Goal: Task Accomplishment & Management: Use online tool/utility

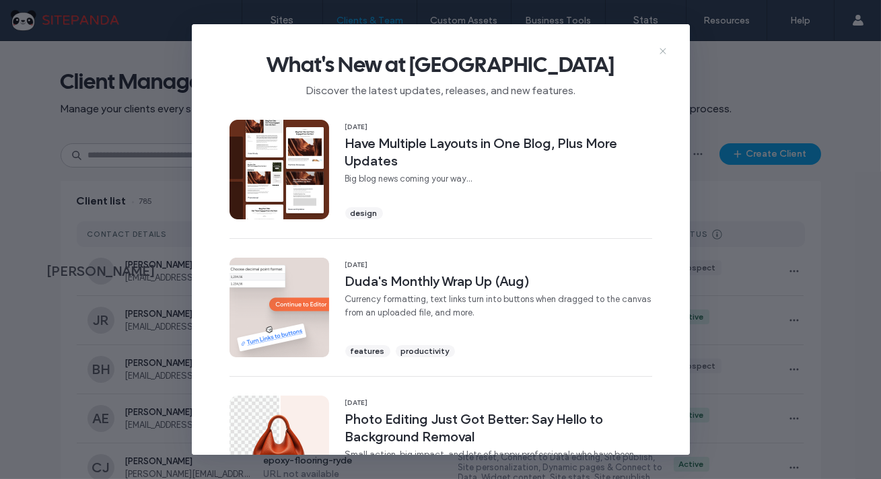
click at [660, 52] on use at bounding box center [663, 51] width 6 height 6
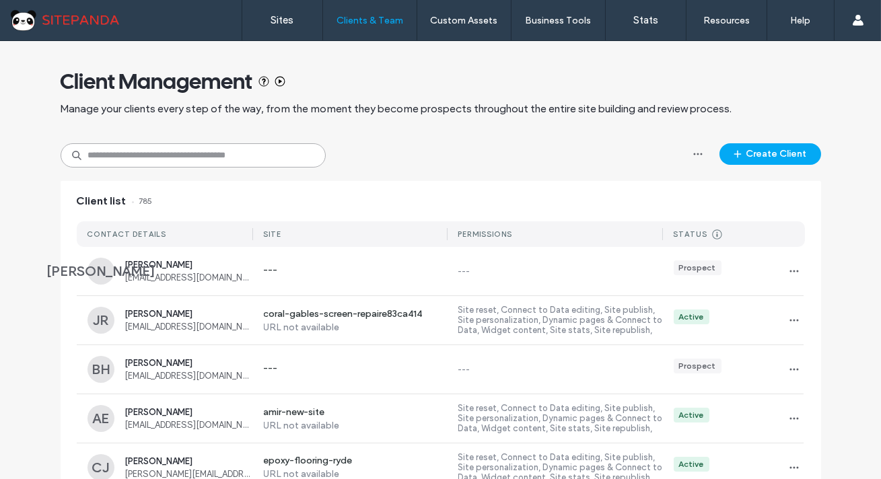
click at [172, 157] on input at bounding box center [193, 155] width 265 height 24
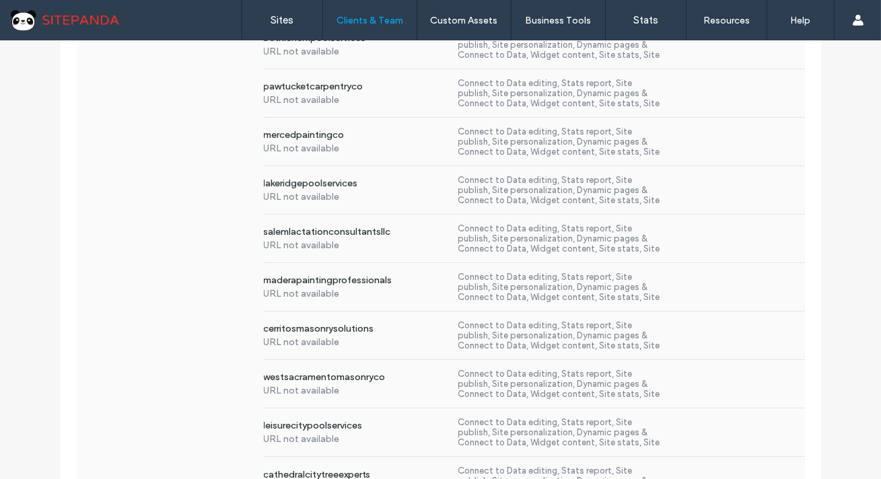
scroll to position [795, 0]
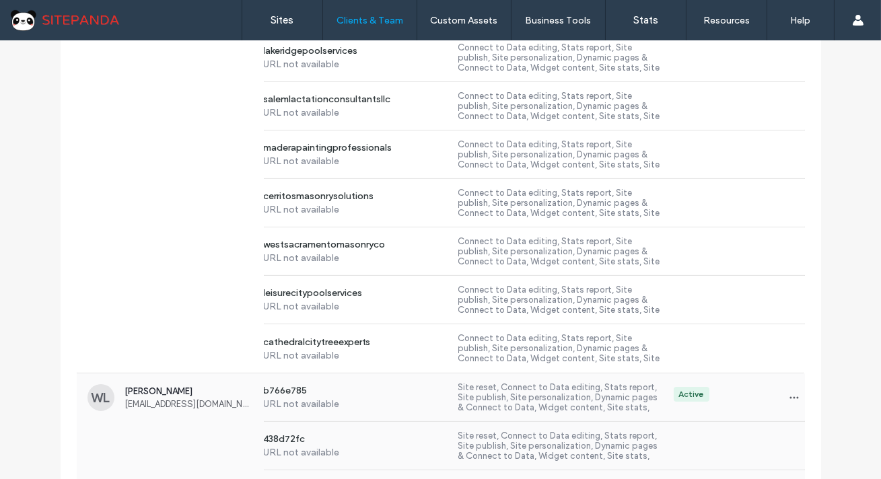
type input "******"
click at [168, 395] on span "Wilson Lautner" at bounding box center [189, 391] width 128 height 10
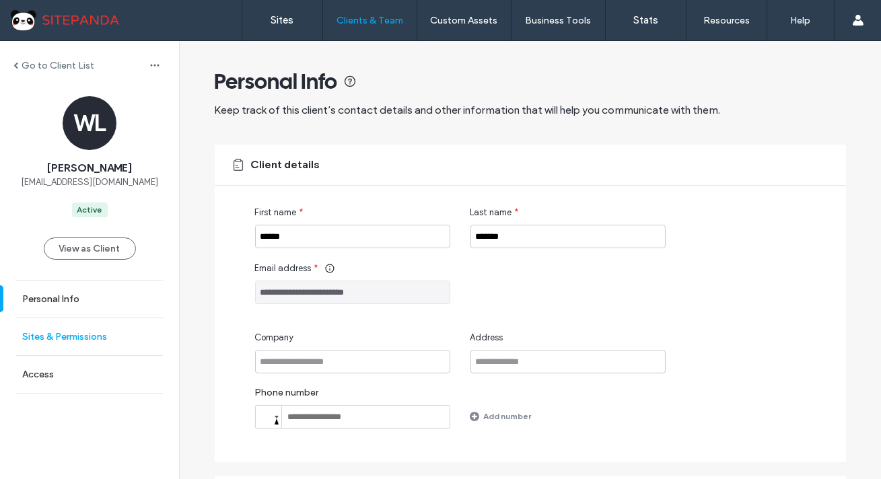
click at [113, 338] on link "Sites & Permissions" at bounding box center [89, 336] width 179 height 37
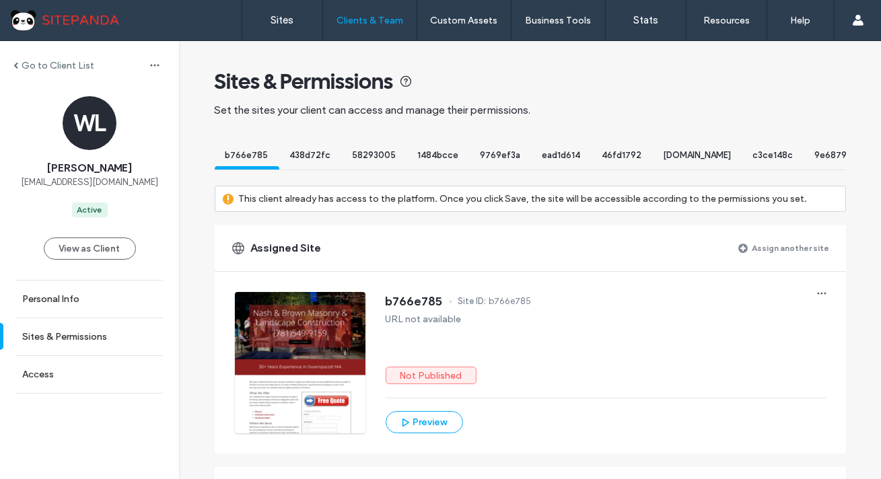
scroll to position [0, 4050]
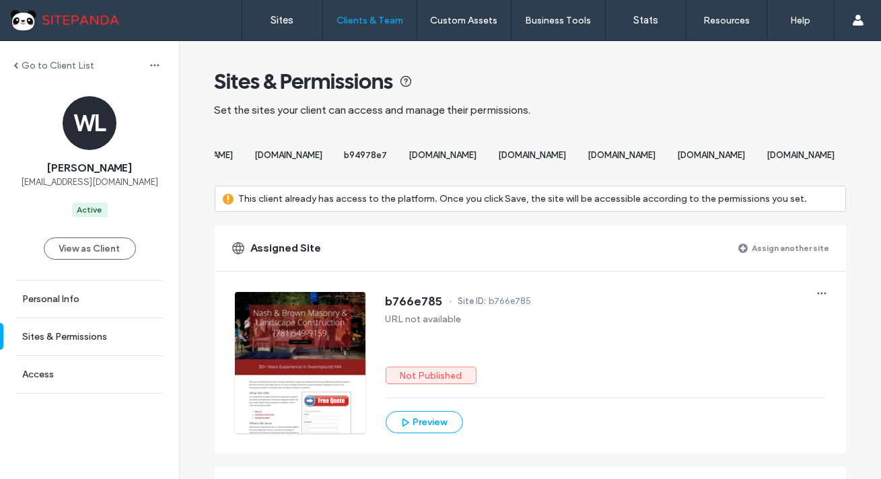
click at [767, 155] on span "[DOMAIN_NAME]" at bounding box center [801, 155] width 68 height 10
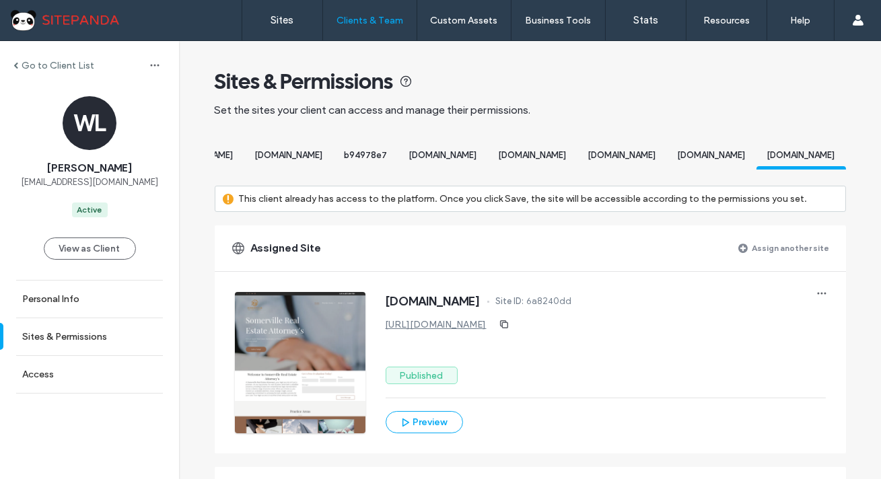
click at [767, 157] on span "[DOMAIN_NAME]" at bounding box center [801, 155] width 68 height 10
click at [816, 299] on icon "button" at bounding box center [821, 293] width 11 height 11
click at [754, 363] on span "Edit site" at bounding box center [751, 365] width 34 height 13
click at [678, 157] on span "cambridgerealestateattorney.com" at bounding box center [712, 155] width 68 height 10
click at [816, 299] on icon "button" at bounding box center [821, 293] width 11 height 11
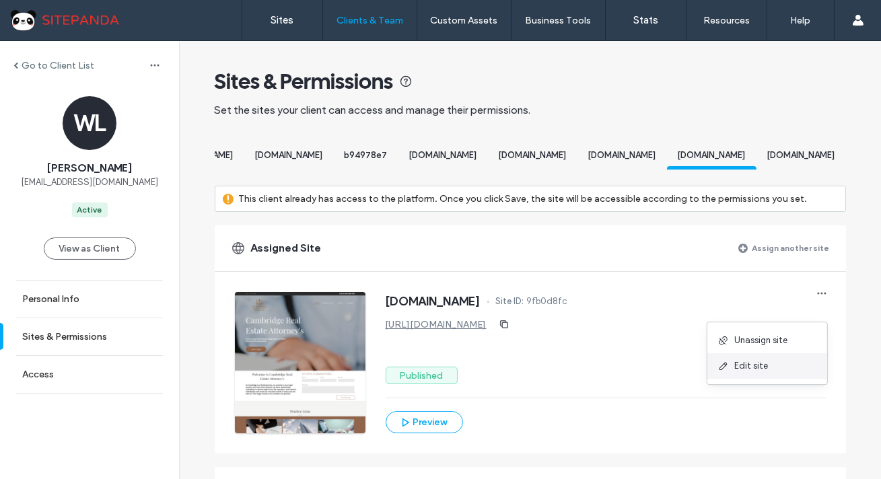
click at [752, 368] on span "Edit site" at bounding box center [751, 365] width 34 height 13
click at [588, 155] on span "villagerevivalmusic.com" at bounding box center [622, 155] width 68 height 10
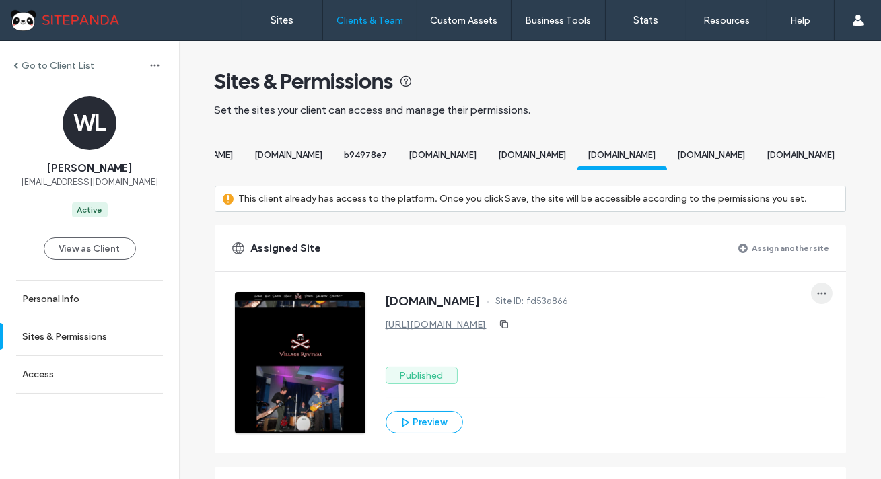
click at [816, 299] on icon "button" at bounding box center [821, 293] width 11 height 11
click at [752, 363] on span "Edit site" at bounding box center [751, 365] width 34 height 13
click at [488, 164] on div "[DOMAIN_NAME]" at bounding box center [533, 157] width 90 height 25
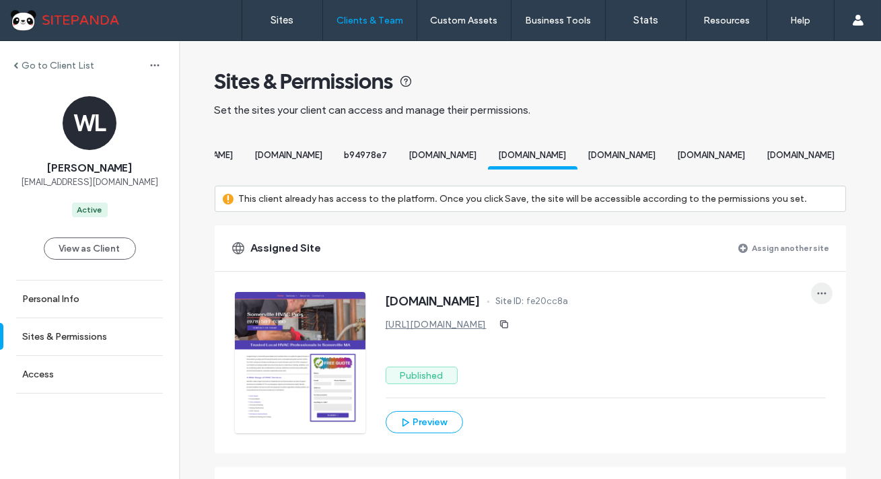
click at [820, 295] on use "button" at bounding box center [821, 294] width 9 height 2
click at [746, 363] on span "Edit site" at bounding box center [751, 365] width 34 height 13
click at [409, 157] on span "www.petalumatreeservicepros.com" at bounding box center [443, 155] width 68 height 10
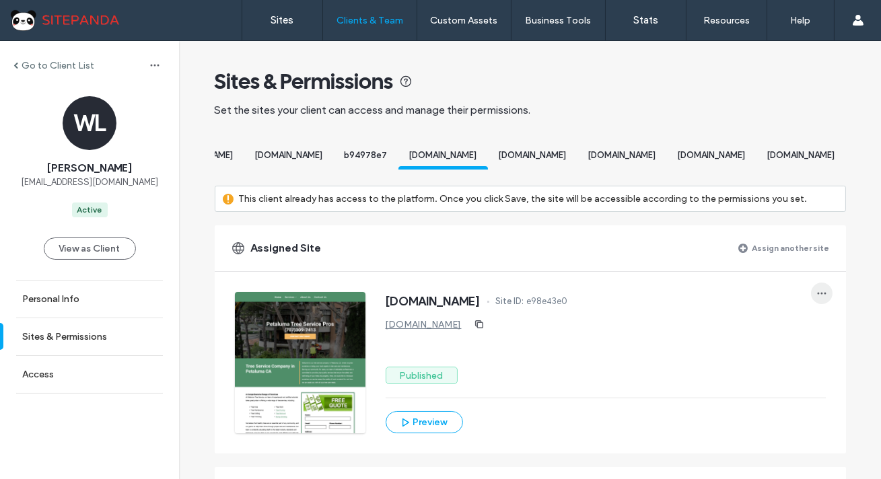
click at [821, 299] on icon "button" at bounding box center [821, 293] width 11 height 11
click at [746, 370] on span "Edit site" at bounding box center [751, 365] width 34 height 13
click at [499, 151] on span "[DOMAIN_NAME]" at bounding box center [533, 155] width 68 height 10
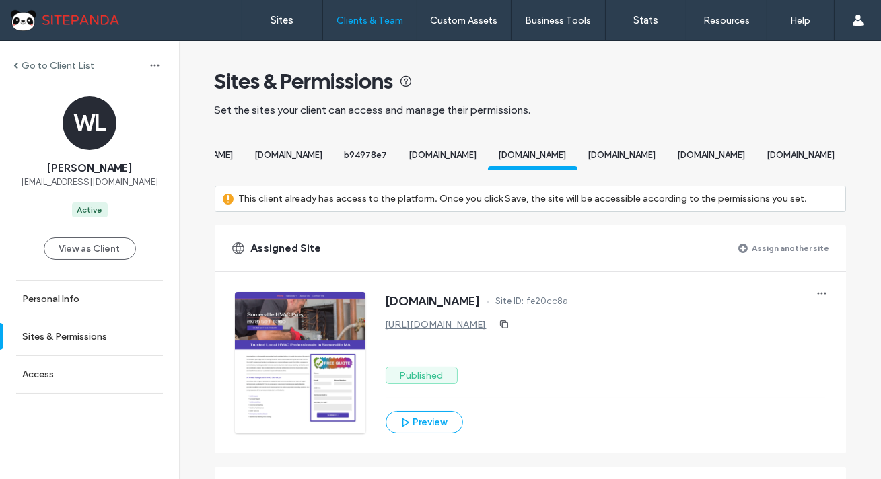
click at [398, 162] on div "www.petalumatreeservicepros.com" at bounding box center [443, 157] width 90 height 25
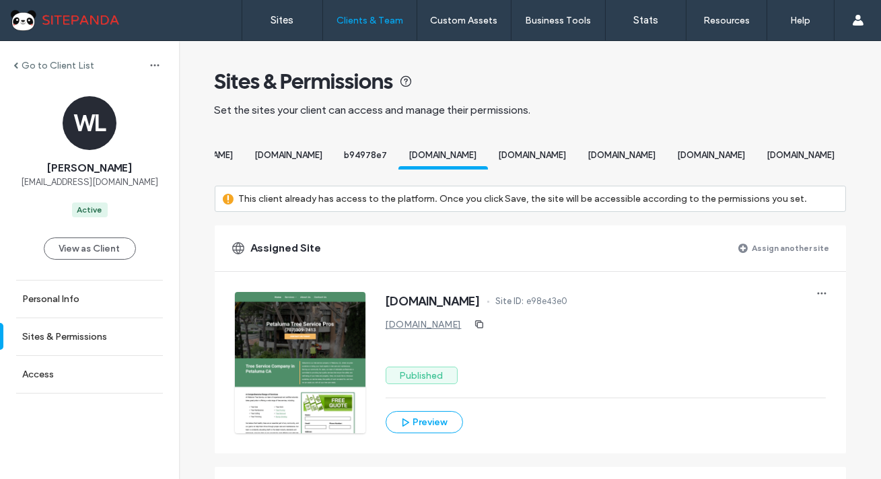
scroll to position [0, 3816]
click at [345, 154] on span "b94978e7" at bounding box center [366, 155] width 43 height 10
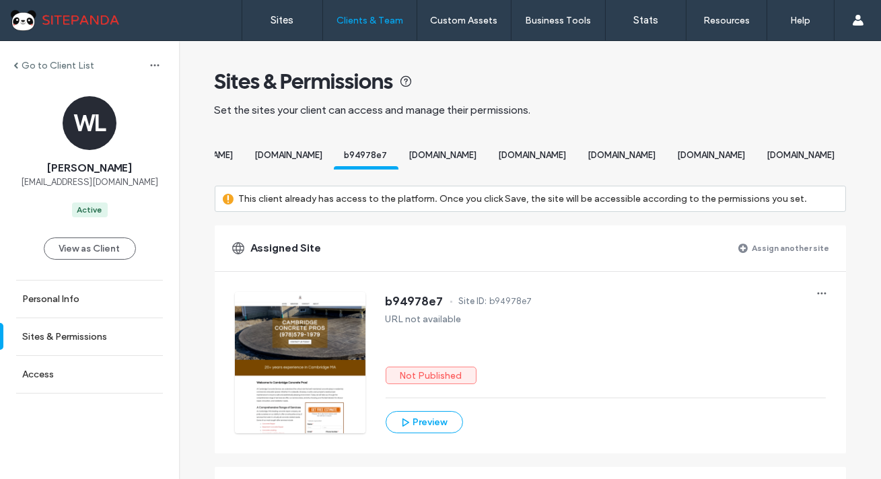
click at [244, 147] on div "ocalaseptics.com" at bounding box center [289, 157] width 90 height 25
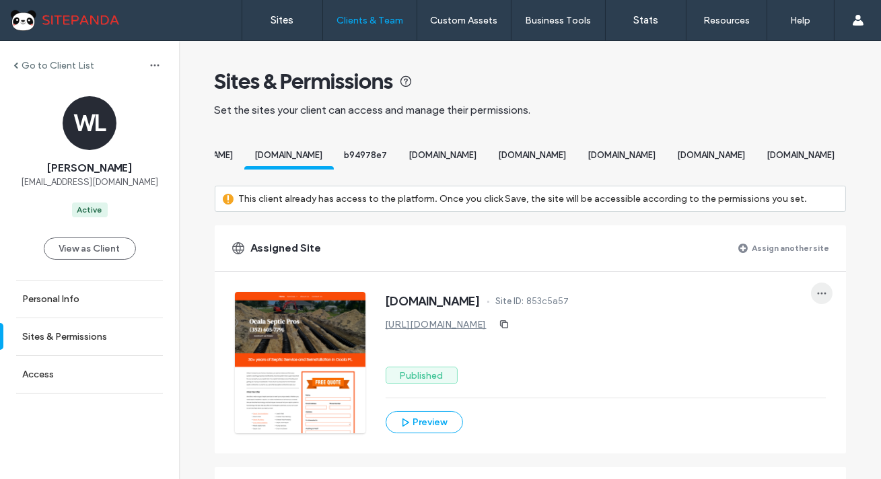
click at [816, 299] on icon "button" at bounding box center [821, 293] width 11 height 11
click at [756, 363] on span "Edit site" at bounding box center [751, 365] width 34 height 13
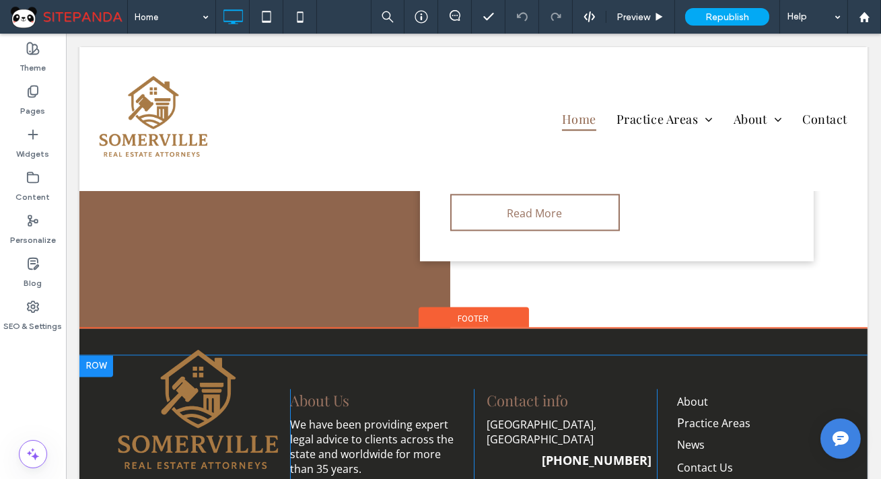
scroll to position [5664, 0]
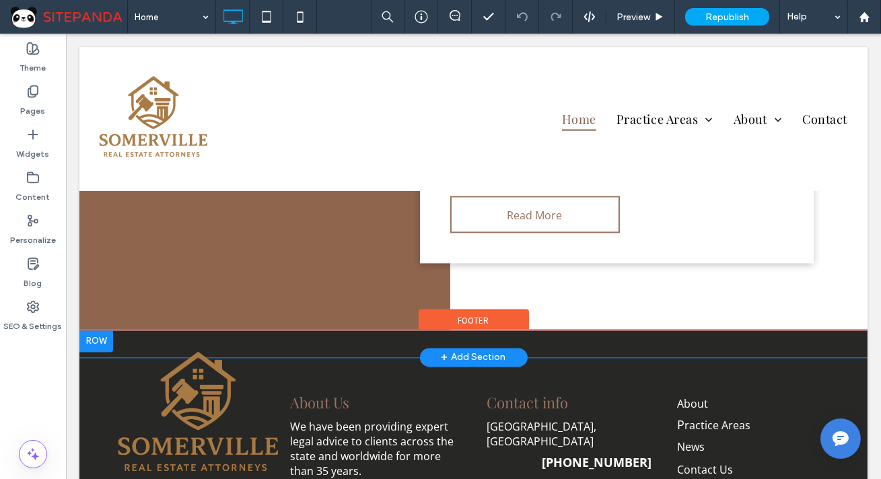
click at [436, 357] on div "Click To Paste + Add Section" at bounding box center [473, 343] width 788 height 27
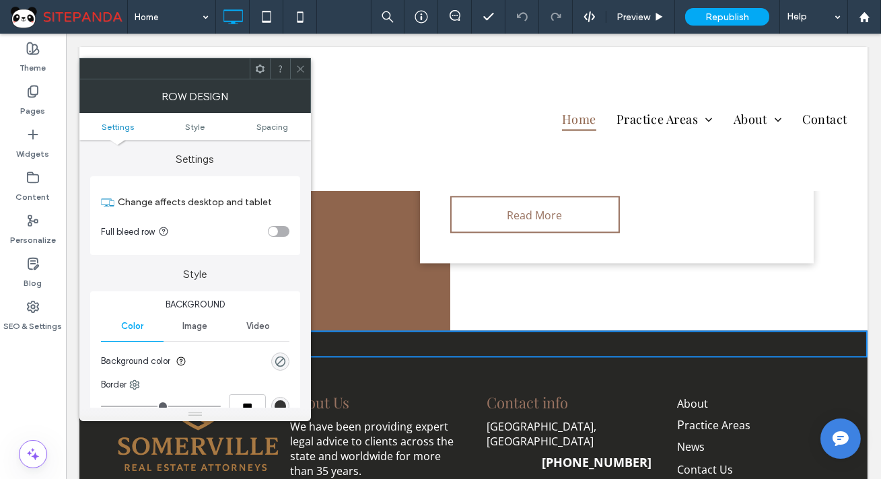
click at [298, 71] on icon at bounding box center [300, 69] width 10 height 10
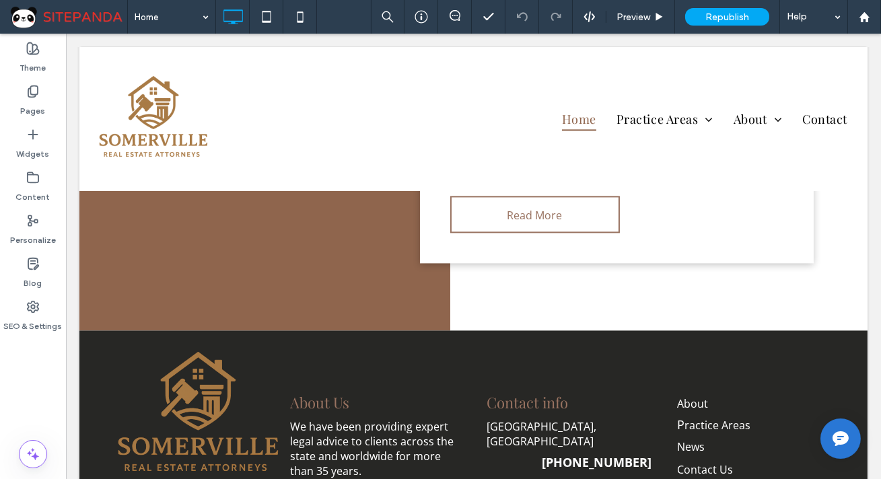
click at [840, 434] on img at bounding box center [840, 439] width 24 height 24
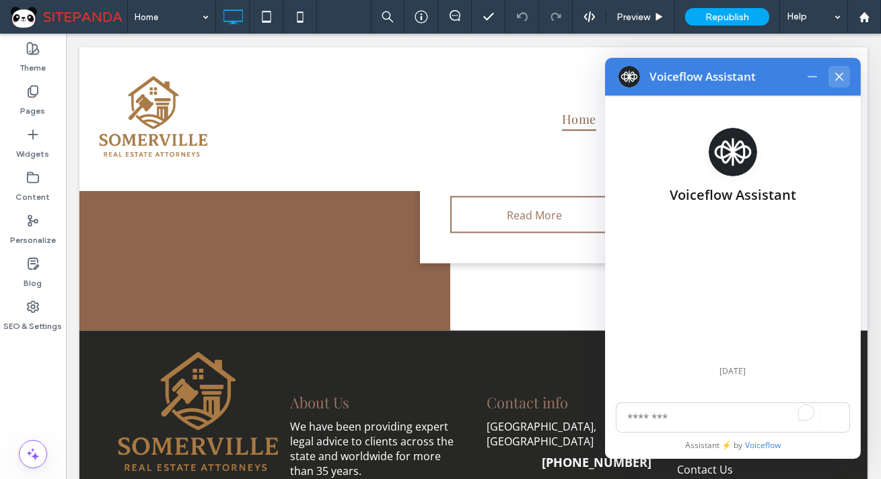
click at [835, 79] on icon at bounding box center [839, 77] width 8 height 8
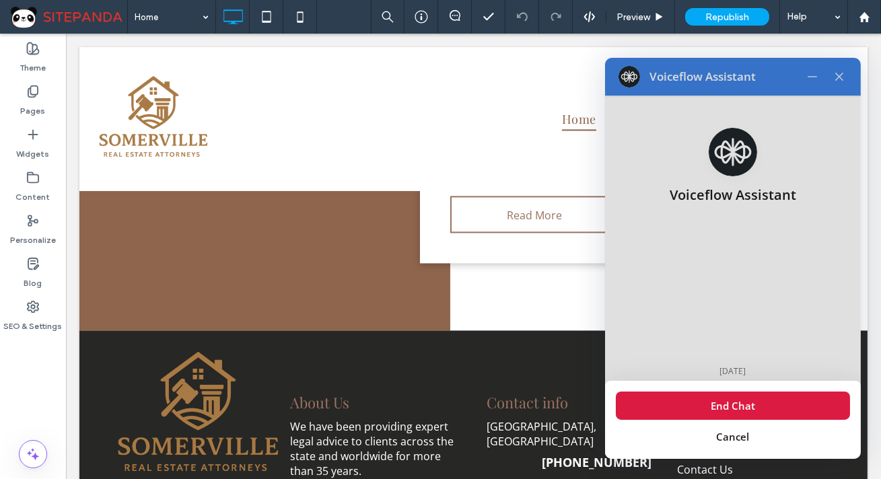
click at [828, 69] on div at bounding box center [733, 258] width 256 height 401
click at [722, 434] on button "Cancel" at bounding box center [733, 437] width 234 height 28
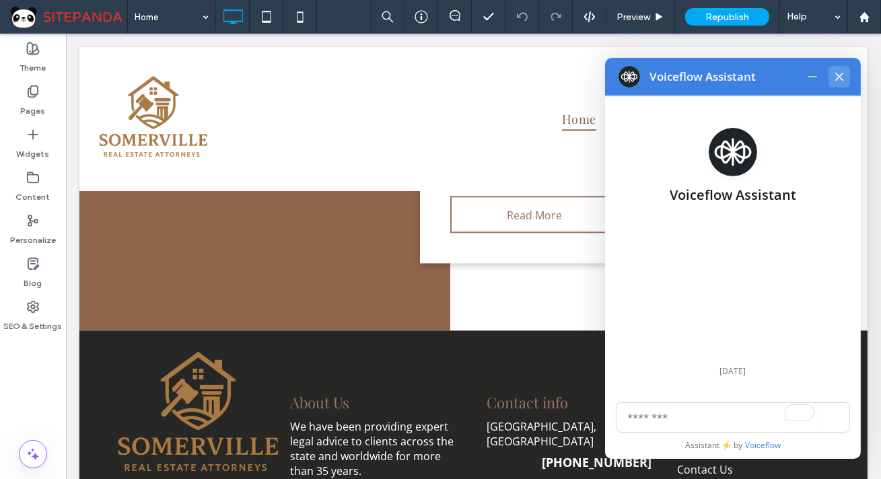
click at [834, 73] on icon at bounding box center [839, 76] width 11 height 11
type textarea "*"
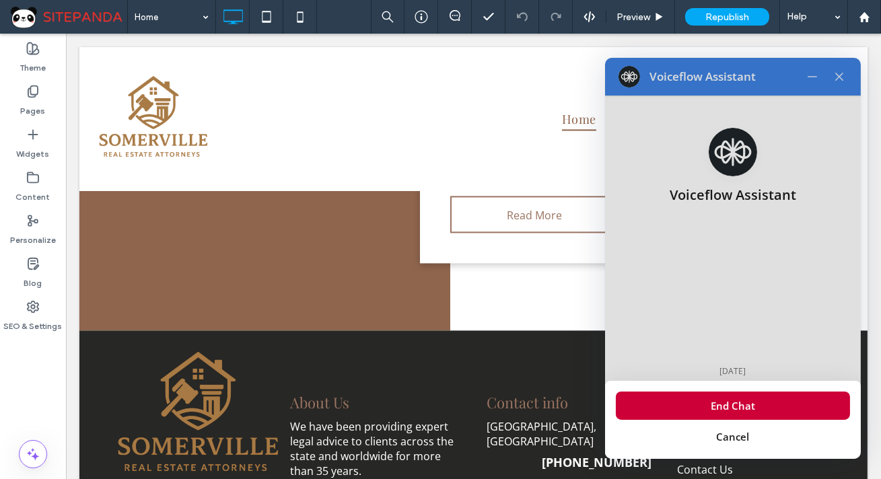
click at [754, 404] on button "End Chat" at bounding box center [733, 406] width 234 height 28
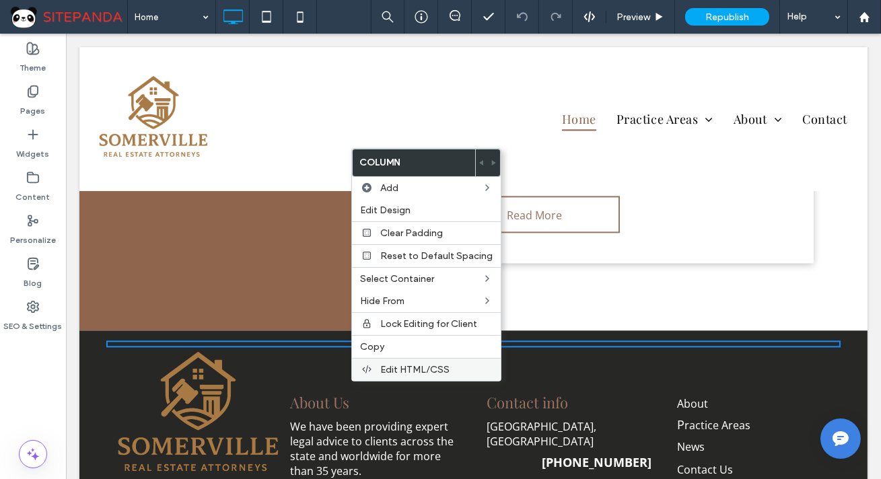
click at [380, 369] on span "Edit HTML/CSS" at bounding box center [414, 369] width 69 height 11
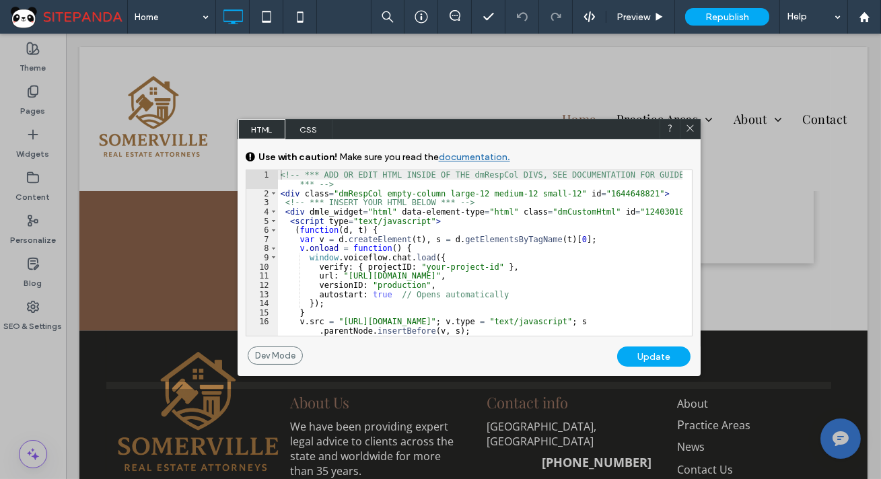
drag, startPoint x: 693, startPoint y: 124, endPoint x: 576, endPoint y: 114, distance: 116.8
click at [693, 124] on icon at bounding box center [690, 128] width 10 height 10
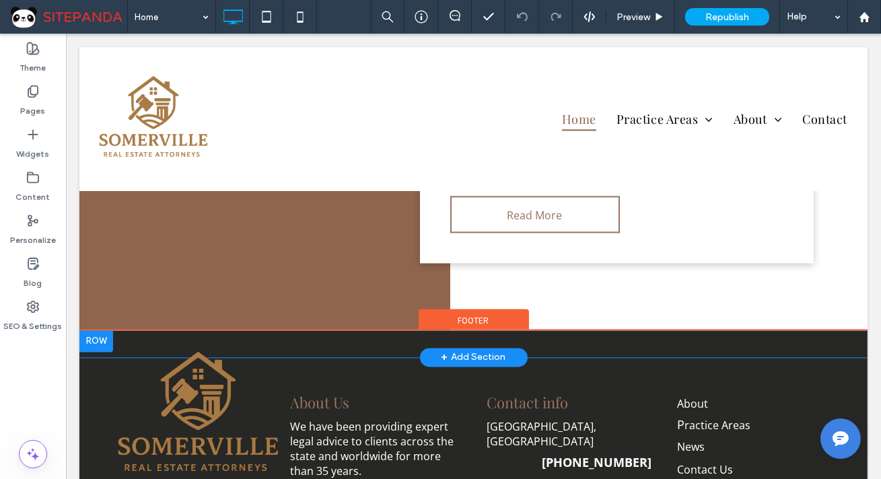
click at [366, 347] on div "Click To Paste" at bounding box center [473, 344] width 734 height 7
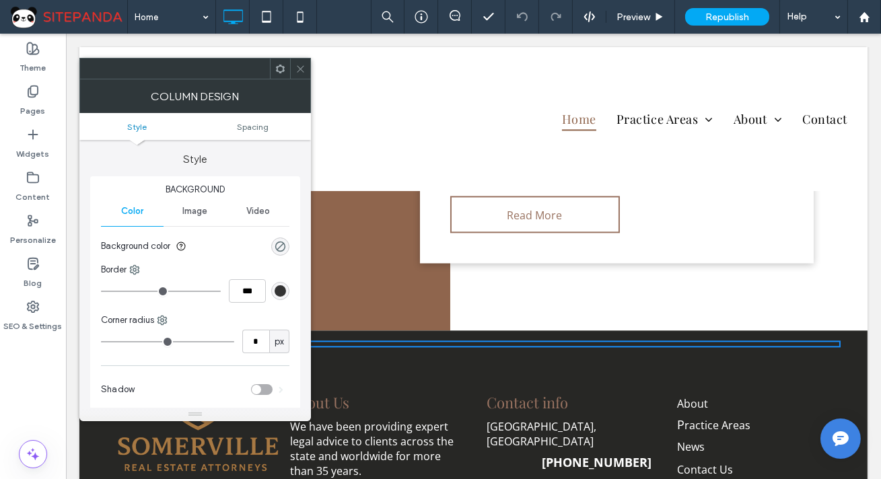
click at [308, 65] on div at bounding box center [300, 69] width 20 height 20
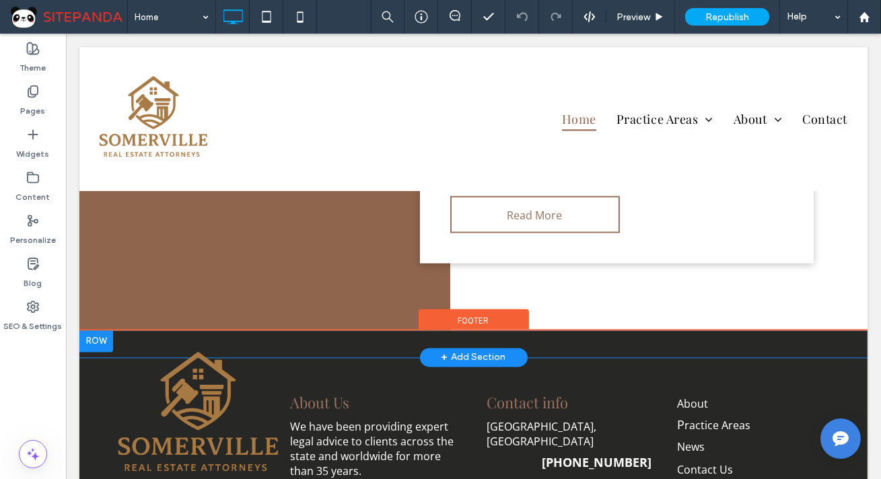
click at [94, 352] on div at bounding box center [96, 341] width 34 height 22
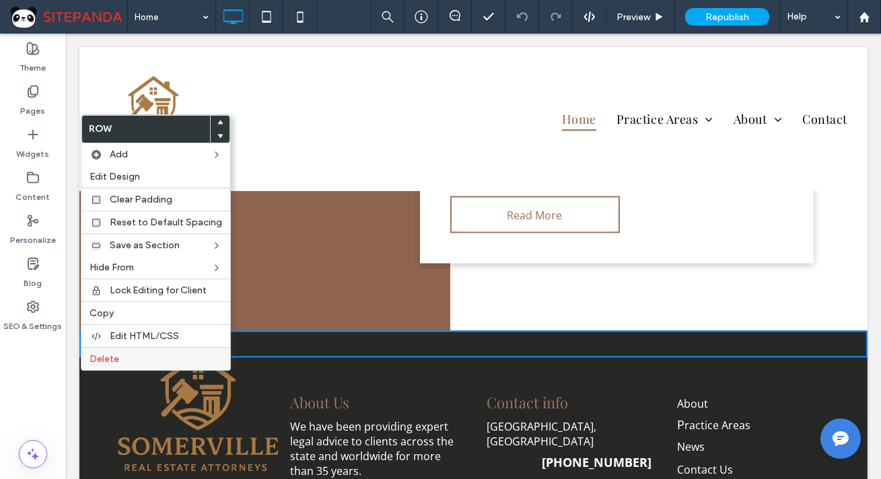
click at [103, 361] on span "Delete" at bounding box center [105, 358] width 30 height 11
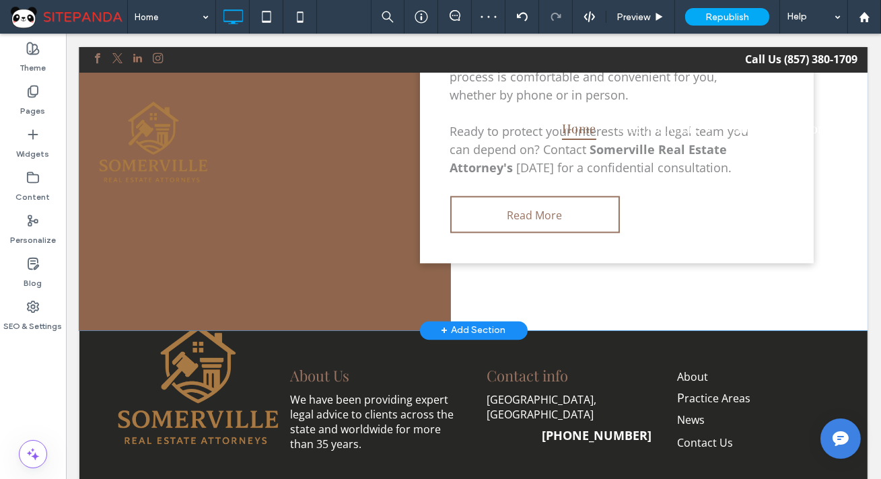
click at [464, 338] on div "+ Add Section" at bounding box center [473, 330] width 65 height 15
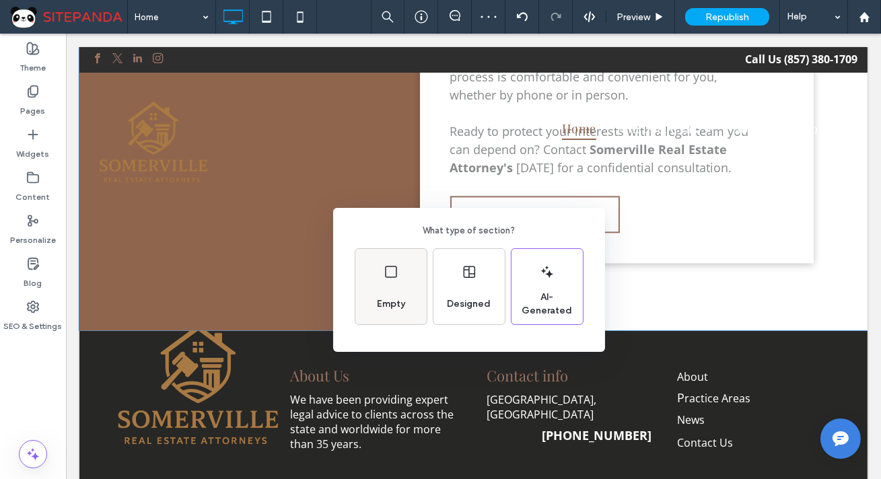
drag, startPoint x: 396, startPoint y: 289, endPoint x: 297, endPoint y: 255, distance: 104.5
click at [396, 289] on div "Empty" at bounding box center [390, 286] width 71 height 75
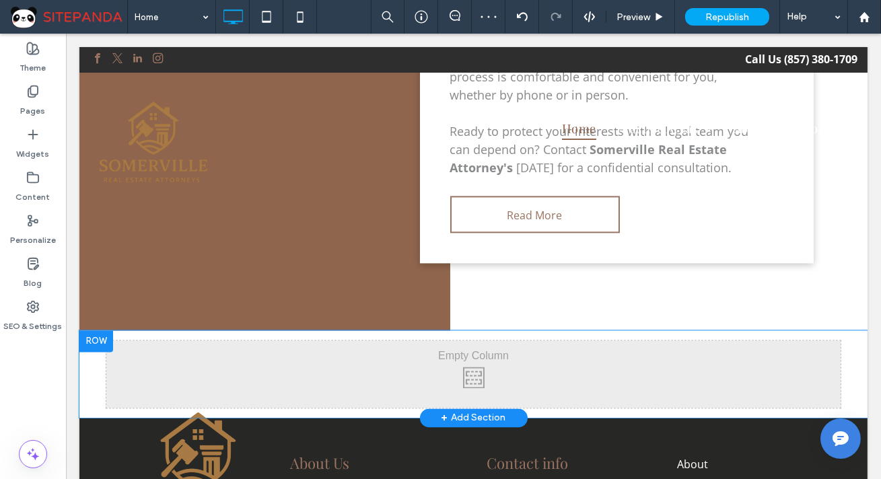
click at [100, 352] on div at bounding box center [96, 341] width 34 height 22
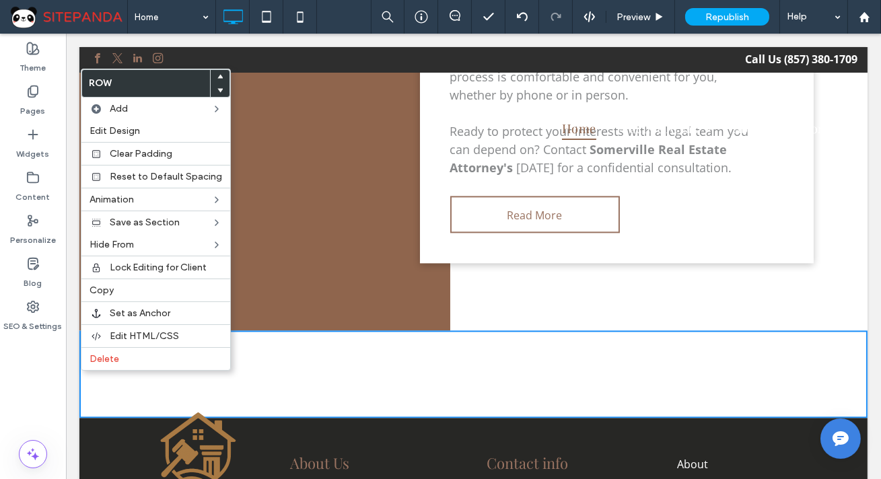
click at [217, 92] on icon at bounding box center [219, 89] width 5 height 5
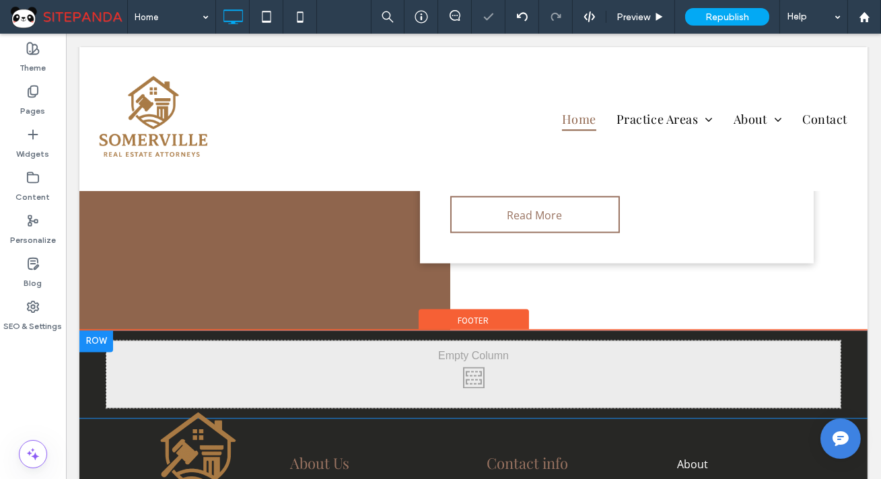
scroll to position [5679, 0]
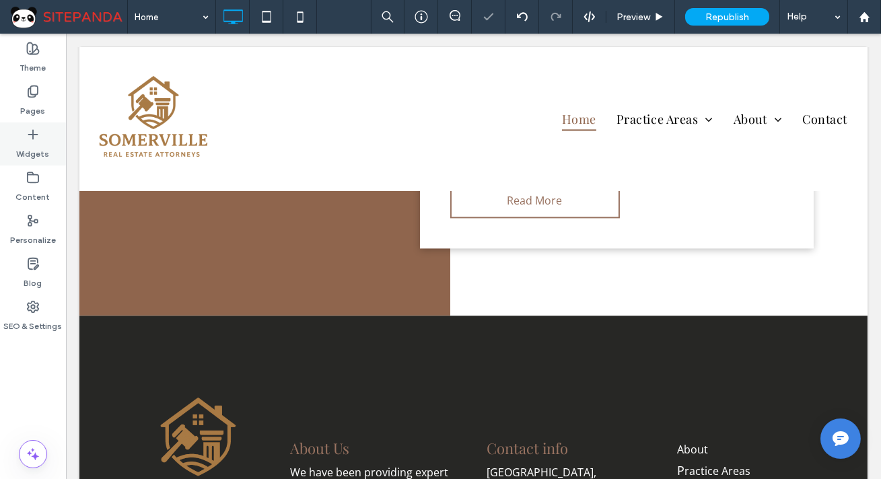
click at [39, 147] on label "Widgets" at bounding box center [33, 150] width 33 height 19
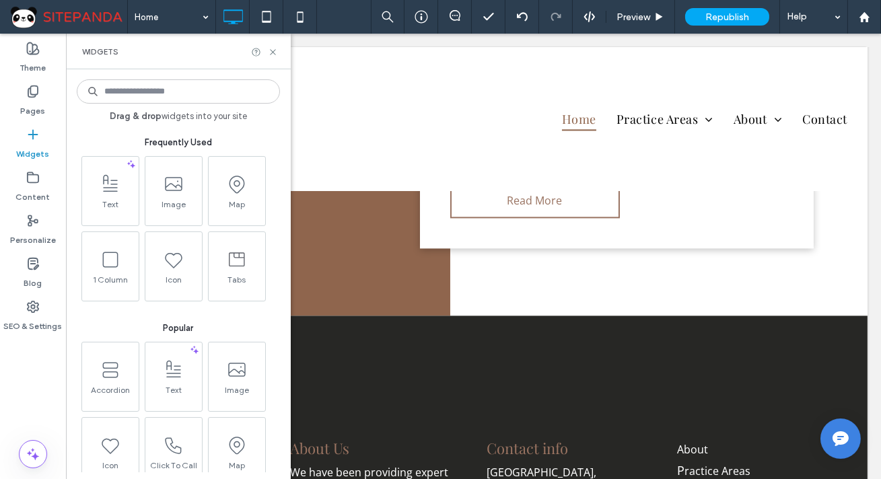
click at [125, 95] on input at bounding box center [178, 91] width 203 height 24
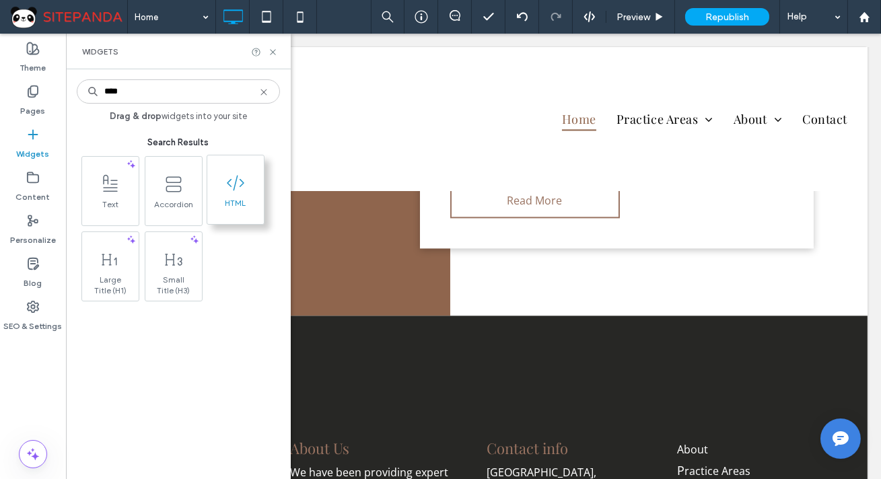
type input "****"
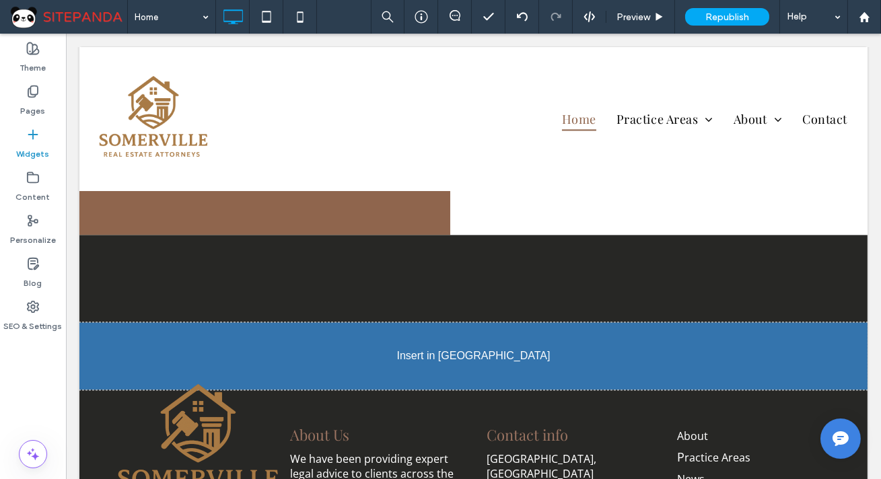
scroll to position [5774, 0]
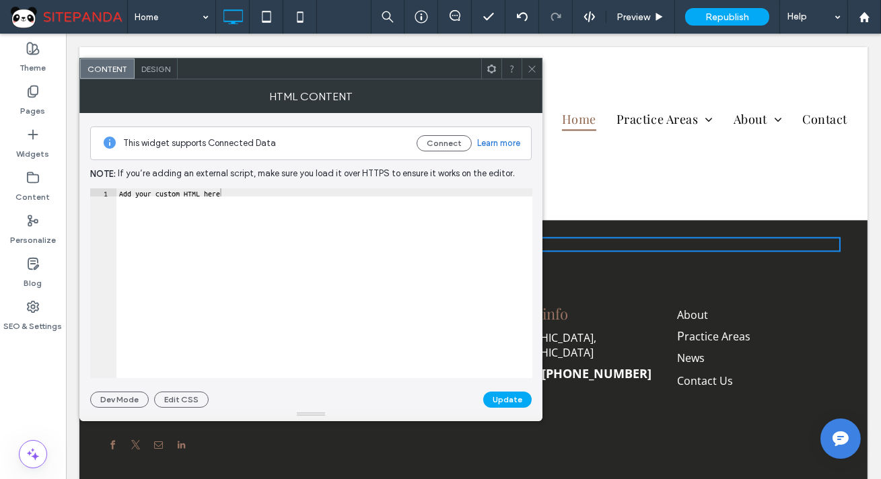
click at [238, 195] on div "Add your custom HTML here" at bounding box center [324, 291] width 416 height 206
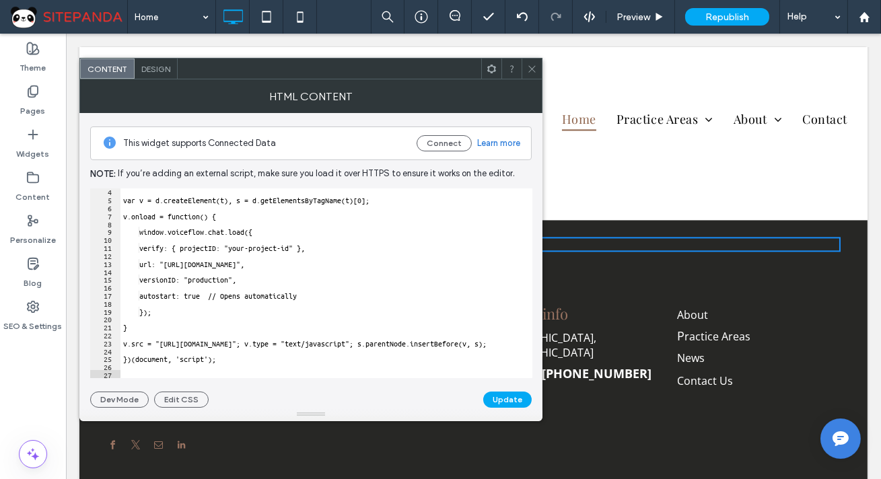
scroll to position [25, 0]
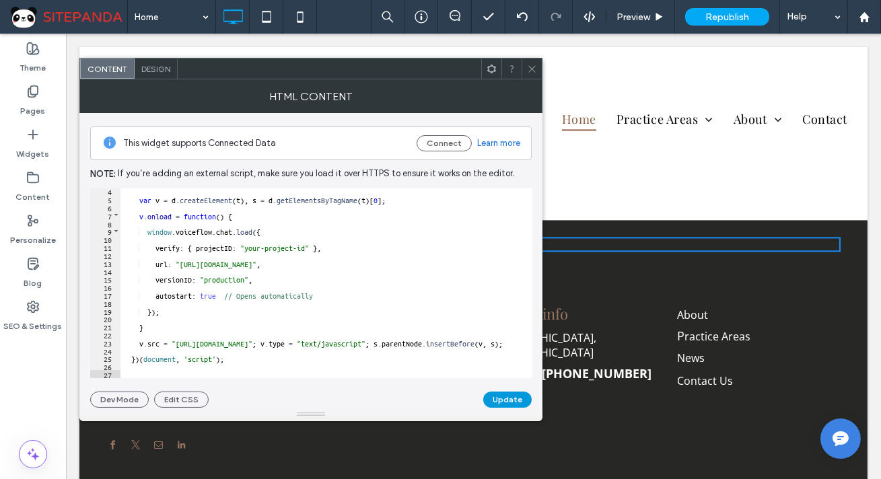
click at [510, 397] on button "Update" at bounding box center [507, 400] width 48 height 16
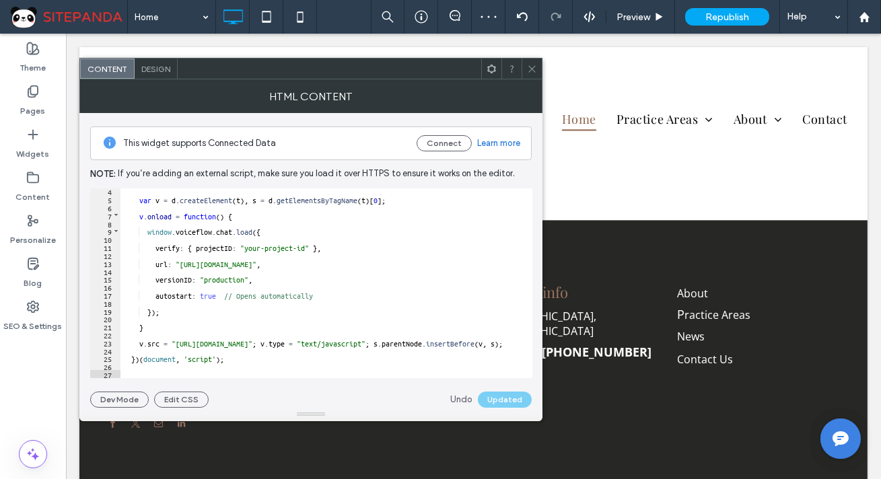
click at [532, 69] on use at bounding box center [531, 68] width 7 height 7
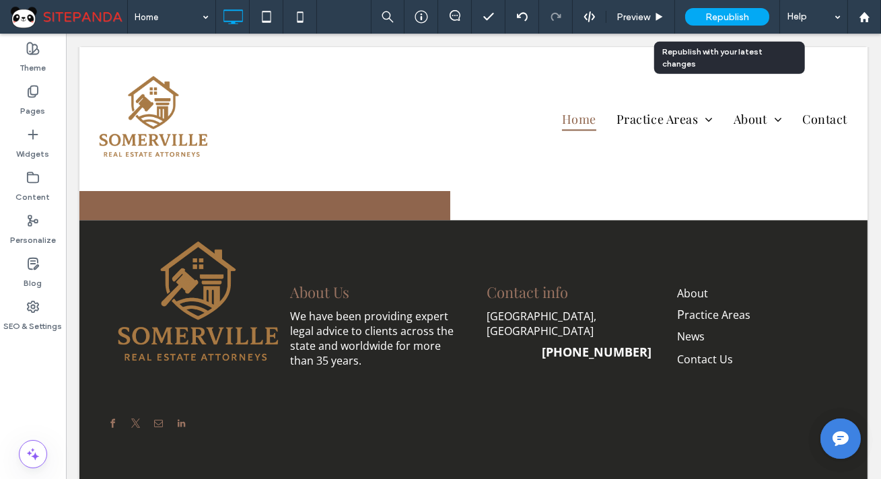
click at [718, 26] on div "Republish" at bounding box center [727, 17] width 84 height 34
click at [709, 15] on span "Republish" at bounding box center [727, 16] width 44 height 11
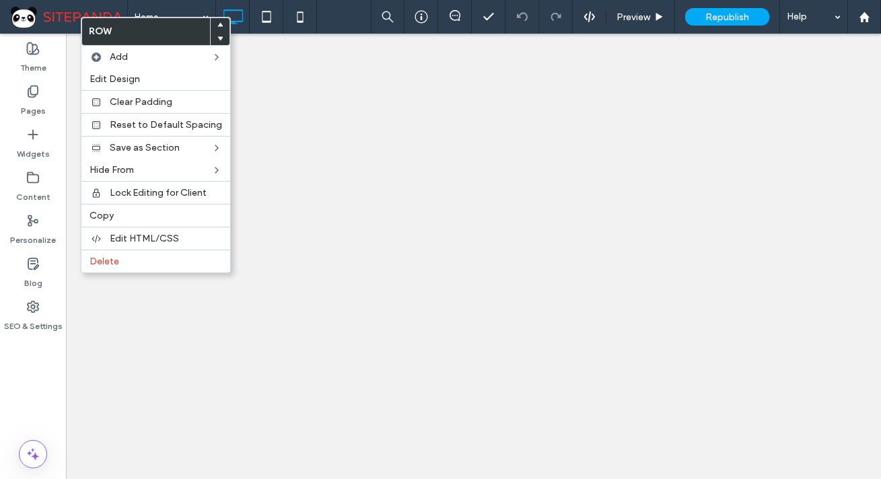
click at [105, 266] on span "Delete" at bounding box center [105, 261] width 30 height 11
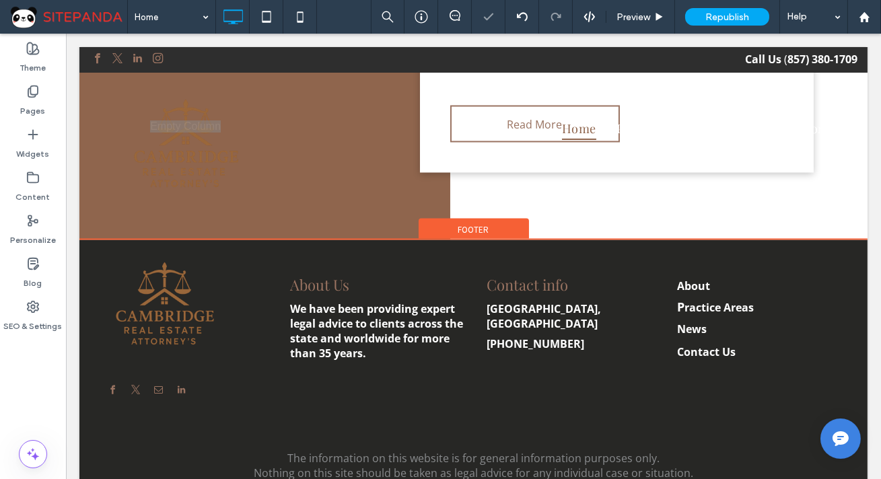
click at [462, 236] on span "Footer" at bounding box center [473, 229] width 31 height 11
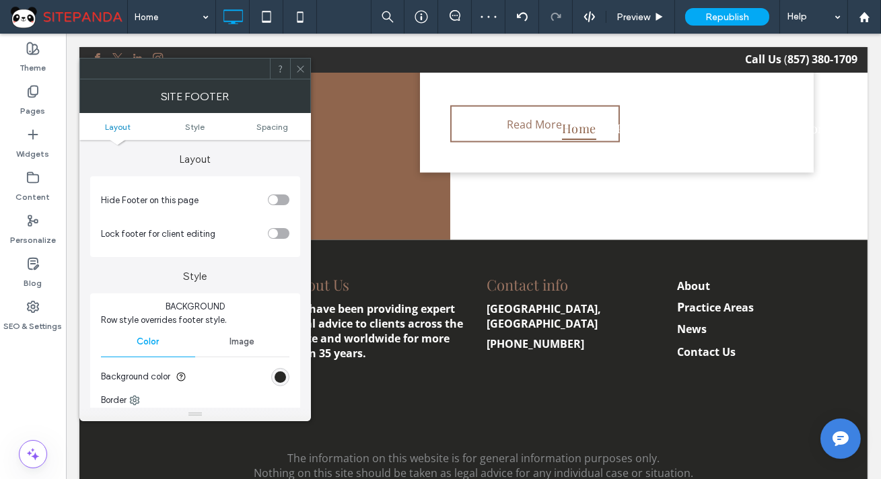
click at [296, 71] on icon at bounding box center [300, 69] width 10 height 10
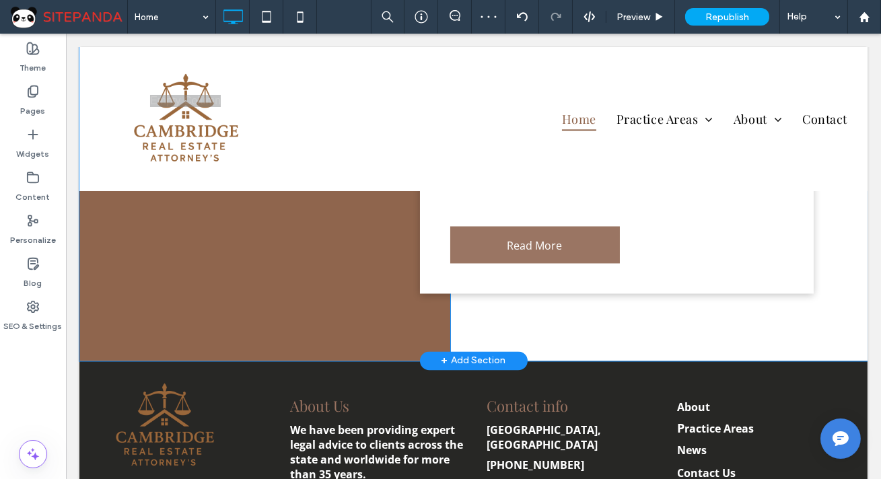
scroll to position [4812, 0]
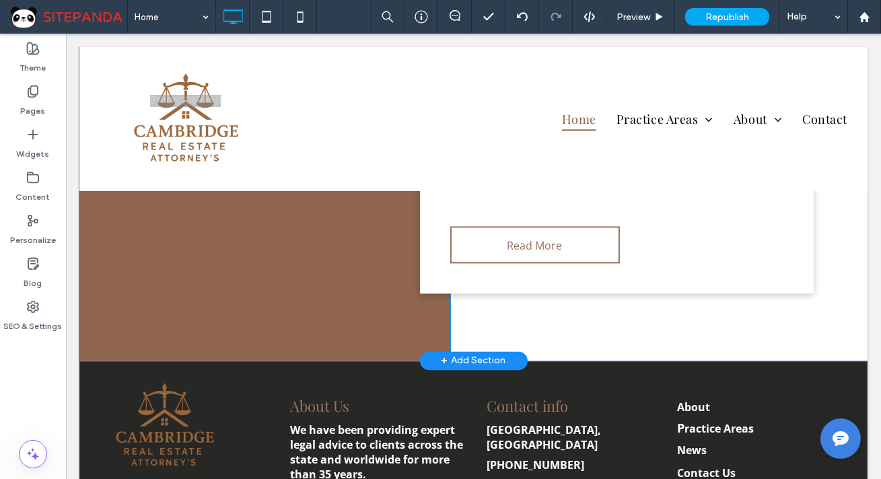
click at [469, 369] on div "+ Add Section" at bounding box center [473, 361] width 65 height 15
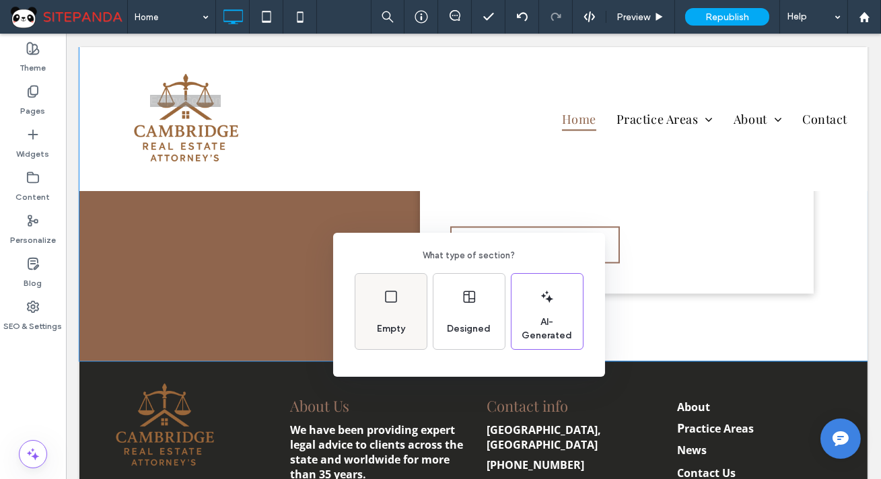
click at [416, 310] on div "Empty" at bounding box center [390, 311] width 71 height 75
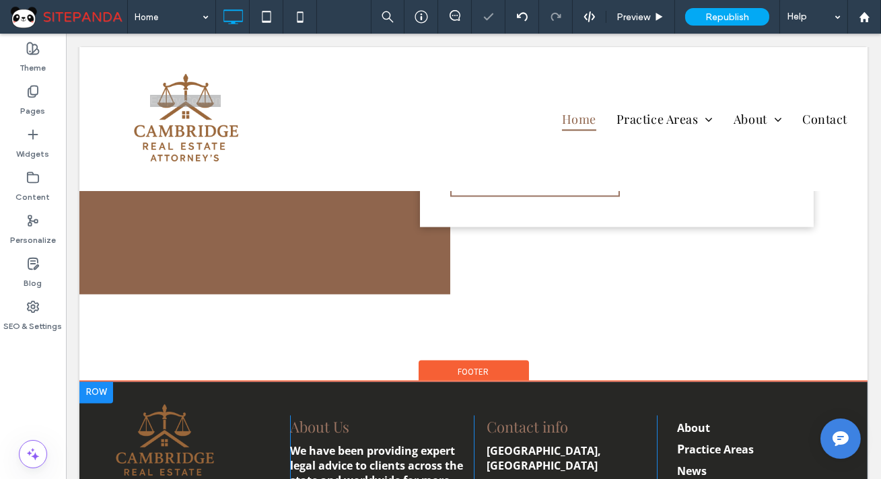
scroll to position [4934, 0]
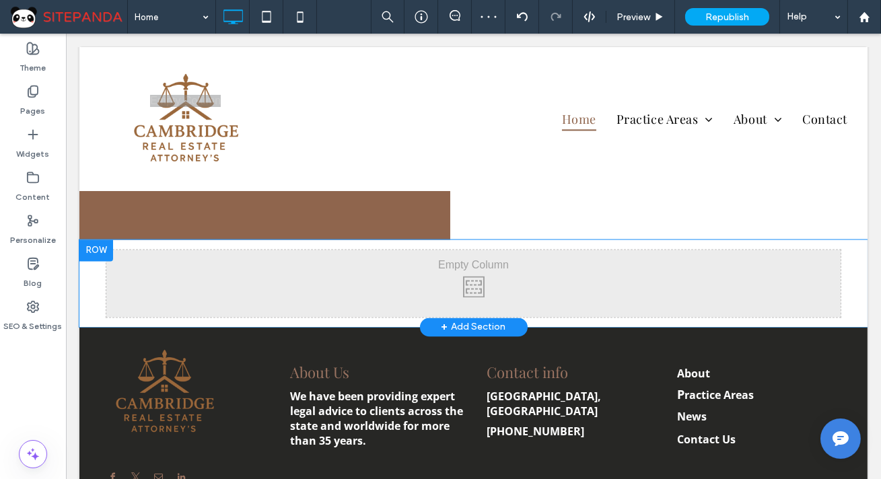
click at [99, 261] on div at bounding box center [96, 251] width 34 height 22
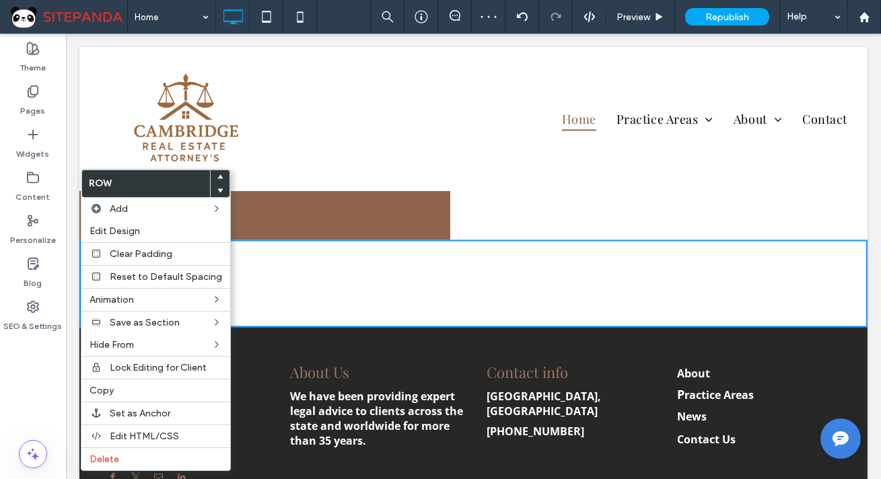
click at [217, 188] on icon at bounding box center [219, 190] width 5 height 5
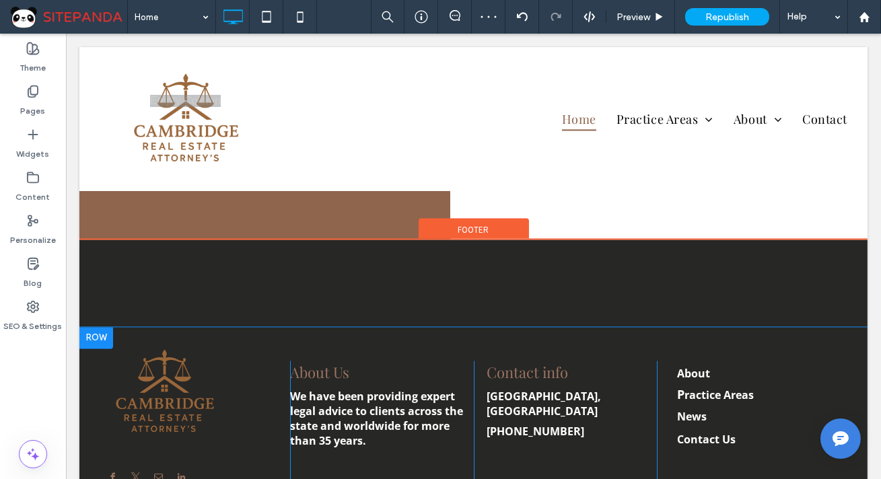
scroll to position [4949, 0]
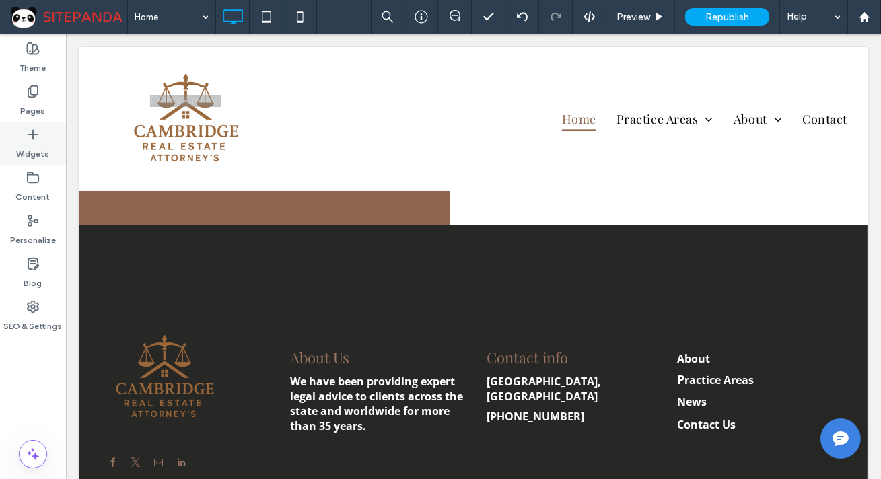
click at [41, 145] on label "Widgets" at bounding box center [33, 150] width 33 height 19
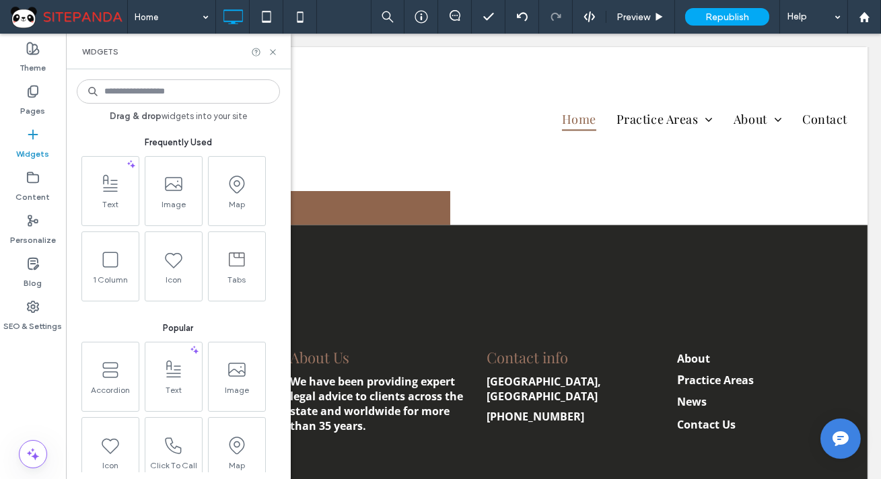
click at [189, 87] on input at bounding box center [178, 91] width 203 height 24
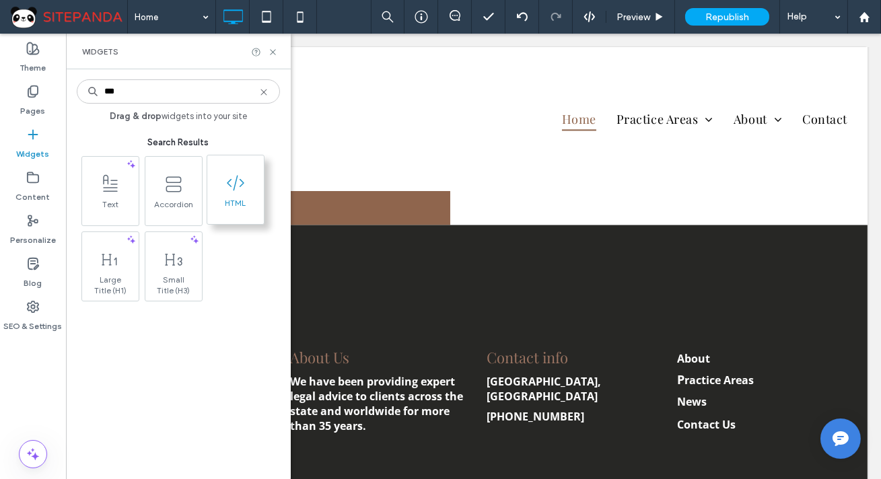
type input "***"
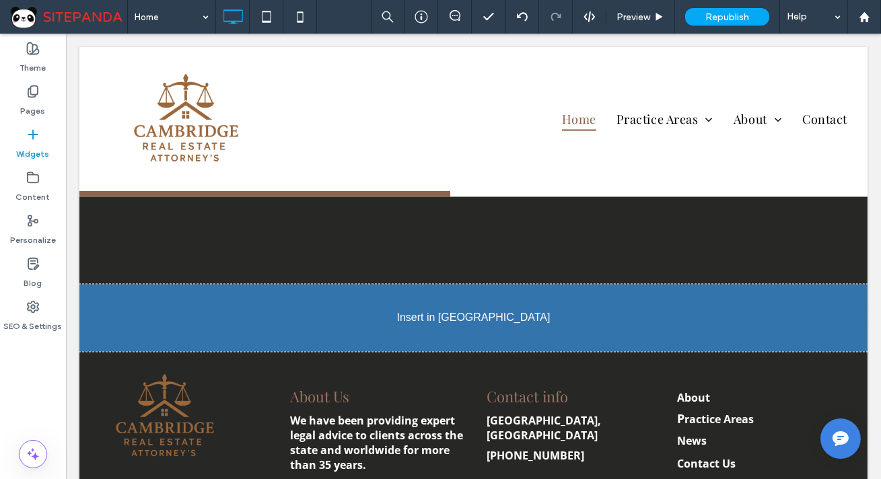
scroll to position [4980, 0]
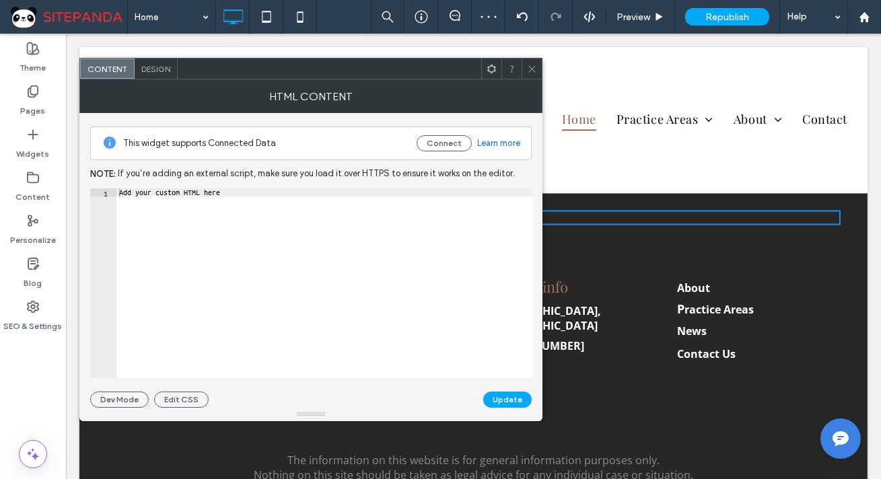
click at [254, 187] on div "This widget supports Connected Data Connect Learn more Note: If you’re adding a…" at bounding box center [310, 260] width 441 height 295
click at [252, 189] on div "Add your custom HTML here" at bounding box center [324, 291] width 416 height 206
paste textarea "Cursor at row 1"
type textarea "*********"
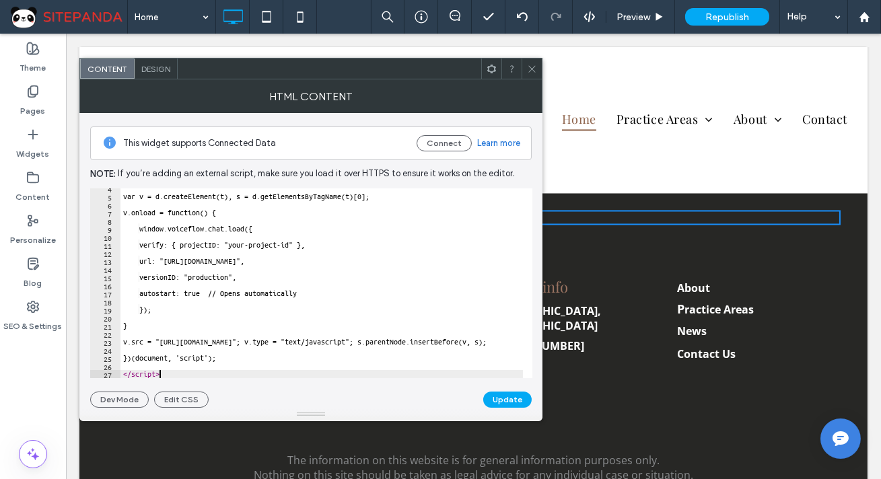
scroll to position [28, 0]
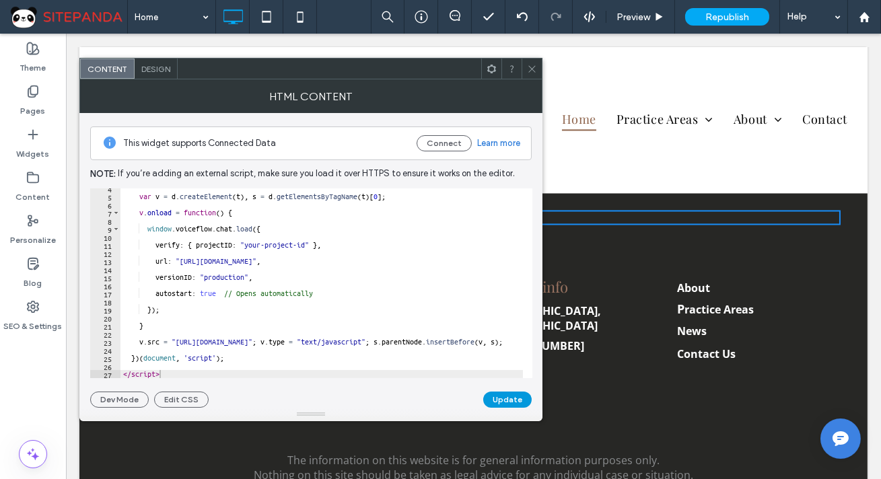
click at [504, 396] on button "Update" at bounding box center [507, 400] width 48 height 16
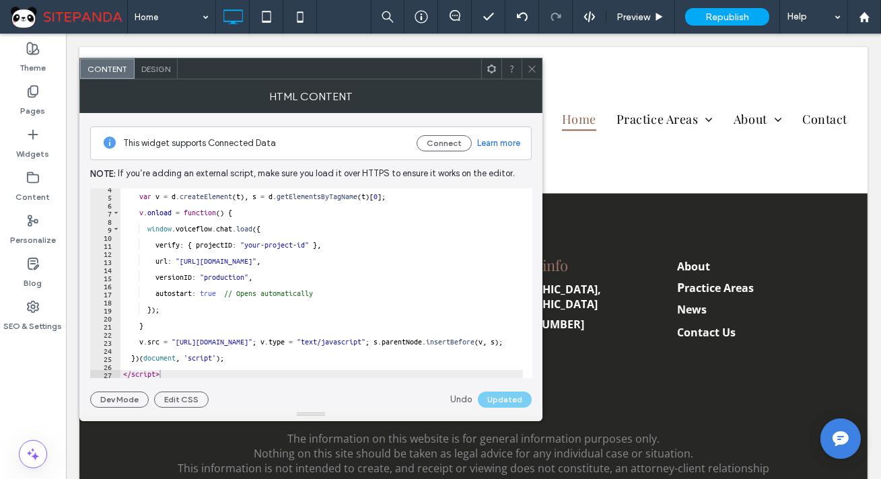
click at [532, 71] on icon at bounding box center [532, 69] width 10 height 10
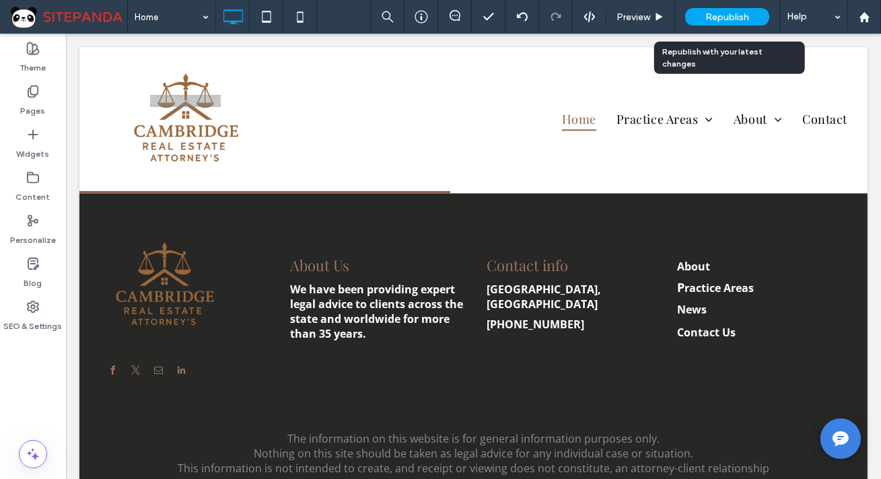
click at [712, 16] on span "Republish" at bounding box center [727, 16] width 44 height 11
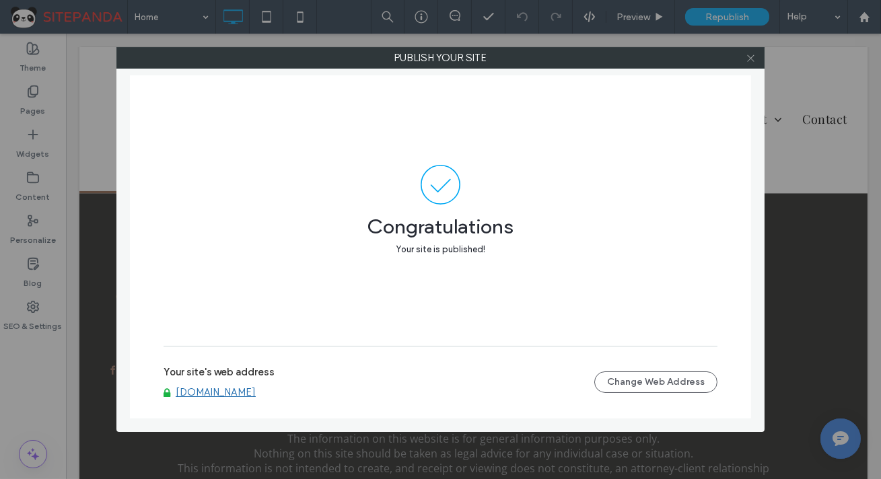
click at [749, 54] on icon at bounding box center [751, 58] width 10 height 10
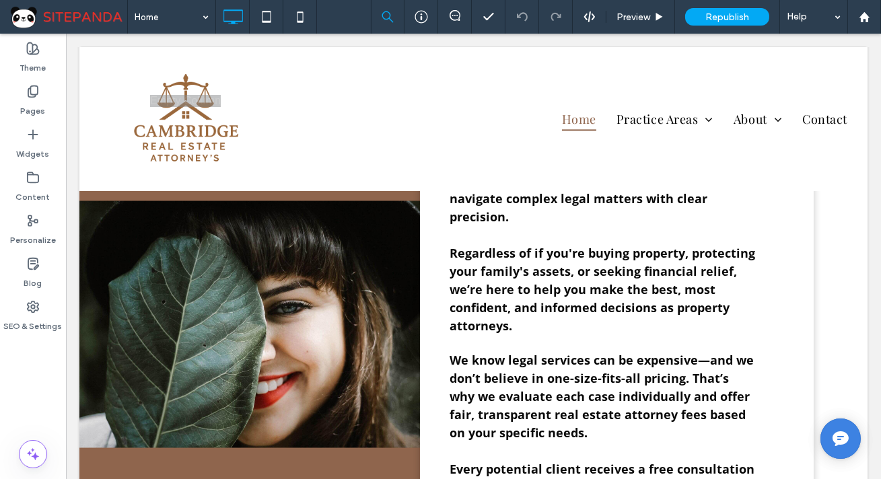
scroll to position [4368, 0]
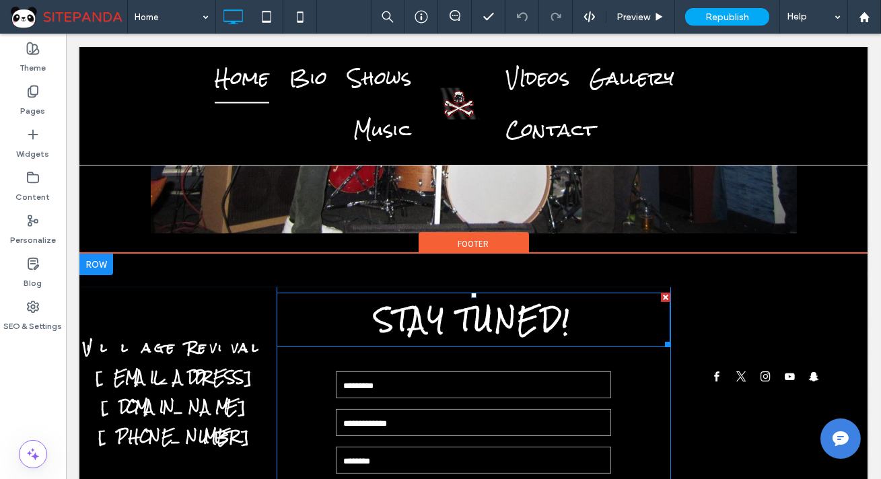
scroll to position [1154, 0]
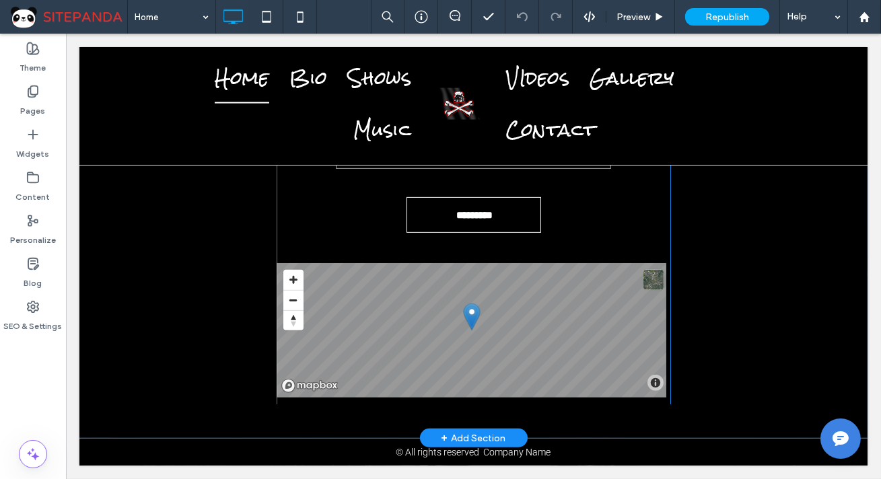
click at [595, 417] on div "Village Revival village.revival01945@gmail.com (707)782-8223 Click To Paste Sta…" at bounding box center [473, 193] width 788 height 489
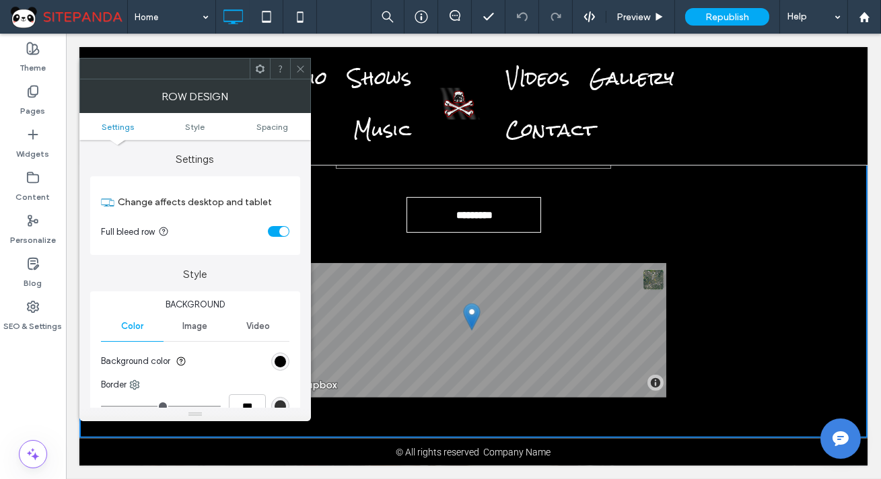
click at [300, 71] on icon at bounding box center [300, 69] width 10 height 10
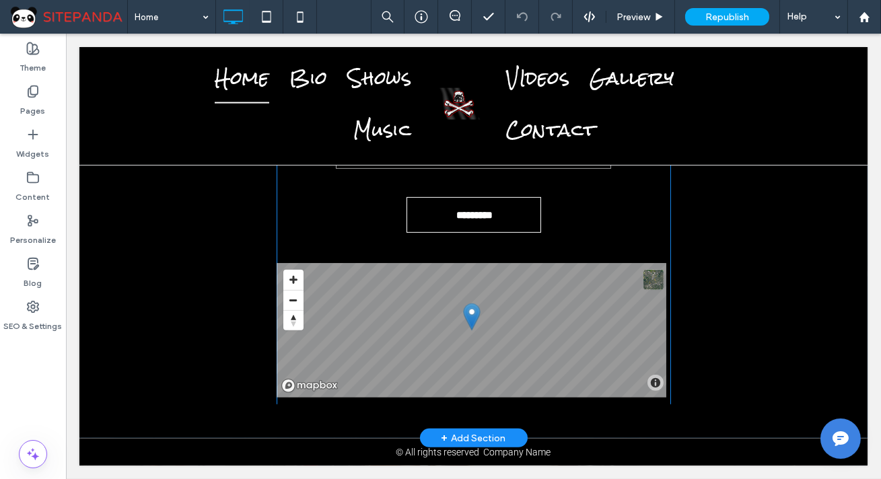
click at [326, 404] on div "Village Revival village.revival01945@gmail.com (707)782-8223 Click To Paste Sta…" at bounding box center [473, 193] width 788 height 489
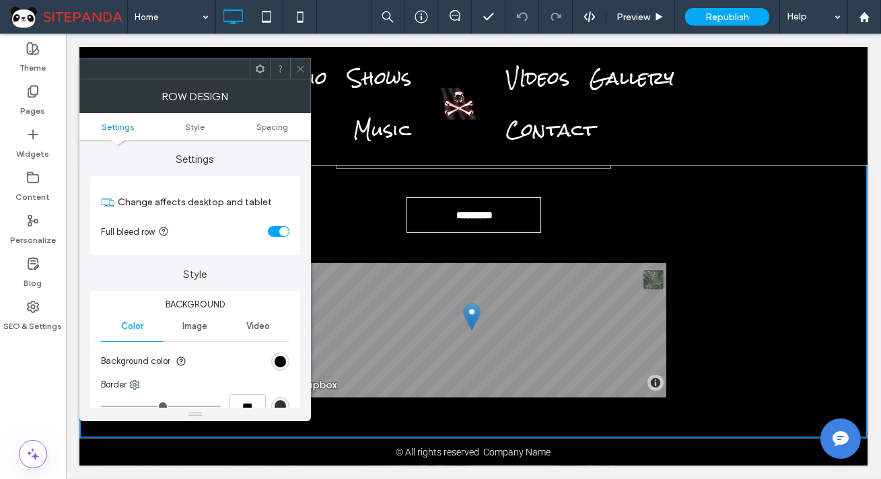
click at [299, 71] on icon at bounding box center [300, 69] width 10 height 10
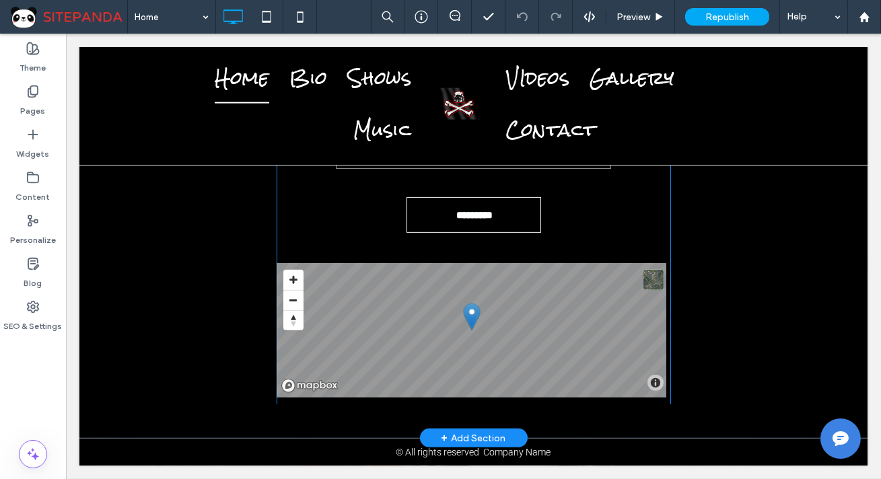
click at [284, 406] on div "Village Revival village.revival01945@gmail.com (707)782-8223 Click To Paste Sta…" at bounding box center [473, 193] width 788 height 489
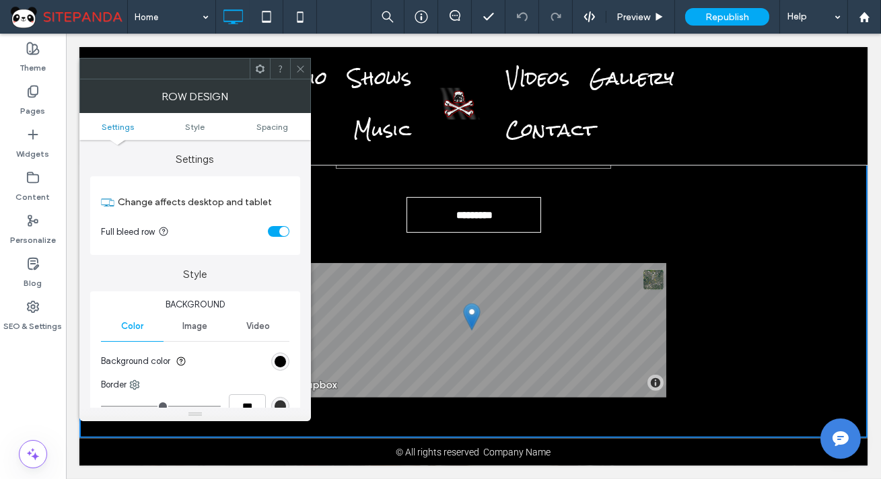
click at [299, 69] on icon at bounding box center [300, 69] width 10 height 10
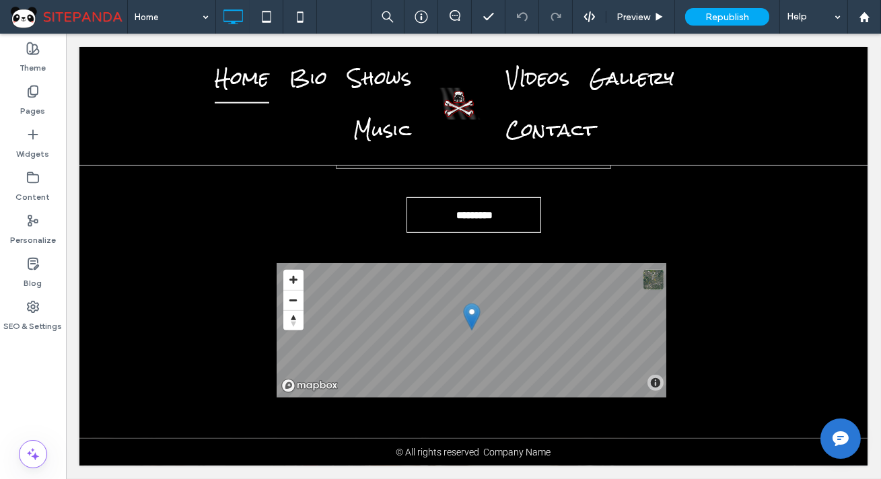
click at [828, 435] on img at bounding box center [840, 439] width 24 height 24
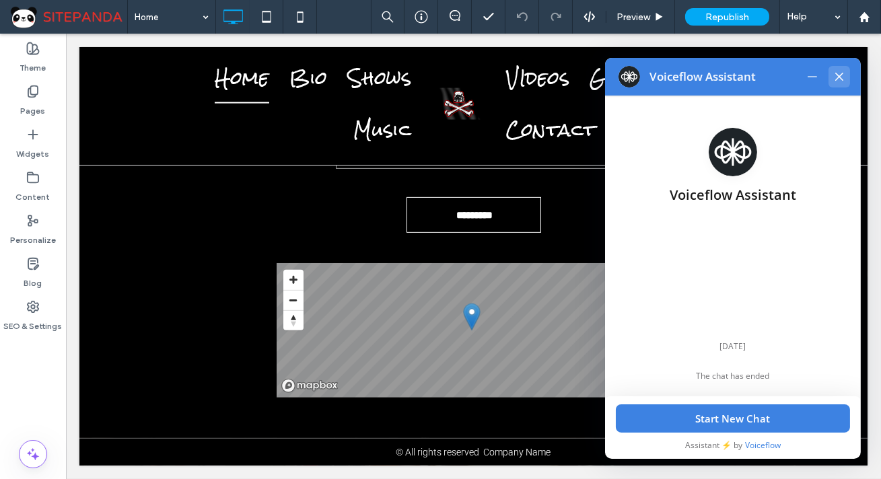
click at [835, 79] on icon at bounding box center [839, 77] width 8 height 8
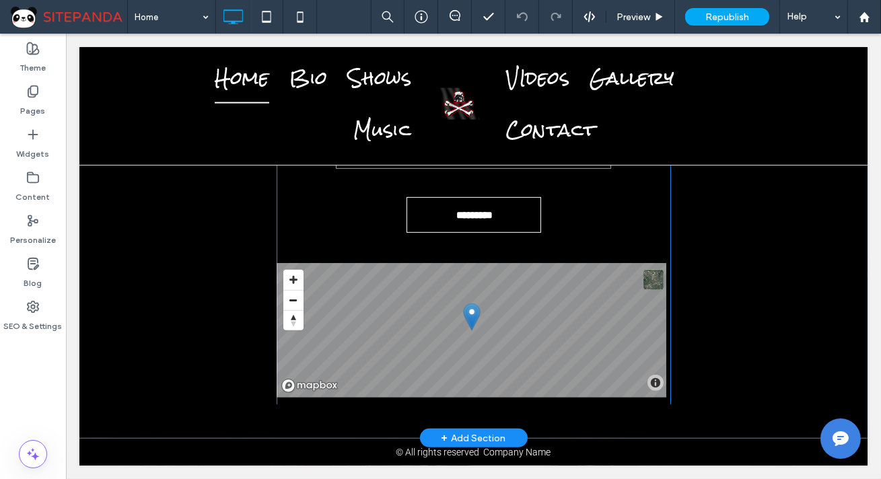
click at [304, 411] on div "Village Revival village.revival01945@gmail.com (707)782-8223 Click To Paste Sta…" at bounding box center [473, 193] width 788 height 489
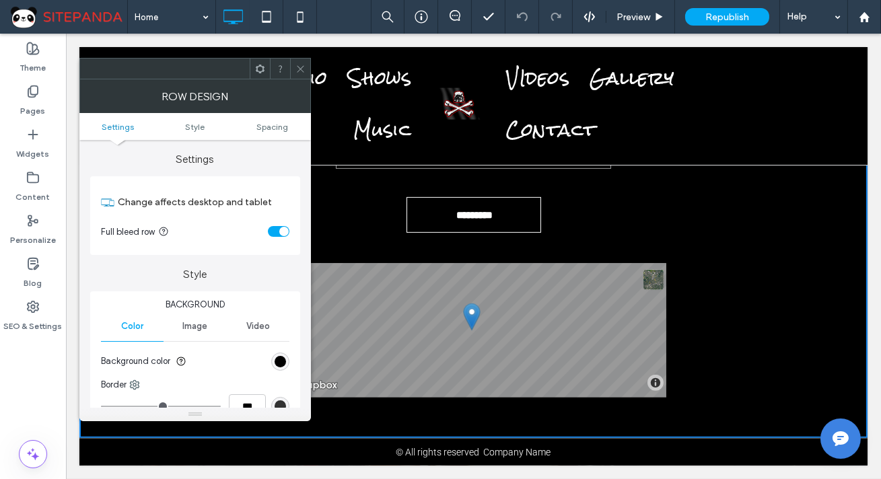
click at [352, 414] on div "Village Revival village.revival01945@gmail.com (707)782-8223 Click To Paste Sta…" at bounding box center [473, 193] width 788 height 489
click at [301, 65] on icon at bounding box center [300, 69] width 10 height 10
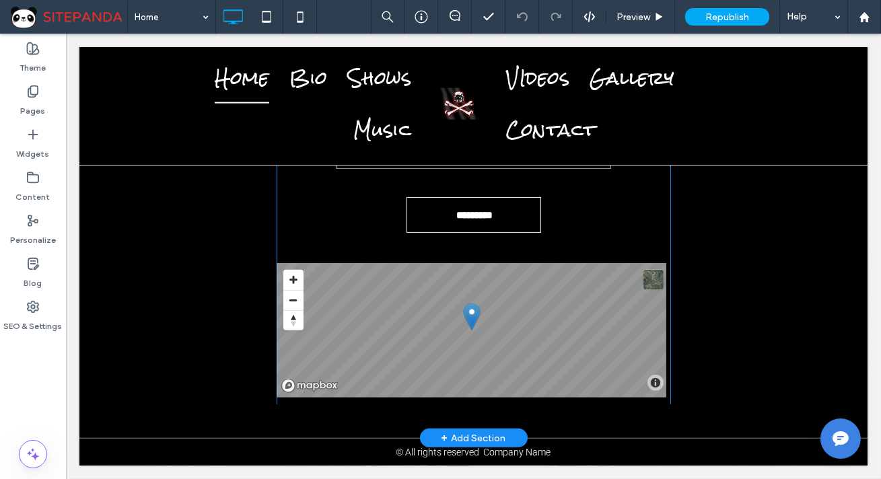
click at [398, 408] on div "Village Revival village.revival01945@gmail.com (707)782-8223 Click To Paste Sta…" at bounding box center [473, 193] width 788 height 489
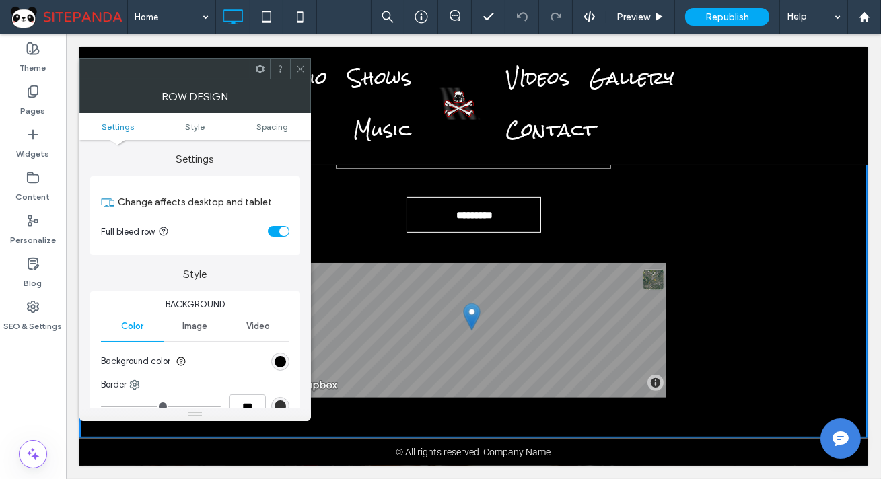
click at [391, 409] on div "Village Revival village.revival01945@gmail.com (707)782-8223 Click To Paste Sta…" at bounding box center [473, 193] width 788 height 489
click at [390, 419] on div "Village Revival village.revival01945@gmail.com (707)782-8223 Click To Paste Sta…" at bounding box center [473, 193] width 788 height 489
click at [303, 61] on span at bounding box center [300, 69] width 10 height 20
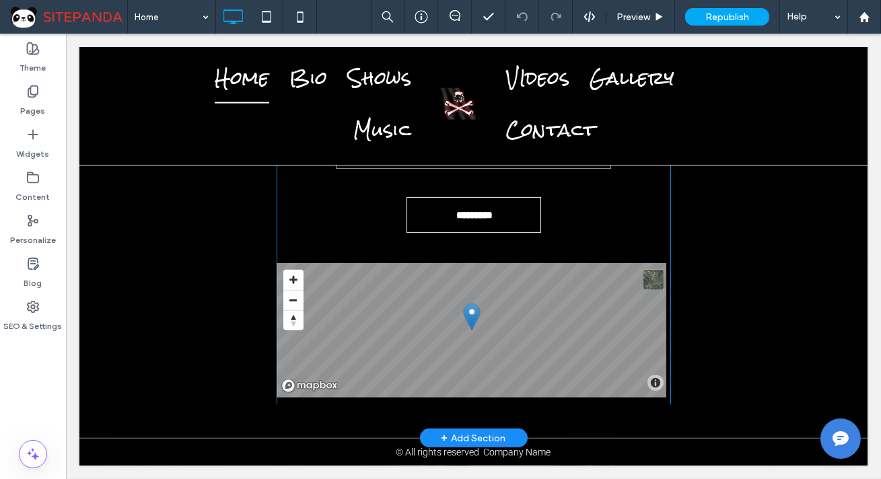
click at [384, 406] on div "Village Revival village.revival01945@gmail.com (707)782-8223 Click To Paste Sta…" at bounding box center [473, 193] width 788 height 489
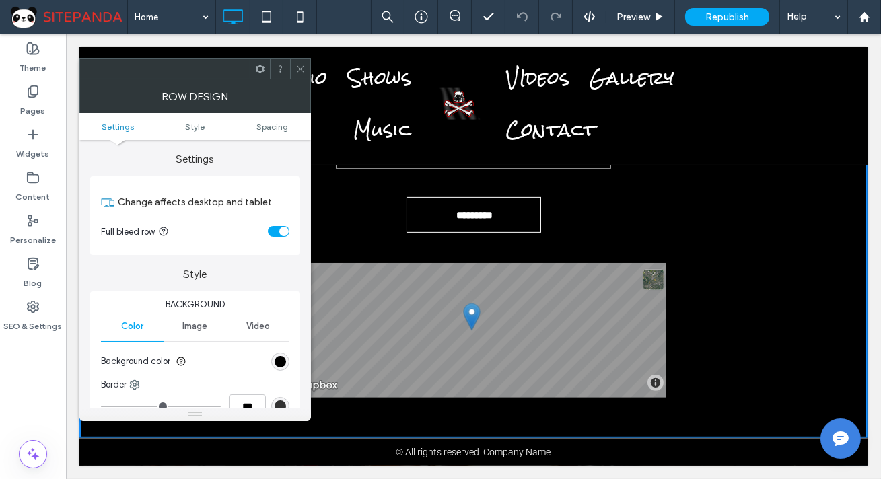
click at [302, 65] on icon at bounding box center [300, 69] width 10 height 10
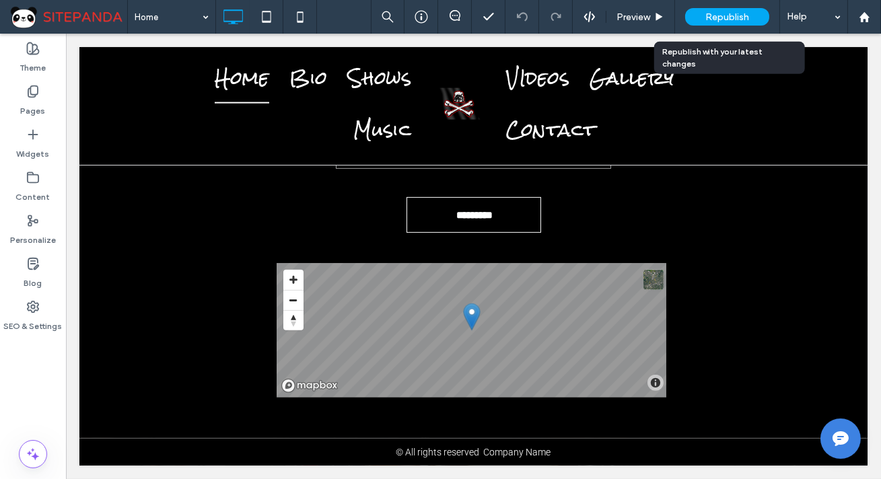
click at [746, 15] on span "Republish" at bounding box center [727, 16] width 44 height 11
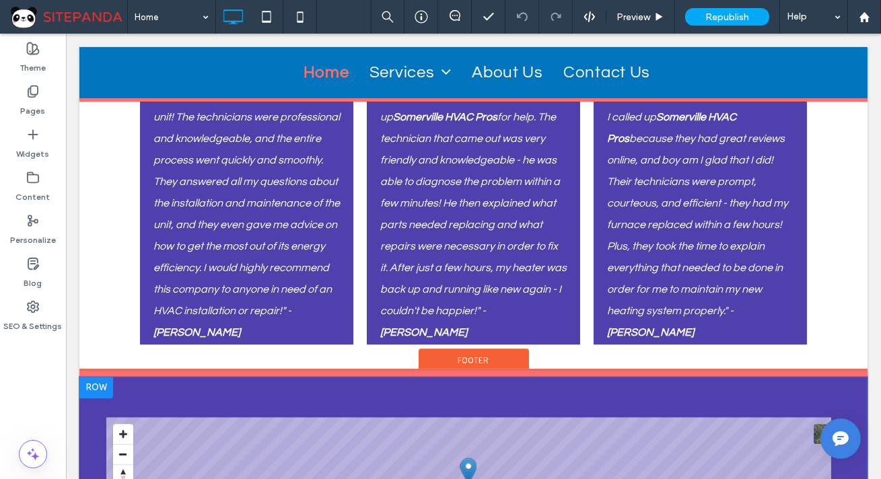
click at [403, 377] on div "© Mapbox © OpenStreetMap Improve this map Click To Paste + Add Section" at bounding box center [473, 468] width 788 height 182
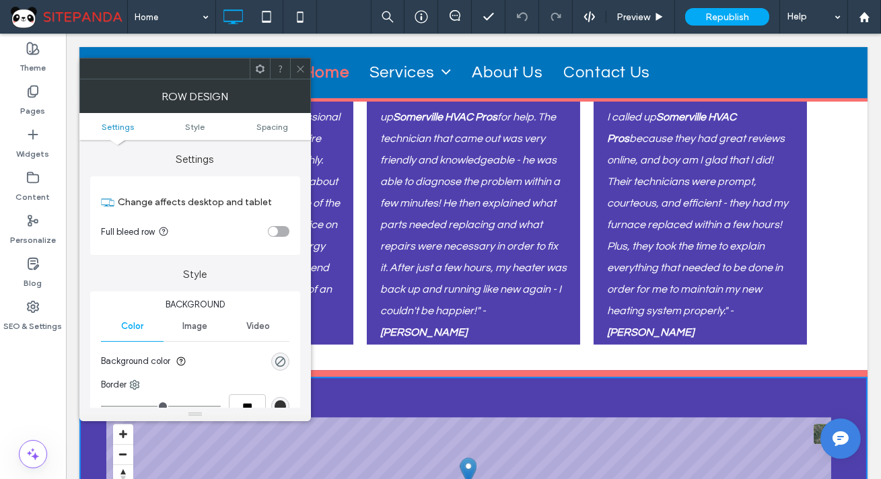
click at [308, 64] on div at bounding box center [300, 69] width 20 height 20
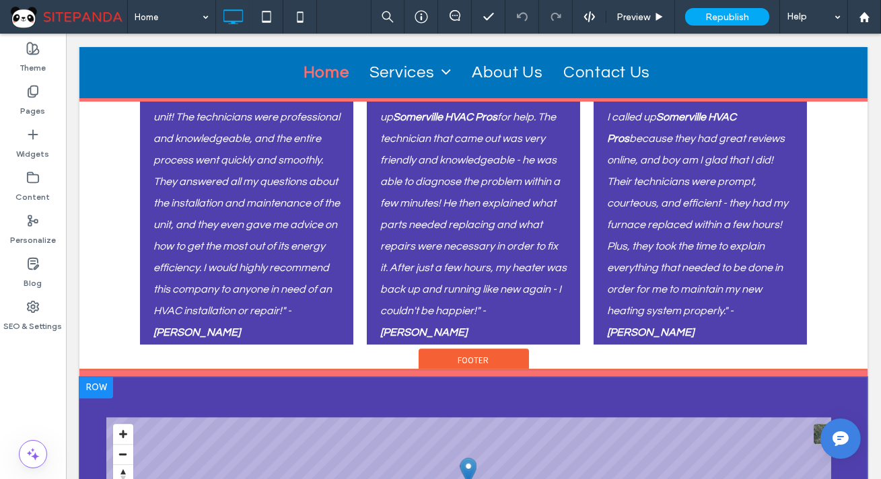
click at [802, 377] on div "© Mapbox © OpenStreetMap Improve this map Click To Paste + Add Section" at bounding box center [473, 468] width 788 height 182
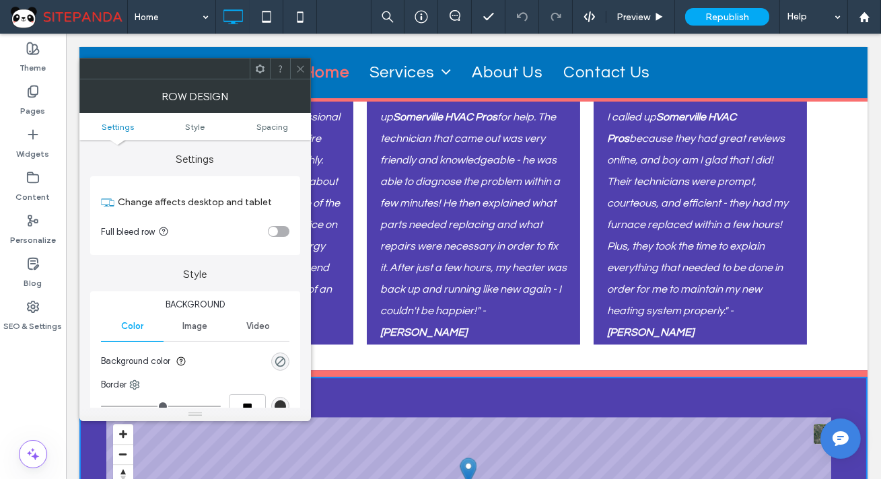
click at [302, 72] on icon at bounding box center [300, 69] width 10 height 10
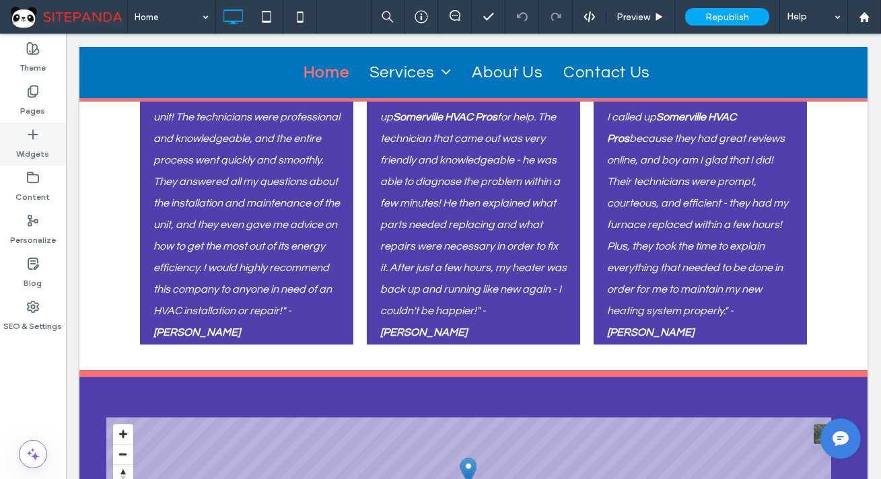
click at [37, 150] on label "Widgets" at bounding box center [33, 150] width 33 height 19
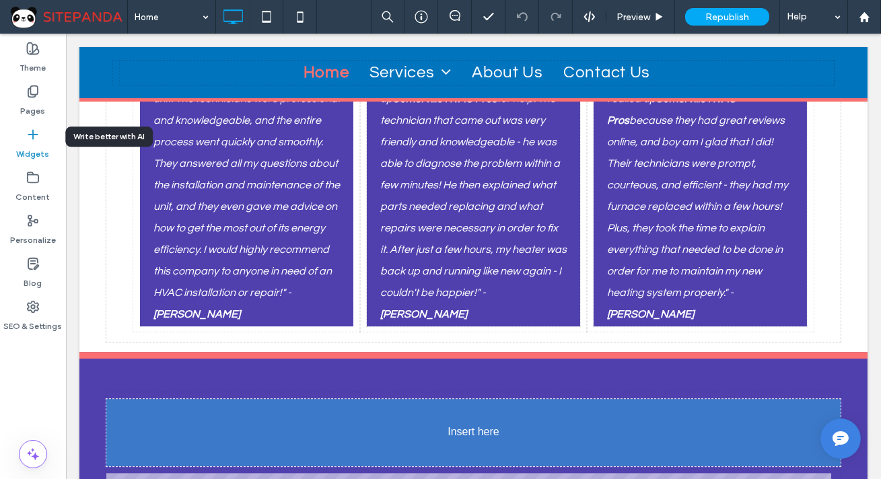
scroll to position [7464, 0]
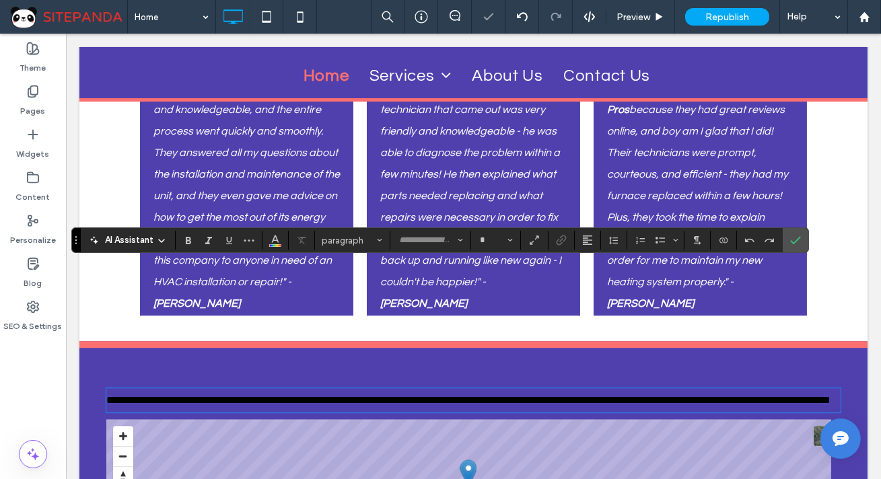
type input "*********"
type input "**"
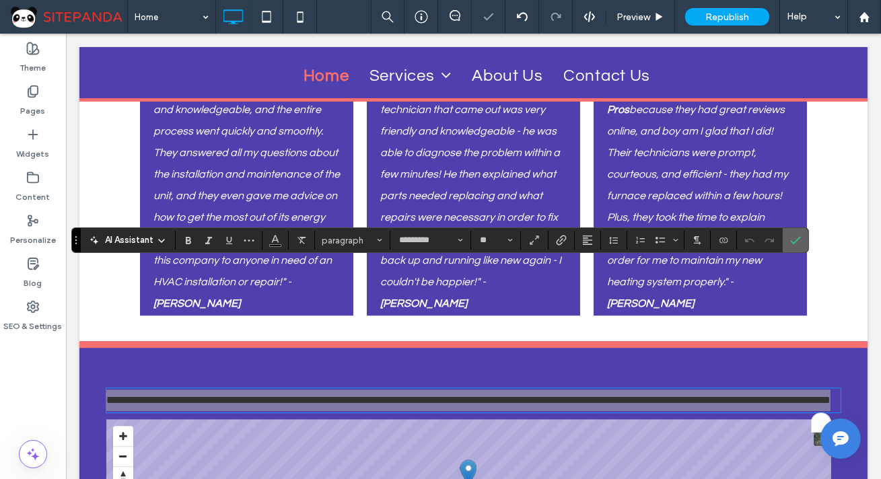
click at [787, 240] on label "Confirm" at bounding box center [795, 240] width 20 height 24
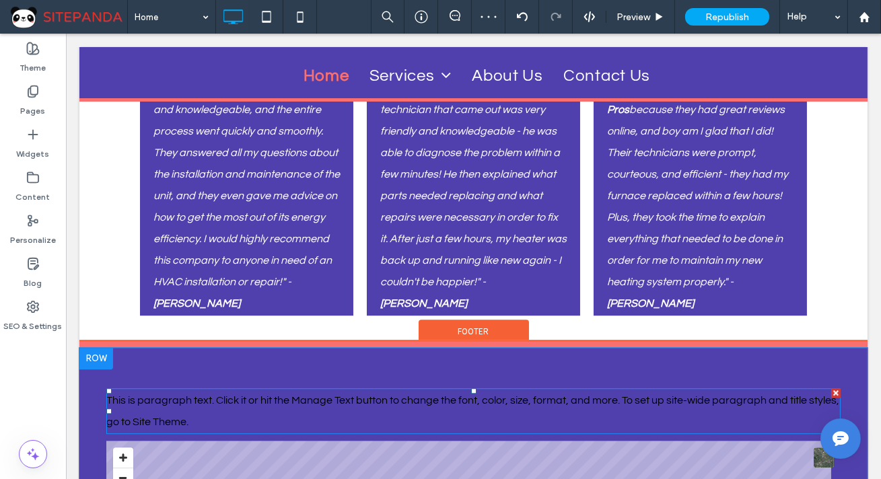
click at [831, 388] on div at bounding box center [835, 392] width 9 height 9
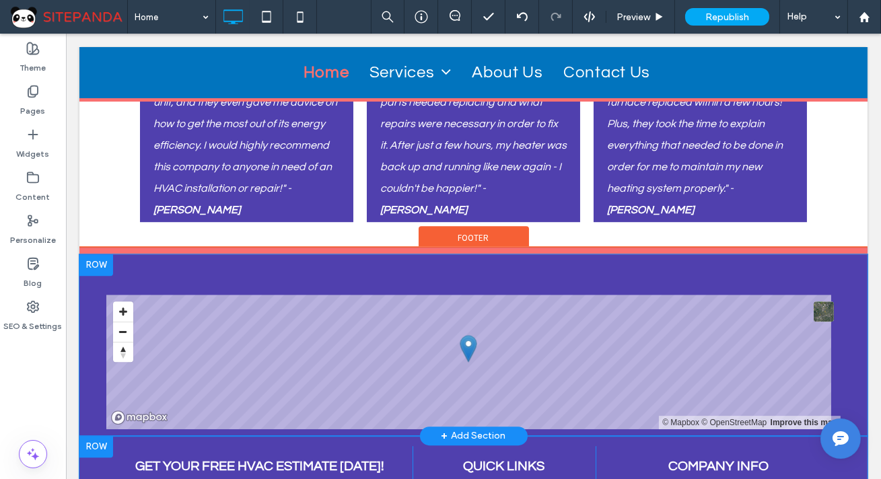
scroll to position [7435, 0]
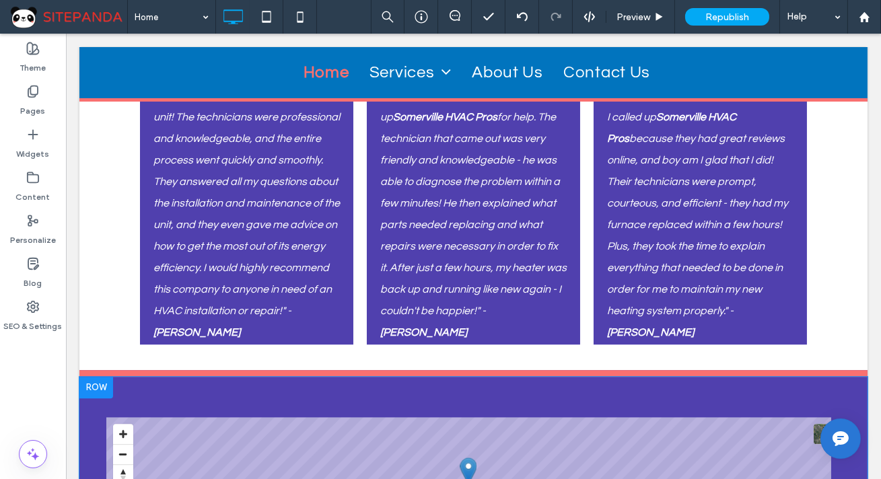
click at [836, 438] on img at bounding box center [840, 439] width 24 height 24
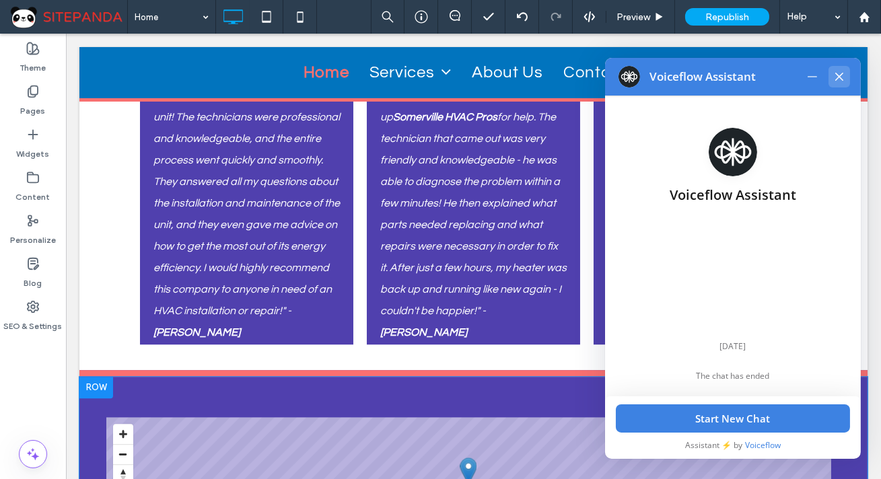
click at [828, 72] on button at bounding box center [839, 77] width 22 height 22
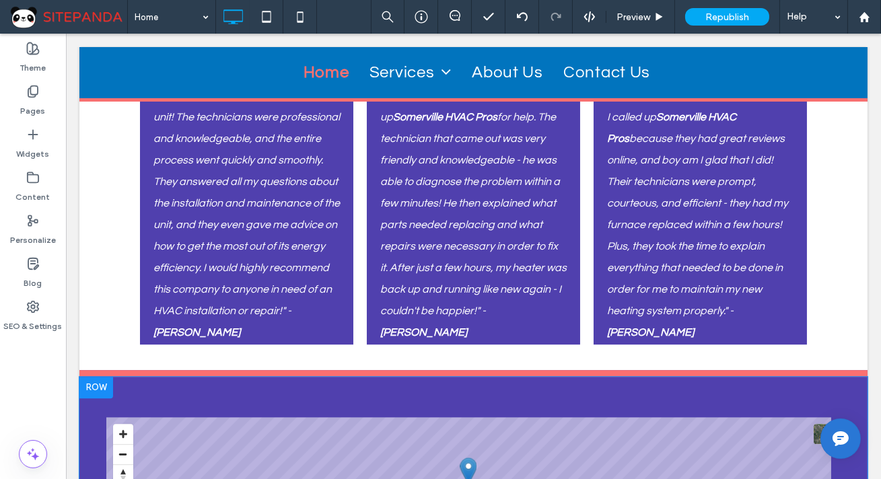
click at [831, 435] on img at bounding box center [840, 439] width 24 height 24
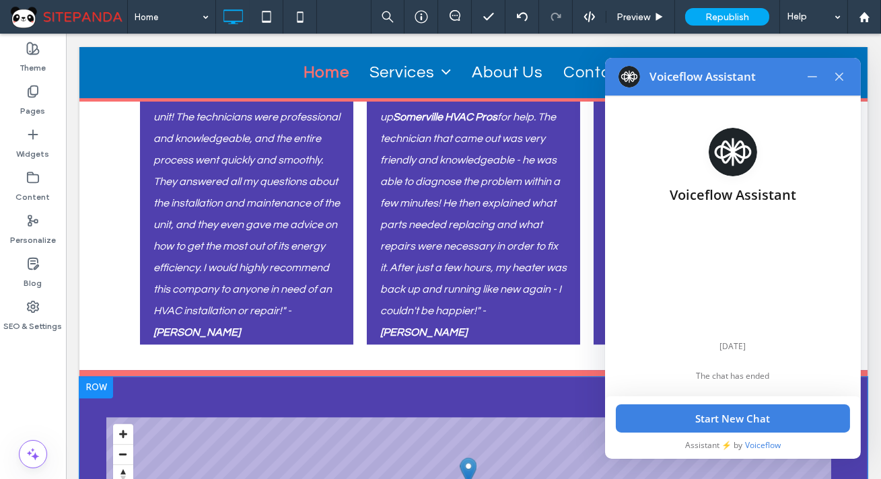
click at [831, 435] on footer "Start New Chat Assistant ⚡️ by Voiceflow" at bounding box center [733, 427] width 256 height 63
click at [834, 71] on icon at bounding box center [839, 76] width 11 height 11
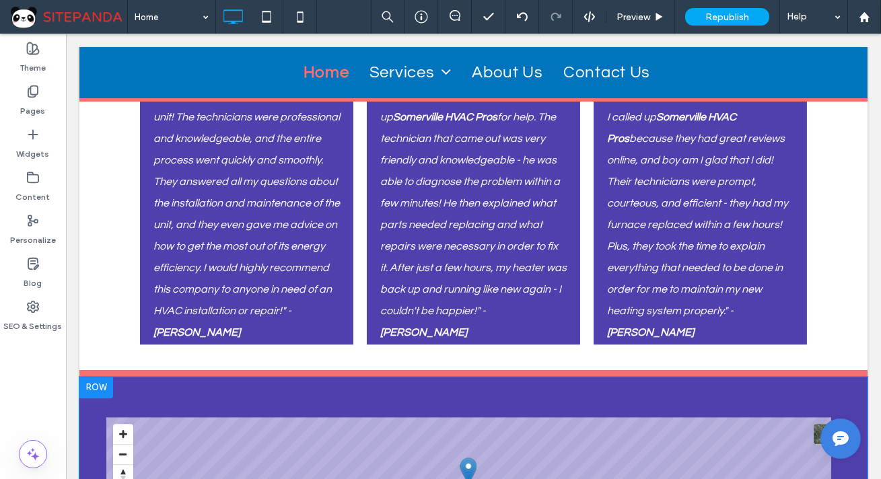
click at [141, 377] on div "© Mapbox © OpenStreetMap Improve this map Click To Paste + Add Section" at bounding box center [473, 468] width 788 height 182
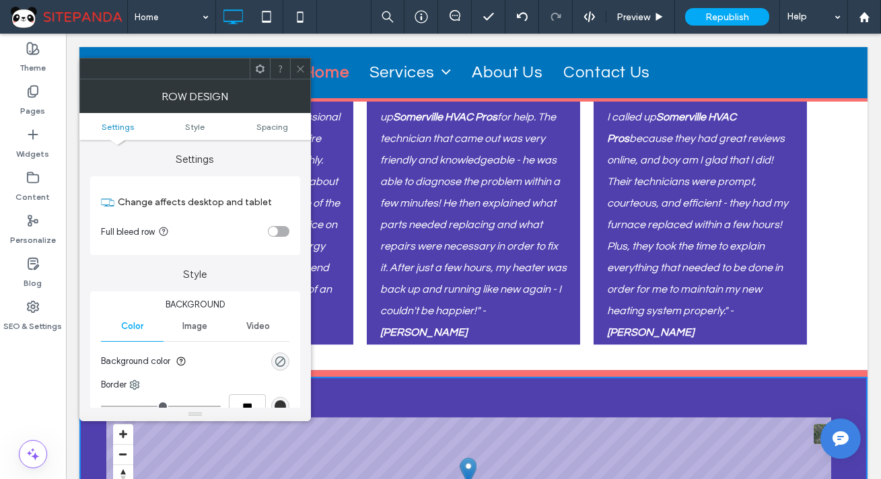
click at [299, 66] on icon at bounding box center [300, 69] width 10 height 10
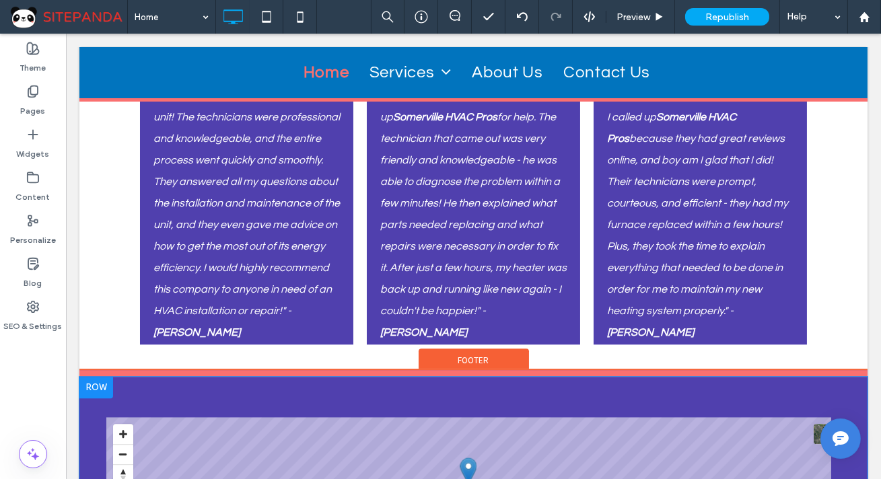
click at [351, 377] on div "© Mapbox © OpenStreetMap Improve this map Click To Paste + Add Section" at bounding box center [473, 468] width 788 height 182
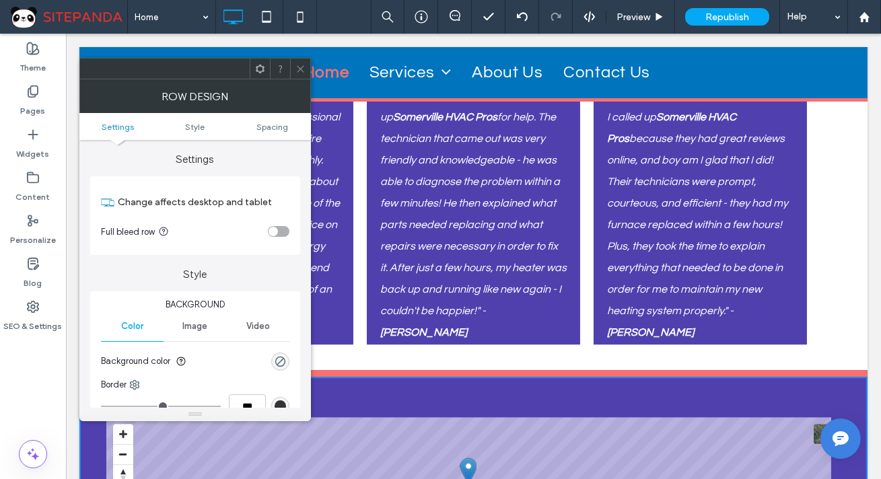
click at [299, 67] on use at bounding box center [300, 68] width 7 height 7
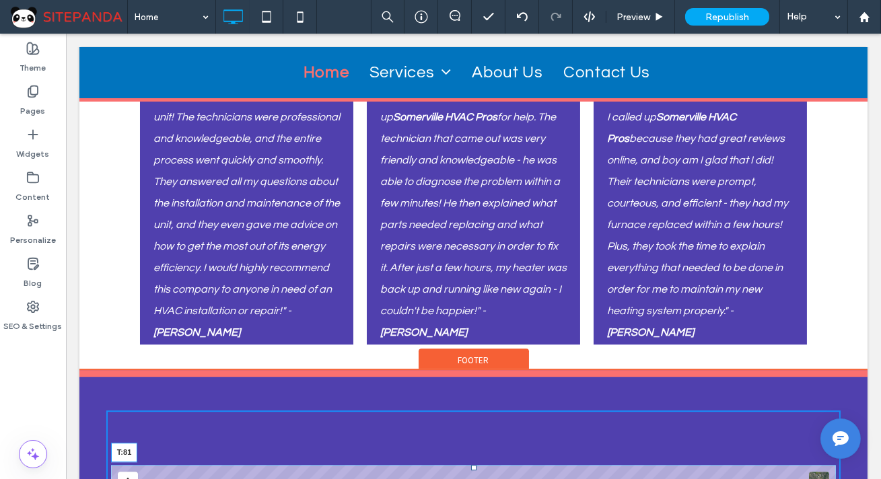
drag, startPoint x: 468, startPoint y: 294, endPoint x: 526, endPoint y: 376, distance: 100.1
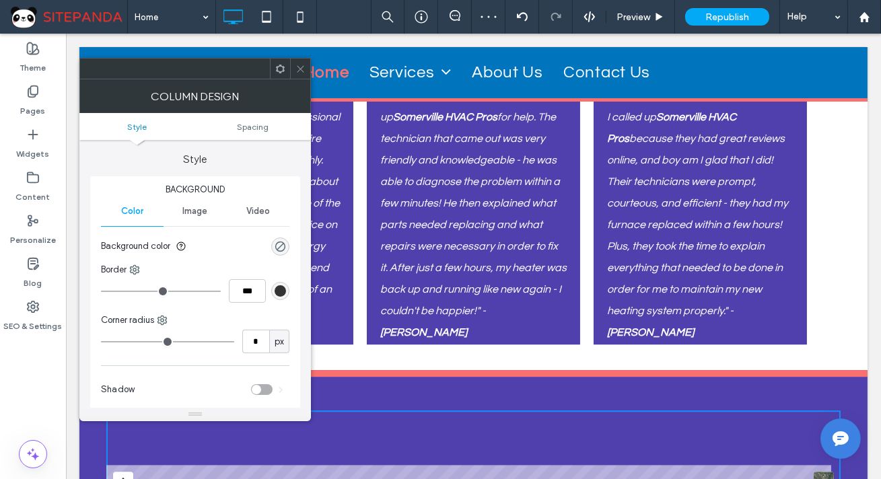
click at [302, 71] on icon at bounding box center [300, 69] width 10 height 10
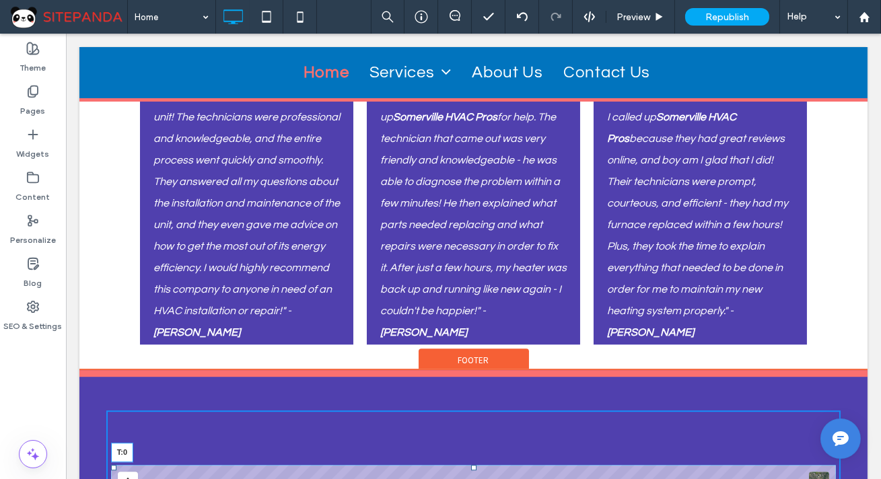
drag, startPoint x: 468, startPoint y: 340, endPoint x: 478, endPoint y: 281, distance: 60.2
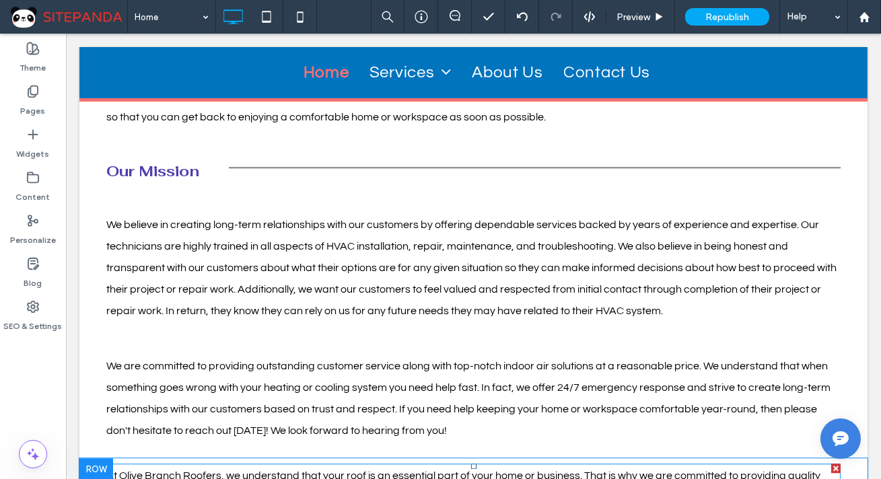
scroll to position [6696, 0]
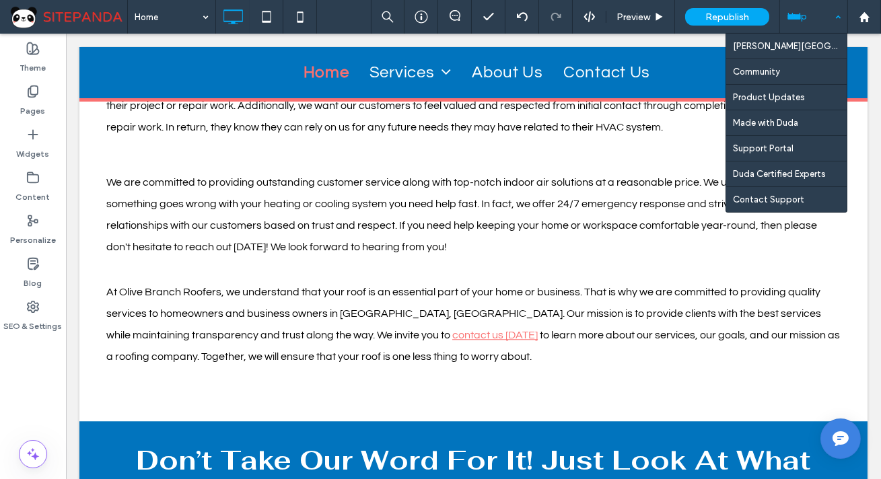
click at [789, 11] on div "Help" at bounding box center [813, 17] width 67 height 34
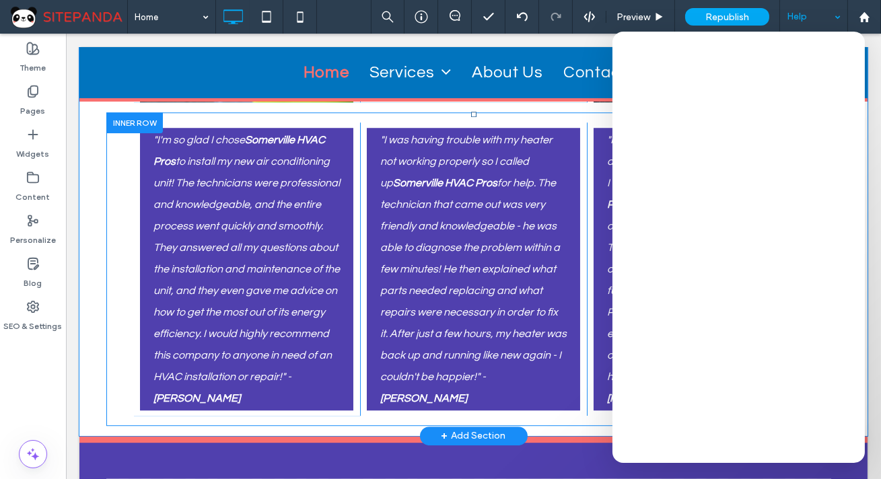
scroll to position [7552, 0]
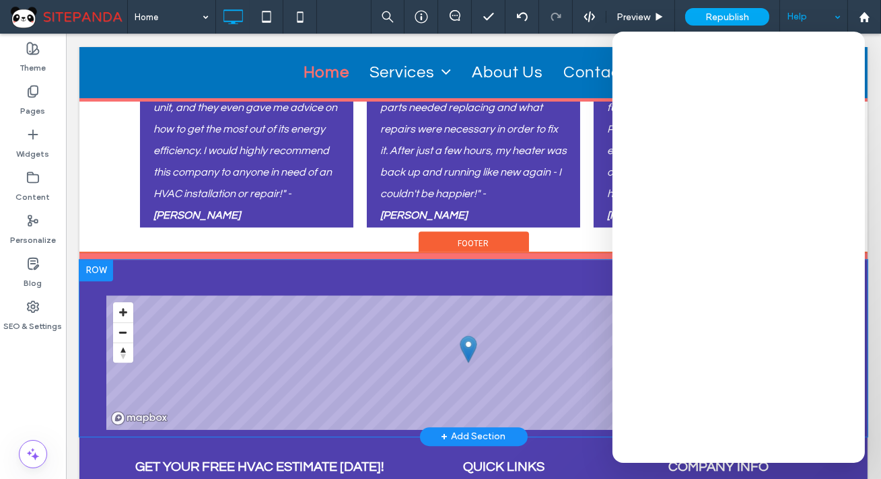
click at [362, 260] on div "© Mapbox © OpenStreetMap Improve this map Click To Paste + Add Section" at bounding box center [473, 348] width 788 height 177
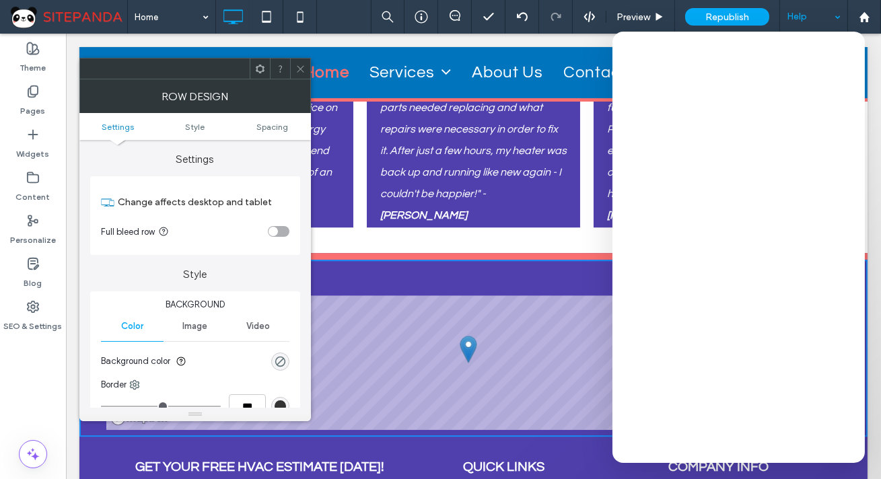
click at [297, 68] on icon at bounding box center [300, 69] width 10 height 10
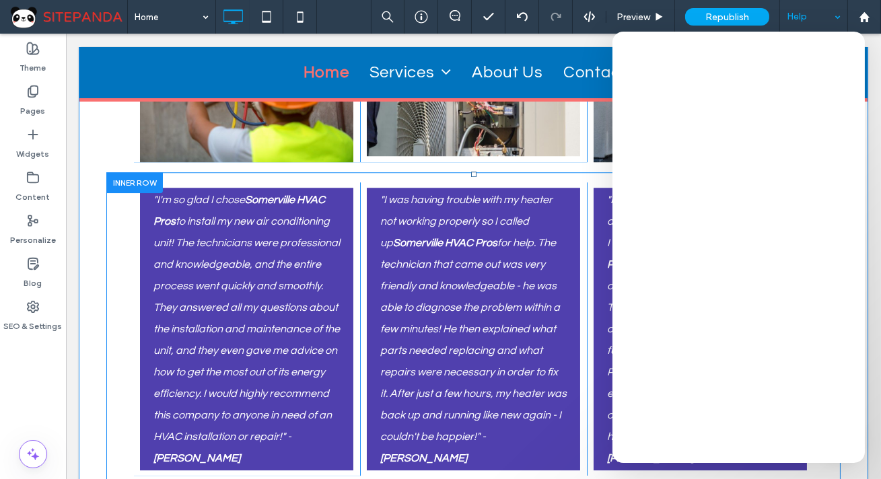
scroll to position [7308, 0]
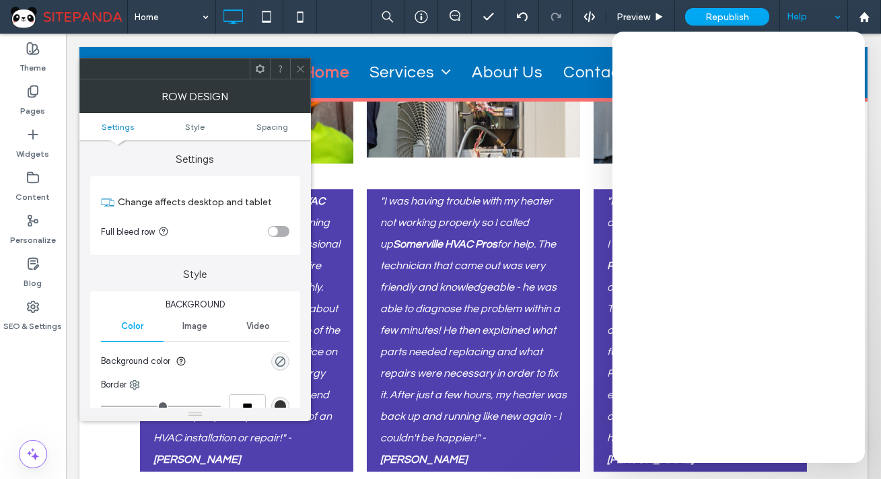
click at [301, 65] on icon at bounding box center [300, 69] width 10 height 10
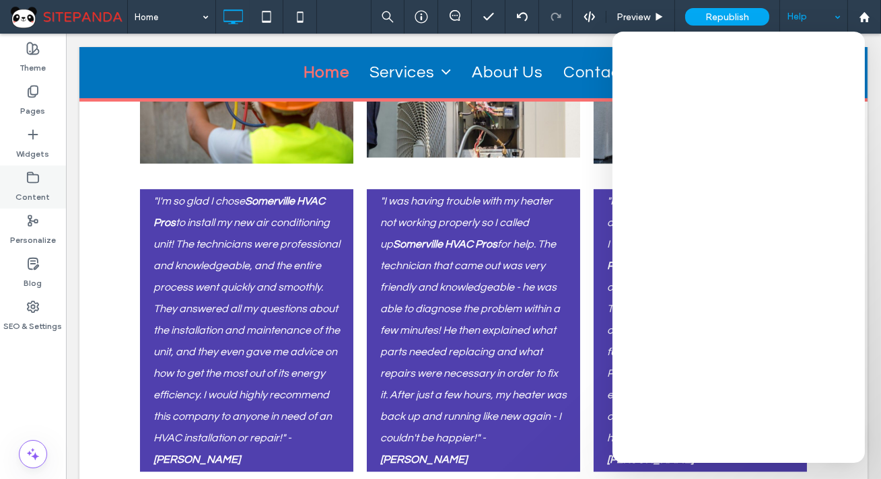
click at [38, 193] on label "Content" at bounding box center [33, 193] width 34 height 19
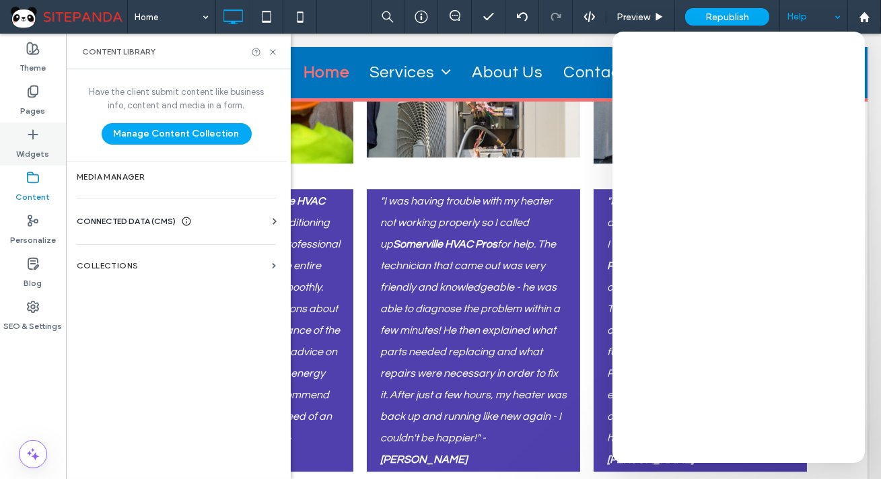
click at [38, 153] on label "Widgets" at bounding box center [33, 150] width 33 height 19
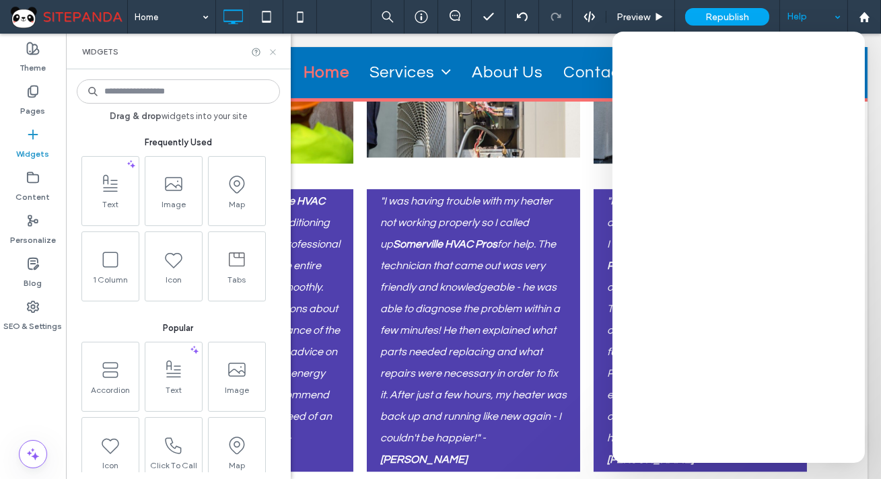
click at [270, 48] on icon at bounding box center [273, 52] width 10 height 10
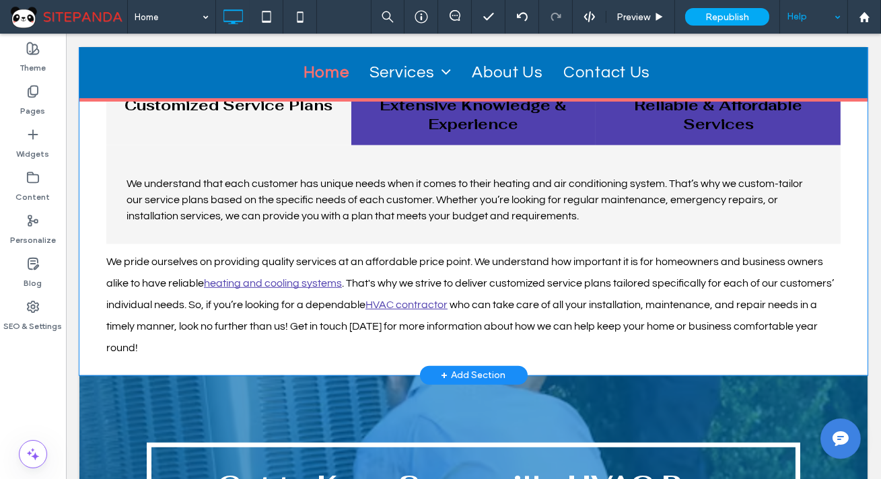
scroll to position [1757, 0]
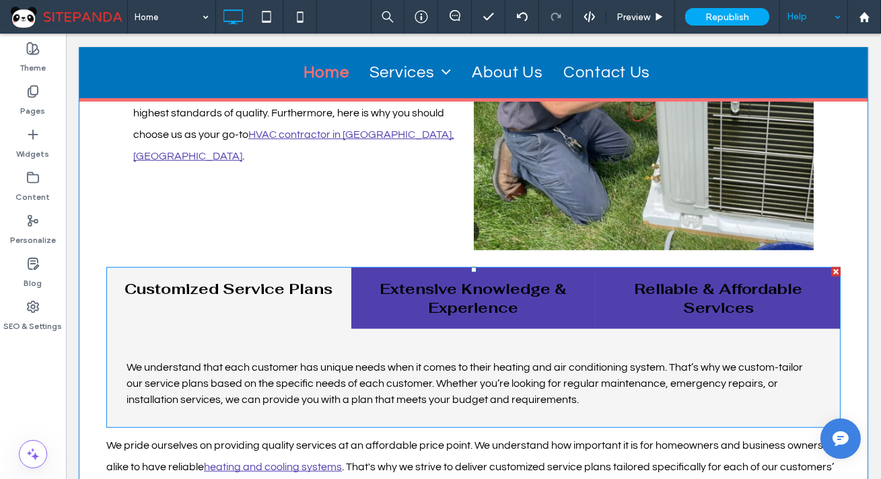
click at [460, 267] on span at bounding box center [473, 347] width 734 height 161
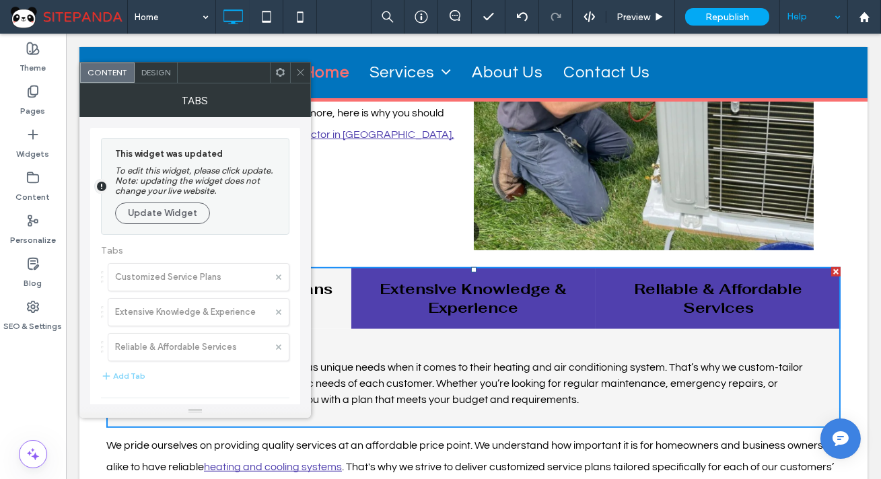
click at [142, 67] on span "Design" at bounding box center [155, 72] width 29 height 10
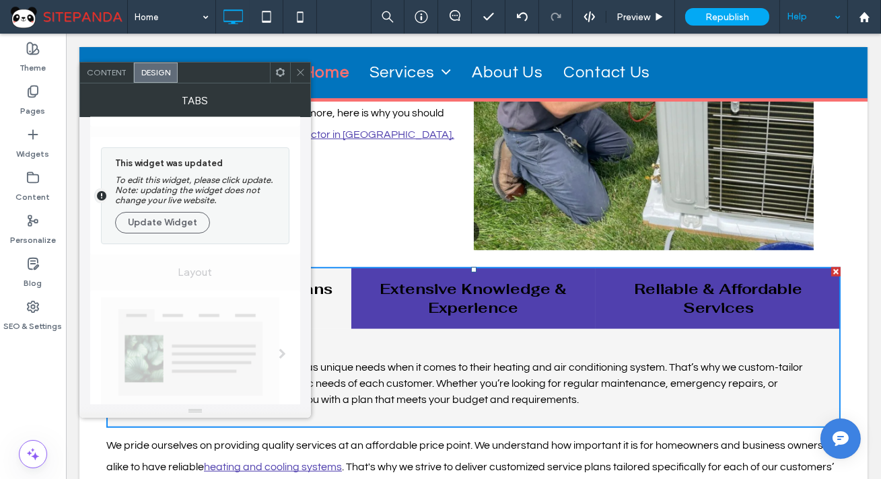
scroll to position [183, 0]
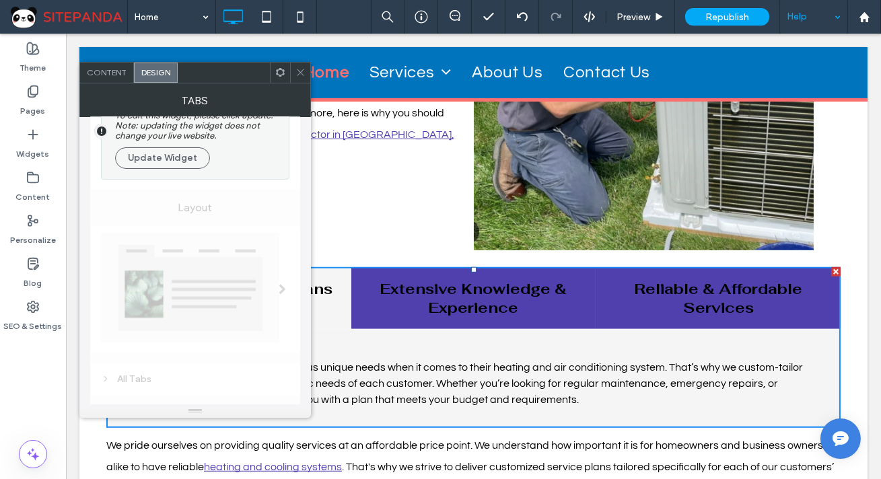
click at [296, 71] on icon at bounding box center [300, 72] width 10 height 10
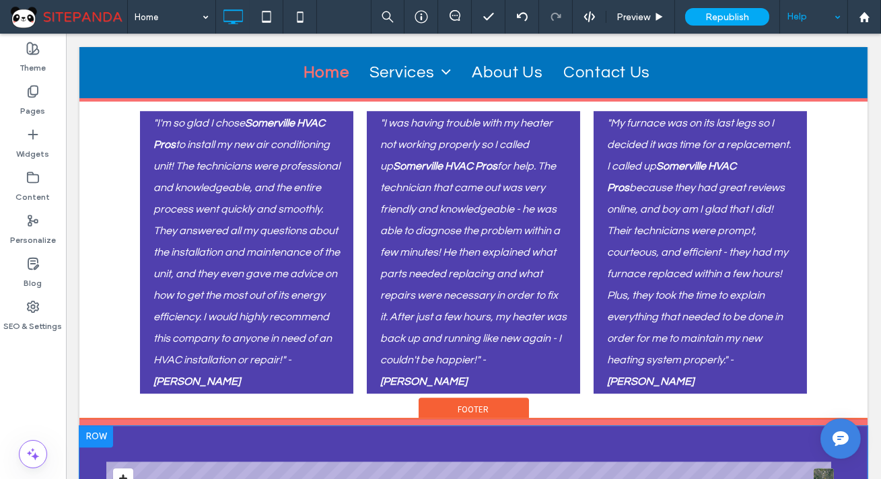
scroll to position [7675, 0]
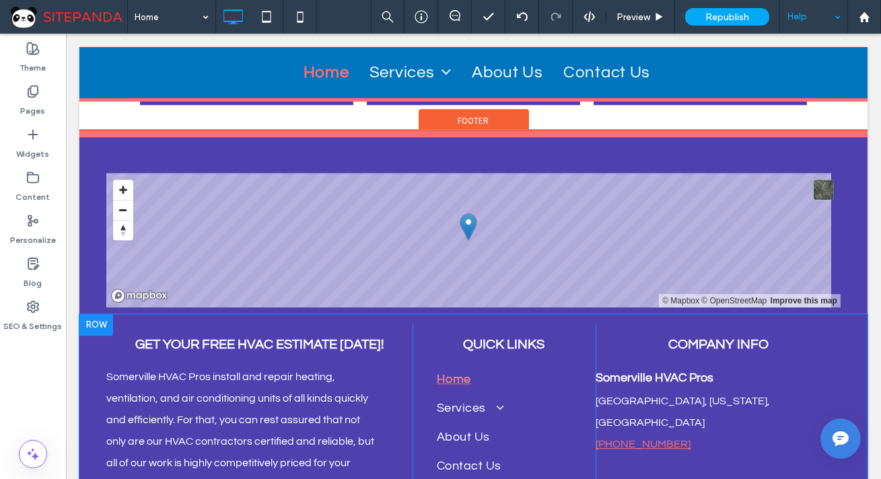
click at [186, 408] on div "GET YOUR FREE HVAC ESTIMATE [DATE]! Somerville HVAC Pros install and repair hea…" at bounding box center [473, 452] width 788 height 277
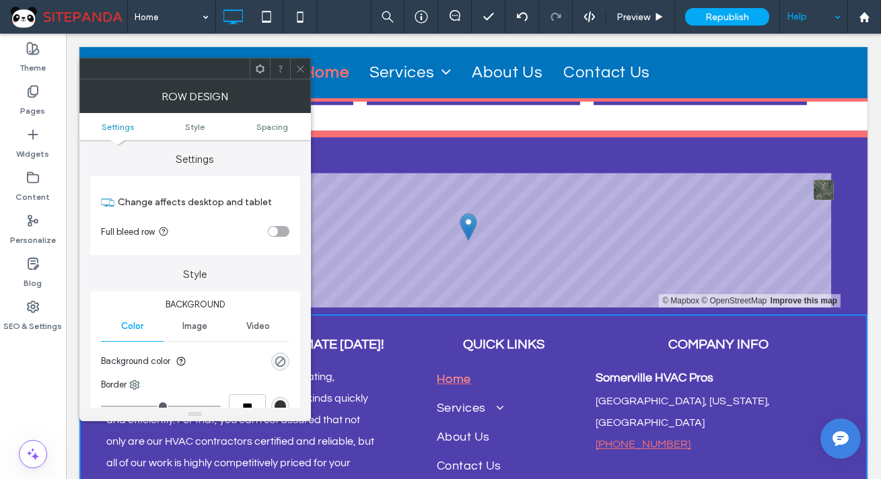
click at [298, 68] on icon at bounding box center [300, 69] width 10 height 10
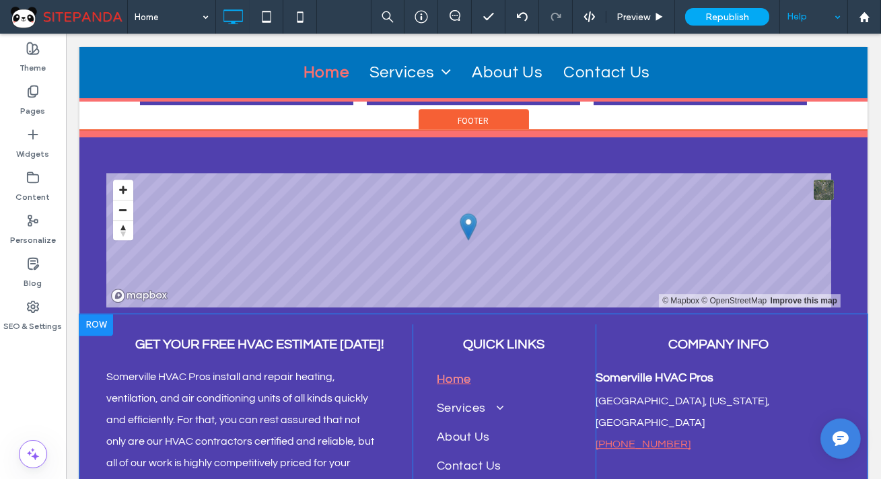
click at [94, 314] on div "GET YOUR FREE HVAC ESTIMATE [DATE]! Somerville HVAC Pros install and repair hea…" at bounding box center [473, 452] width 788 height 277
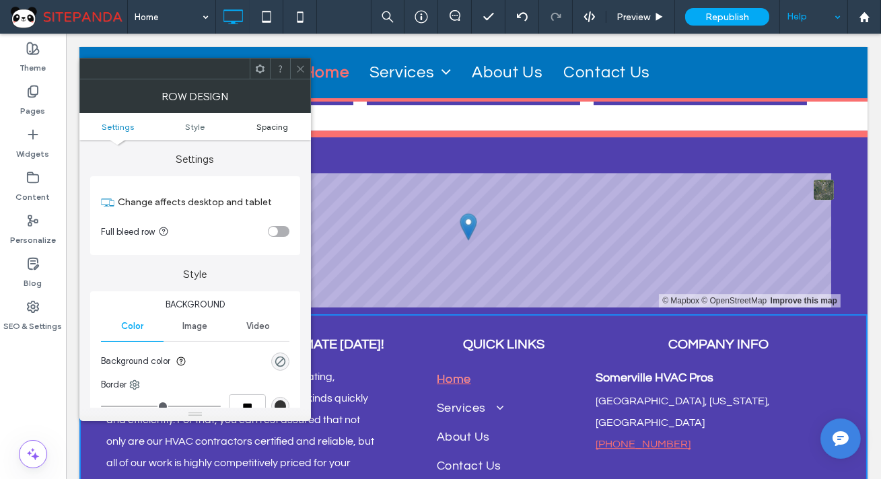
click at [285, 127] on span "Spacing" at bounding box center [272, 127] width 32 height 10
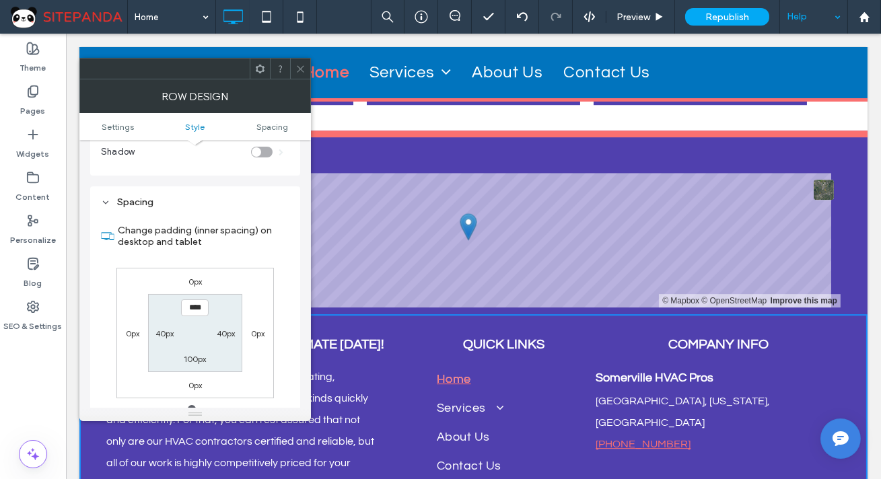
scroll to position [337, 0]
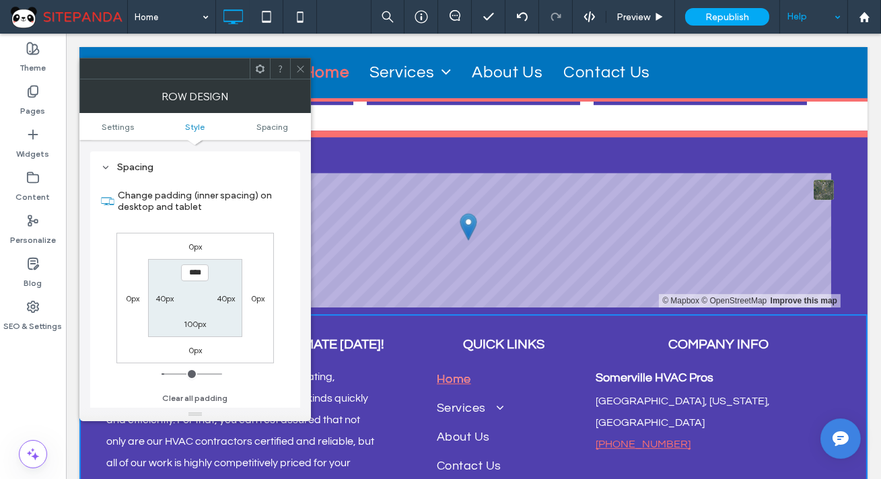
click at [194, 326] on label "100px" at bounding box center [195, 324] width 22 height 10
type input "***"
type input "**"
type input "****"
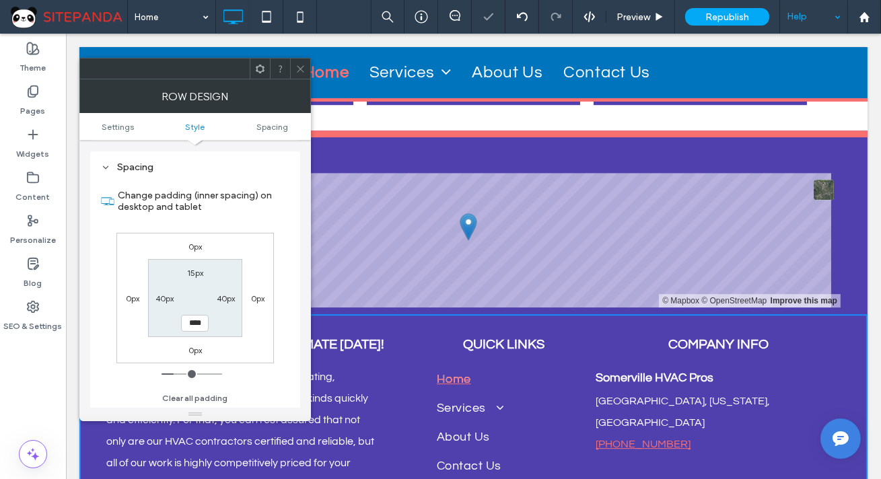
click at [194, 244] on label "0px" at bounding box center [194, 247] width 13 height 10
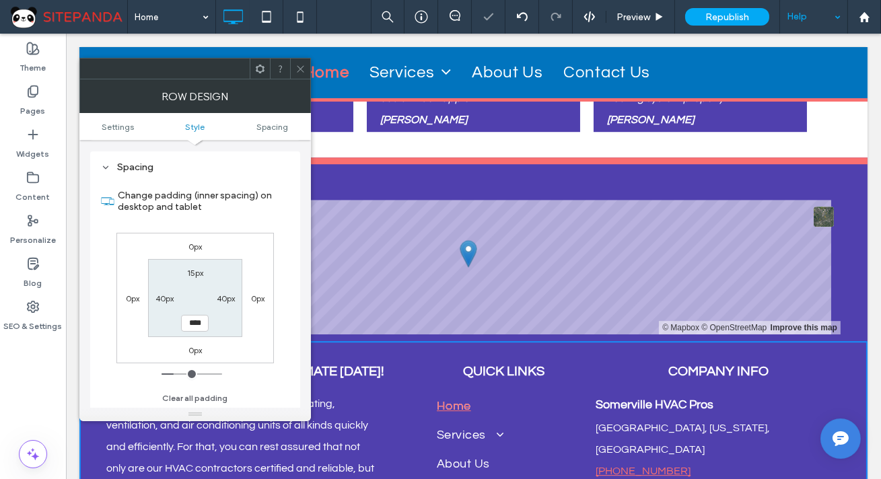
type input "*"
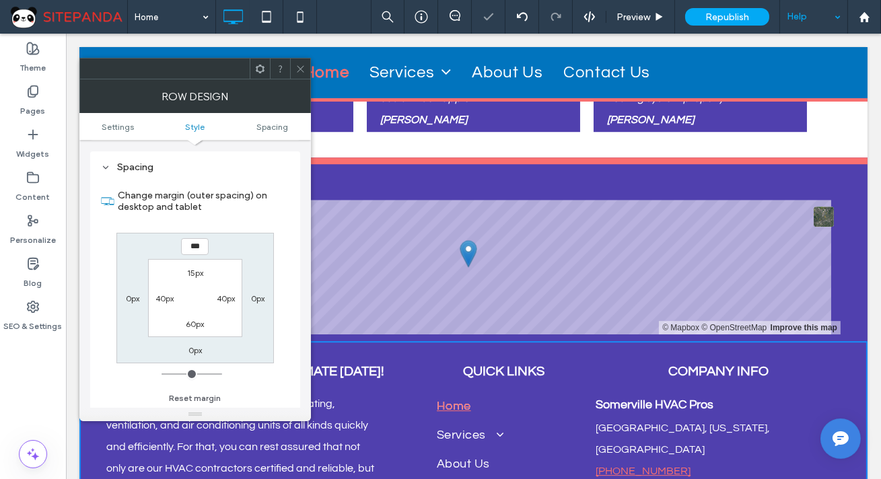
click at [296, 64] on icon at bounding box center [300, 69] width 10 height 10
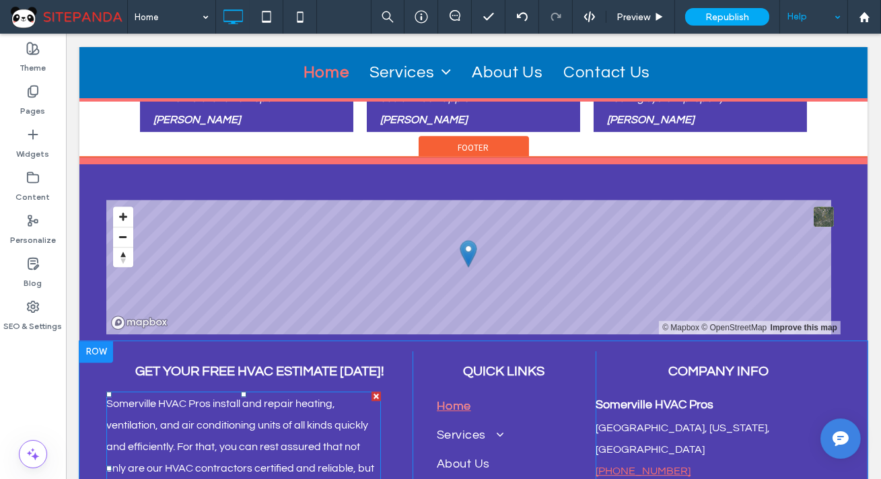
scroll to position [7525, 0]
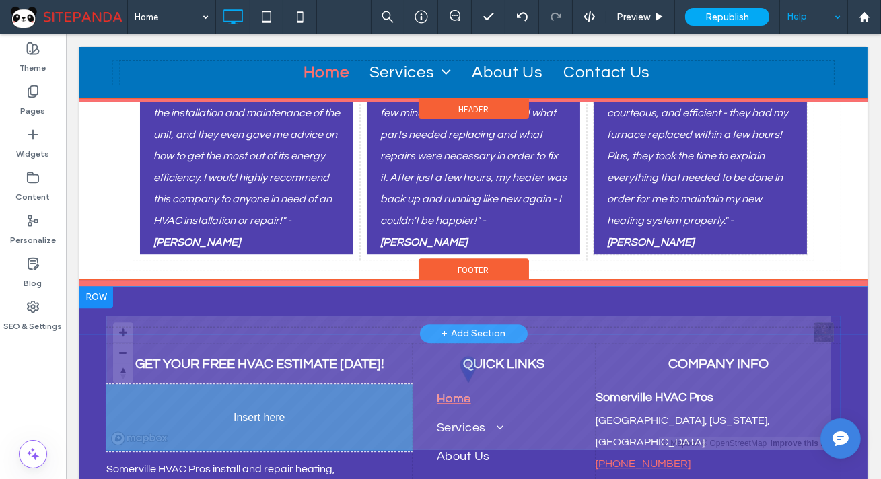
drag, startPoint x: 481, startPoint y: 222, endPoint x: 346, endPoint y: 319, distance: 166.4
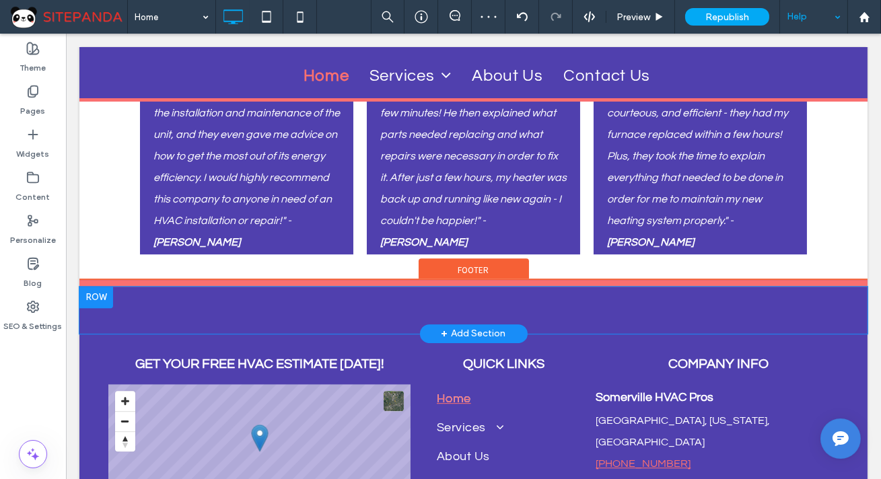
click at [377, 287] on div "Click To Paste + Add Section" at bounding box center [473, 310] width 788 height 47
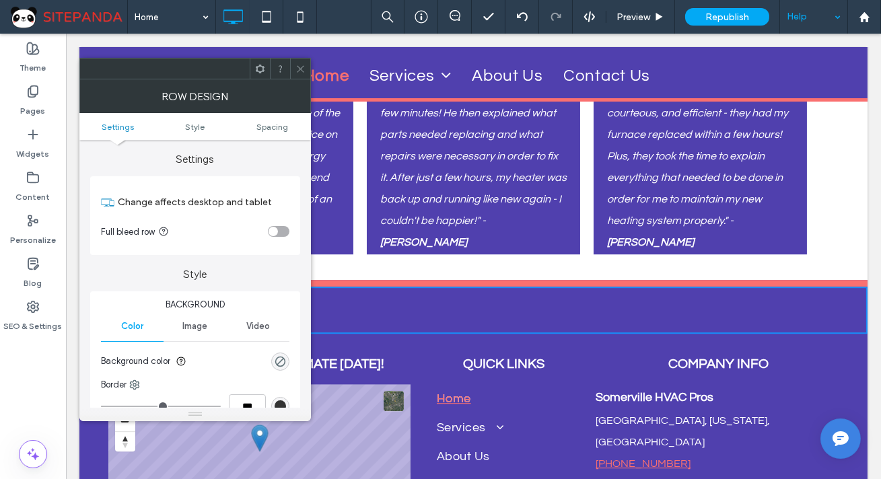
click at [261, 67] on icon at bounding box center [260, 69] width 10 height 10
click at [302, 61] on span at bounding box center [300, 69] width 10 height 20
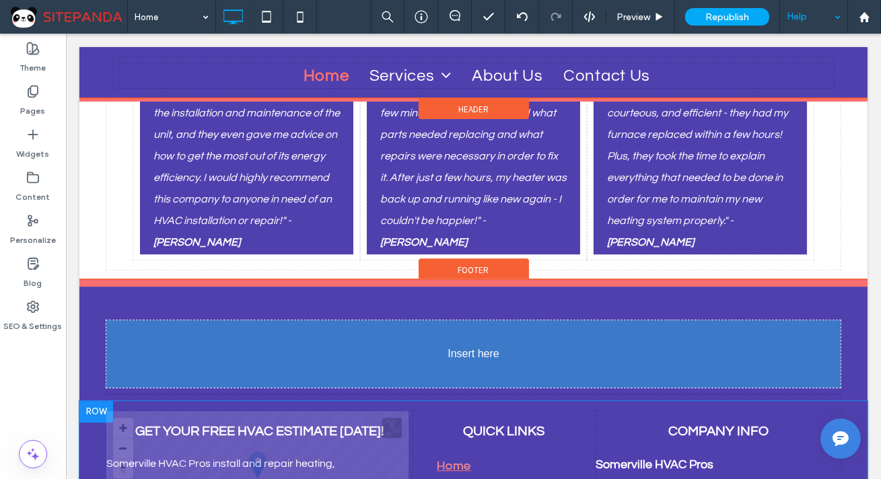
drag, startPoint x: 277, startPoint y: 346, endPoint x: 454, endPoint y: 231, distance: 211.1
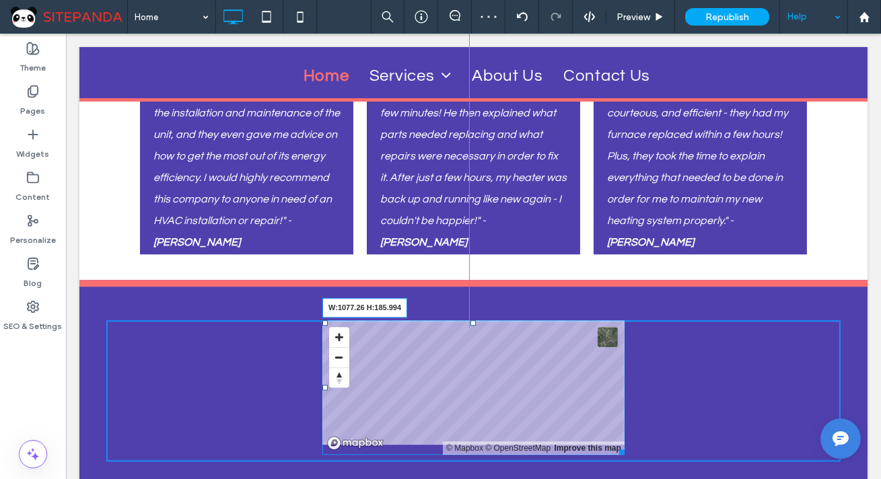
drag, startPoint x: 620, startPoint y: 328, endPoint x: 931, endPoint y: 347, distance: 311.5
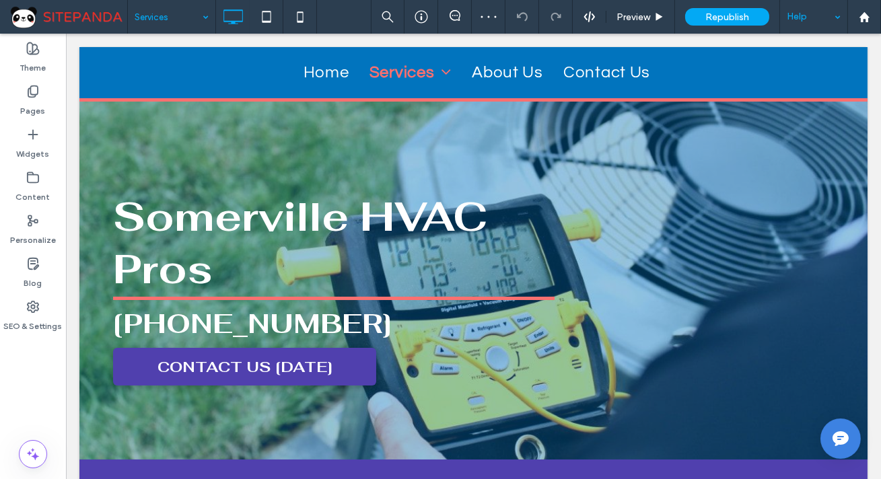
scroll to position [1347, 0]
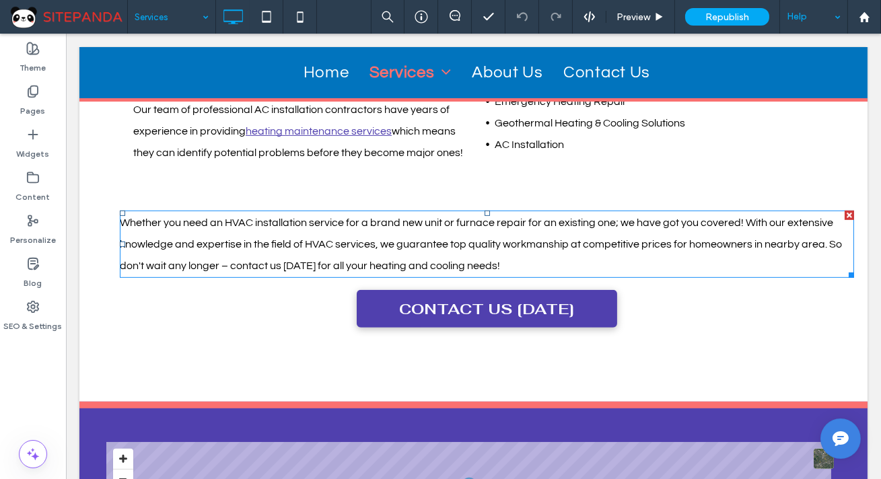
scroll to position [1225, 0]
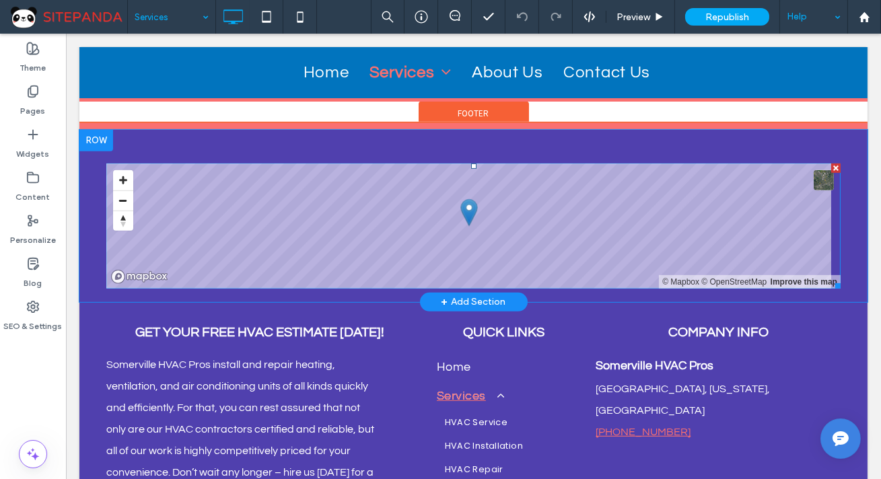
scroll to position [1285, 0]
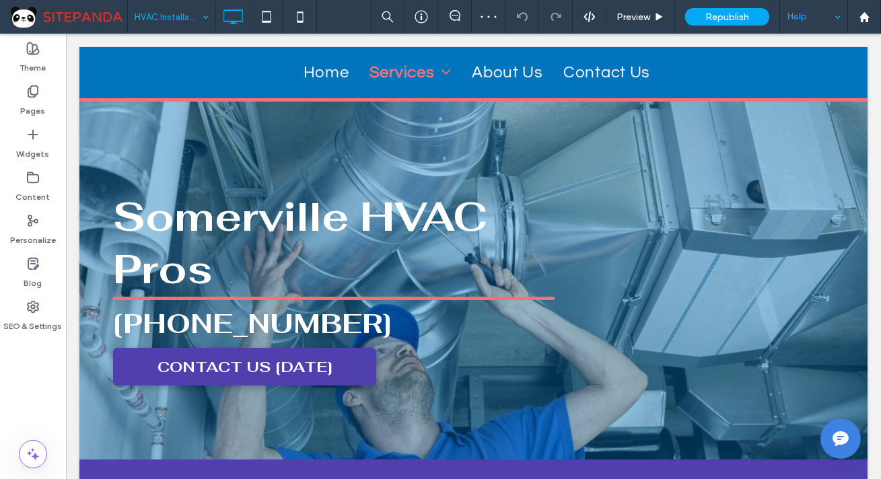
scroll to position [3012, 0]
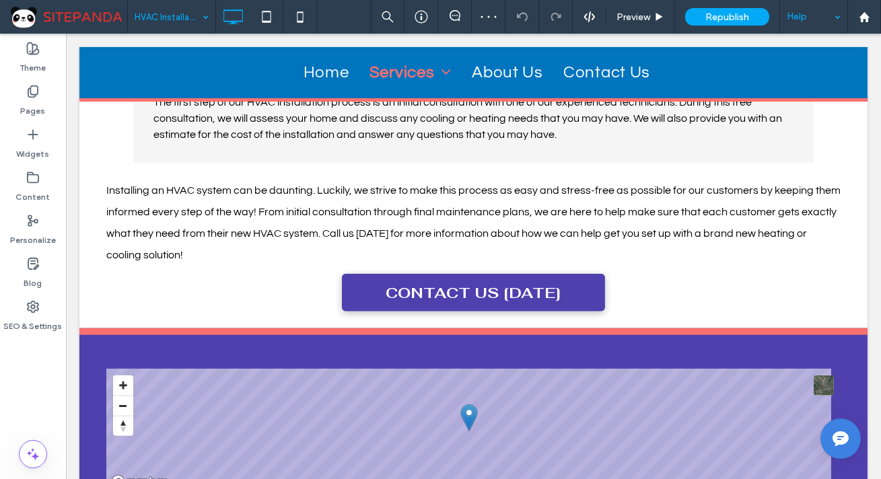
click at [154, 3] on input at bounding box center [168, 17] width 67 height 34
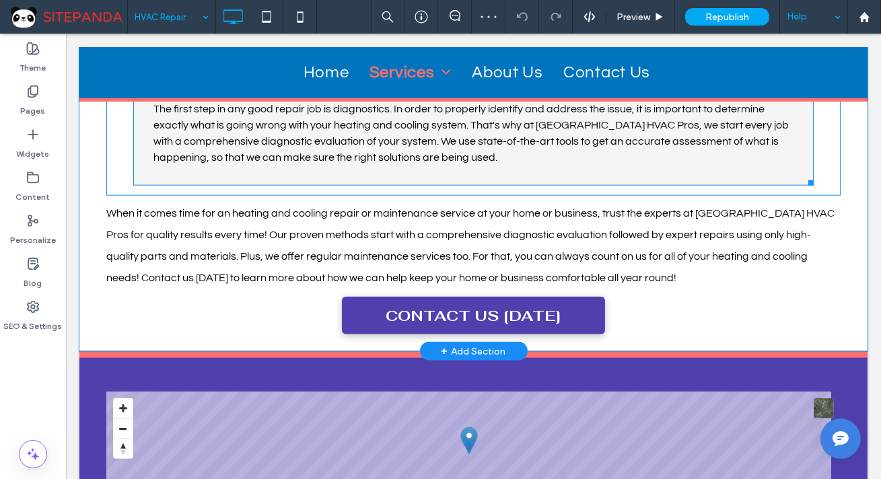
scroll to position [3181, 0]
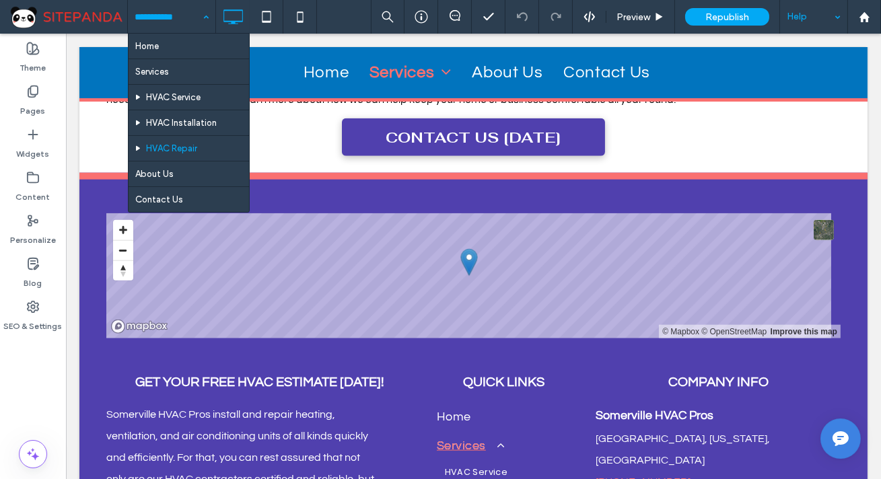
click at [153, 2] on input at bounding box center [168, 17] width 67 height 34
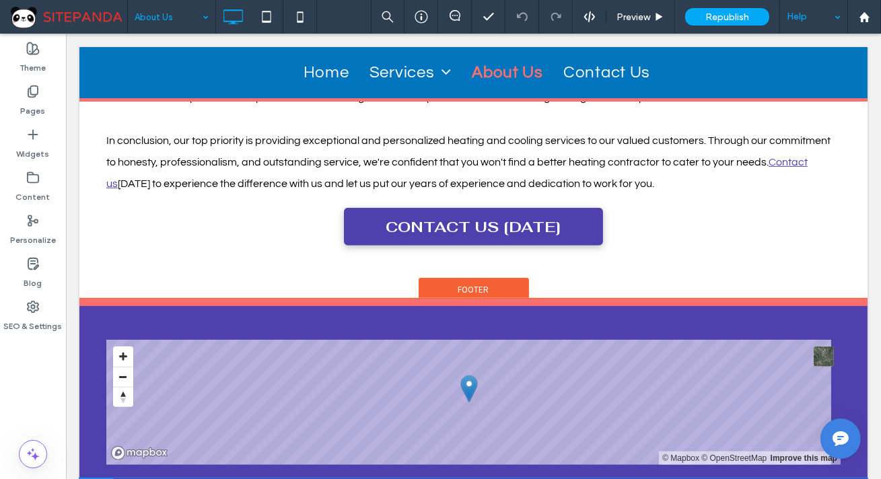
scroll to position [1599, 0]
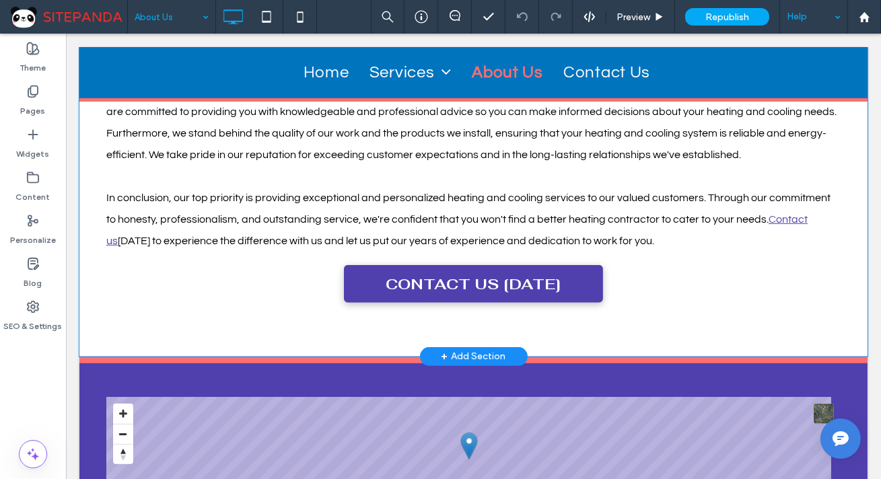
click at [397, 301] on div "Our Commitment We recognize that trust is earned and not given. That's why we s…" at bounding box center [473, 200] width 788 height 313
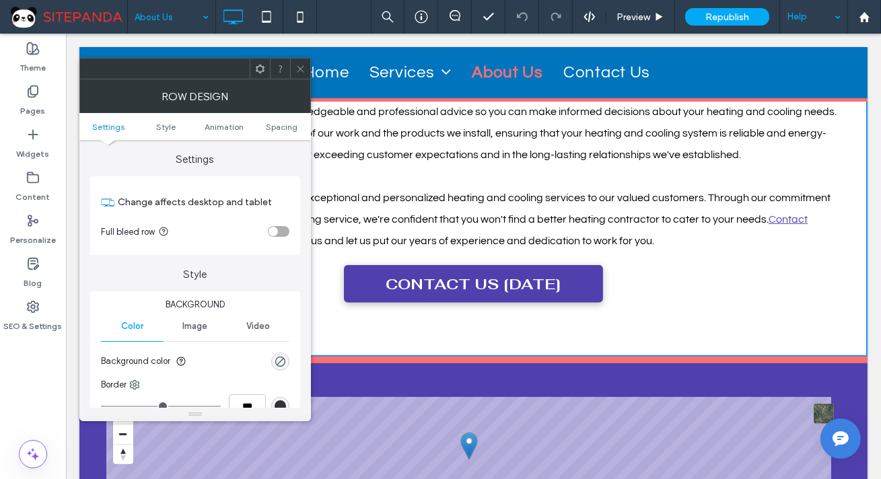
click at [295, 71] on icon at bounding box center [300, 69] width 10 height 10
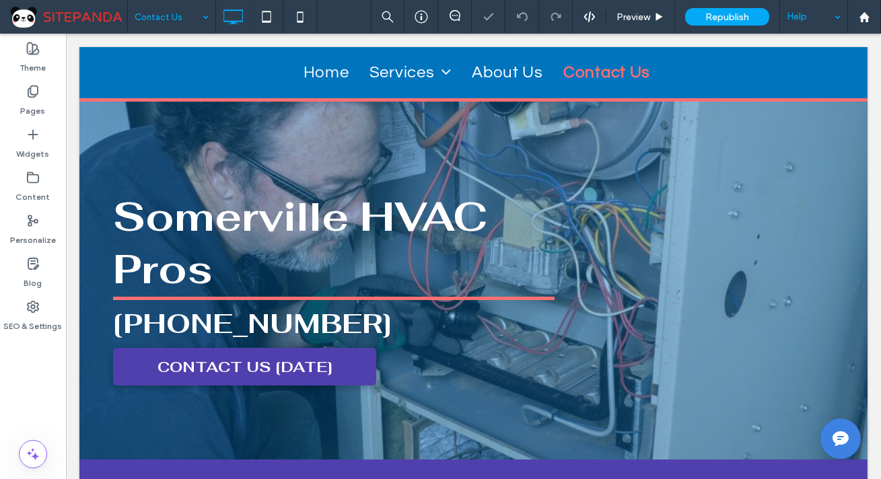
scroll to position [1590, 0]
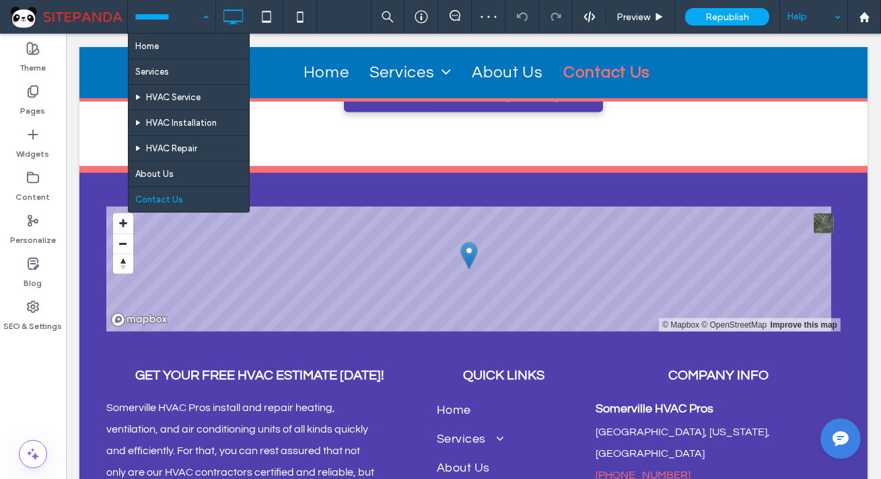
click at [169, 16] on input at bounding box center [168, 17] width 67 height 34
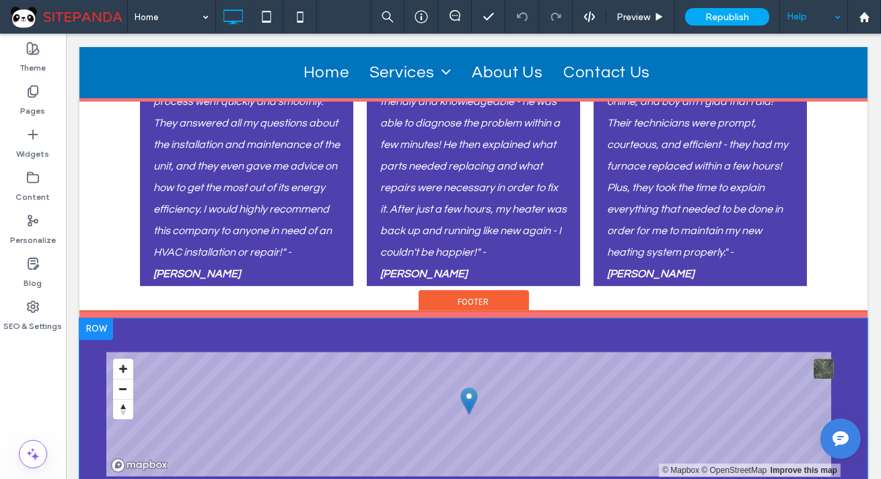
scroll to position [7440, 0]
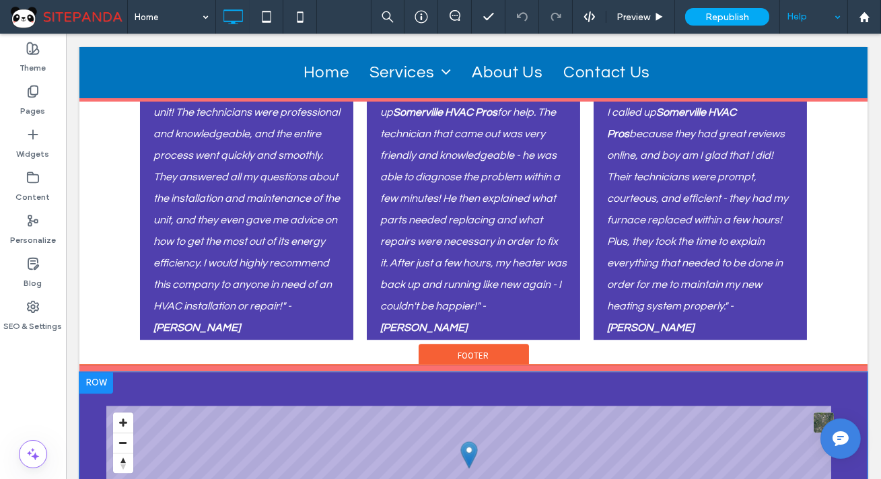
click at [473, 372] on div "© Mapbox © OpenStreetMap Improve this map Click To Paste + Add Section" at bounding box center [473, 458] width 788 height 172
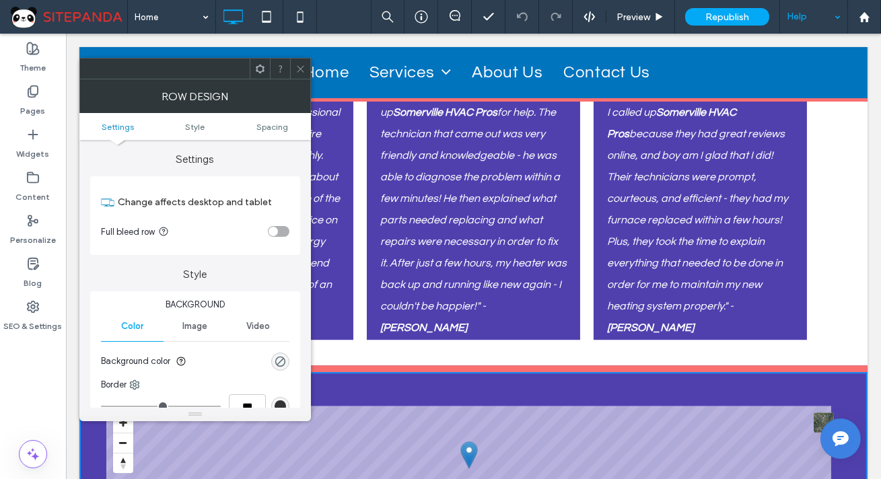
click at [298, 65] on icon at bounding box center [300, 69] width 10 height 10
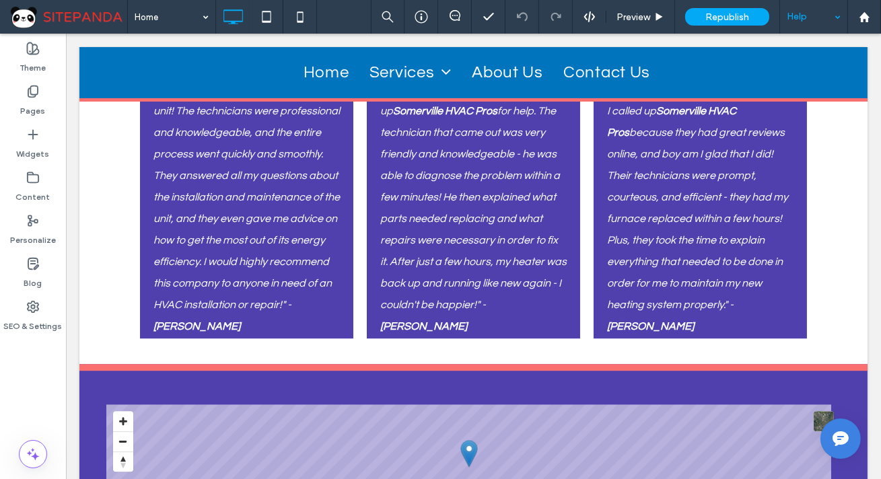
scroll to position [7562, 0]
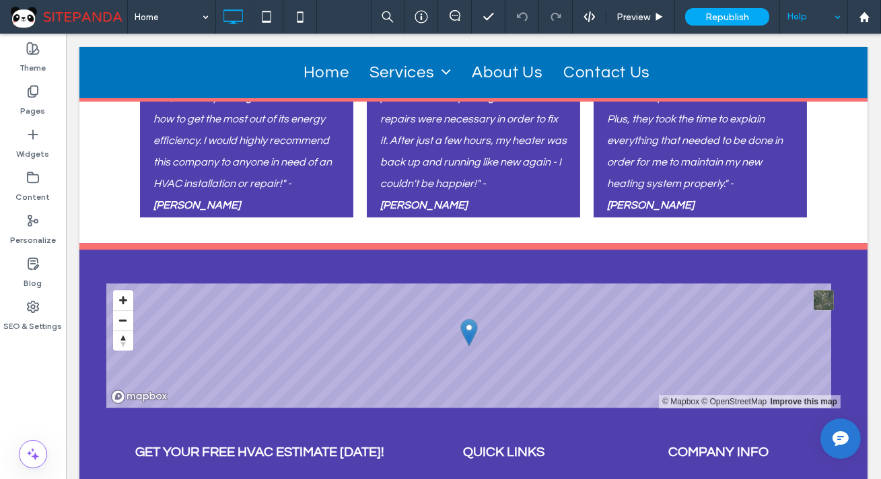
click at [828, 436] on img at bounding box center [840, 439] width 24 height 24
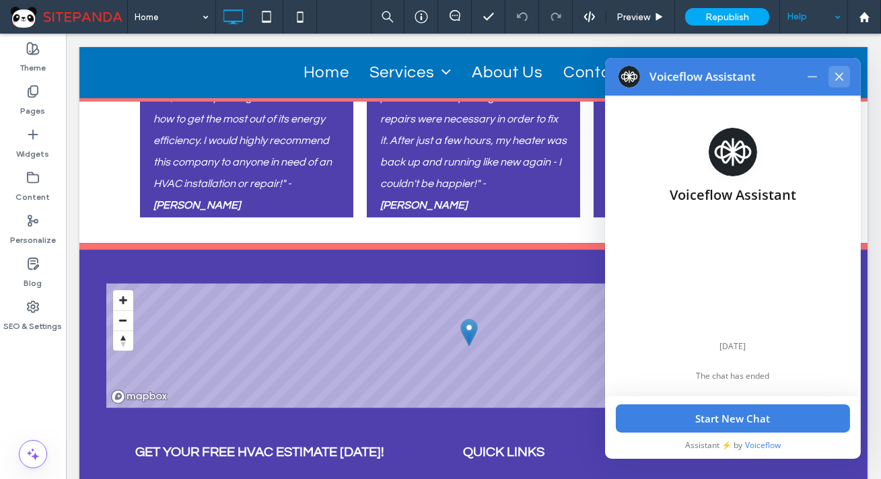
click at [834, 77] on icon at bounding box center [839, 76] width 11 height 11
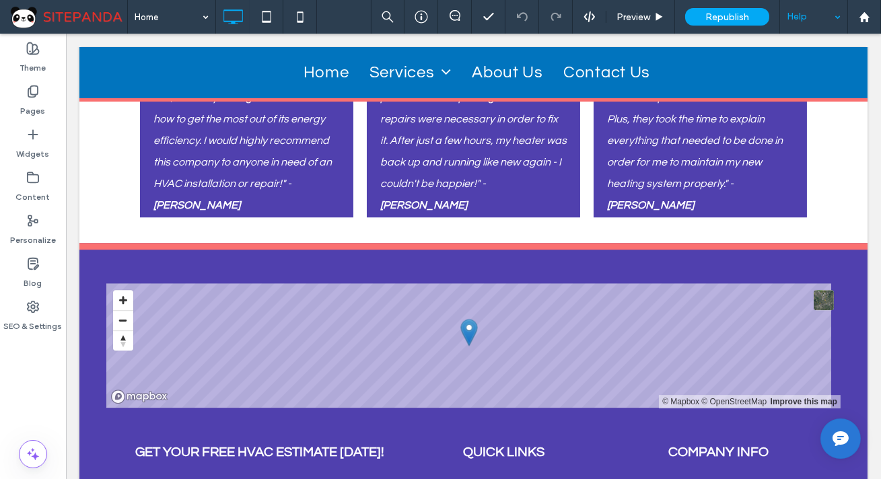
drag, startPoint x: 833, startPoint y: 436, endPoint x: 822, endPoint y: 439, distance: 11.3
drag, startPoint x: 822, startPoint y: 439, endPoint x: 833, endPoint y: 431, distance: 13.9
click at [833, 431] on img at bounding box center [840, 439] width 24 height 24
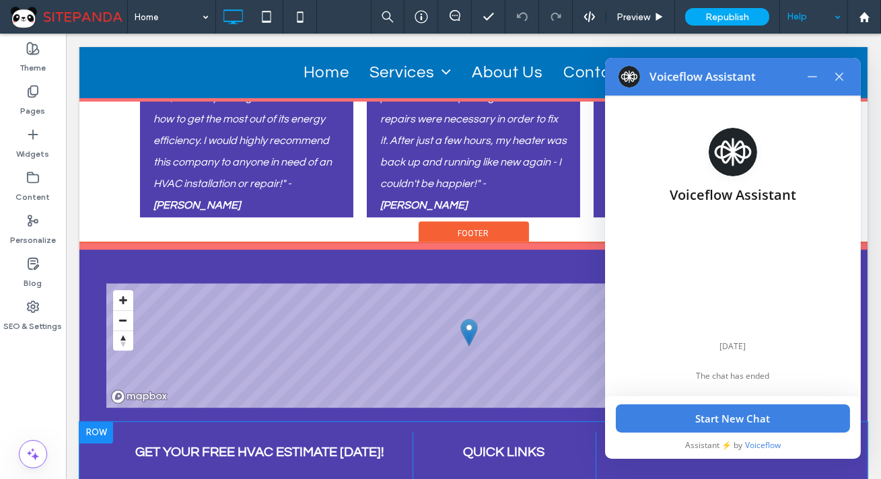
click at [833, 431] on button "Start New Chat" at bounding box center [733, 418] width 234 height 28
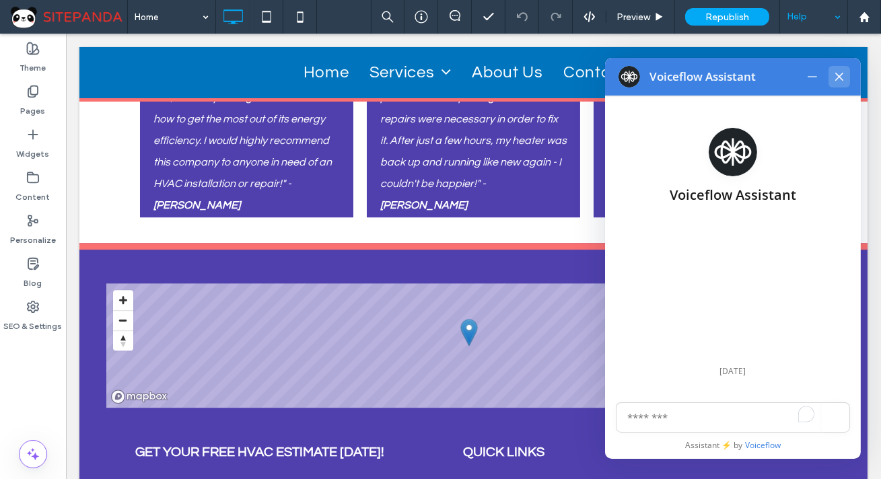
click at [835, 75] on icon at bounding box center [839, 77] width 8 height 8
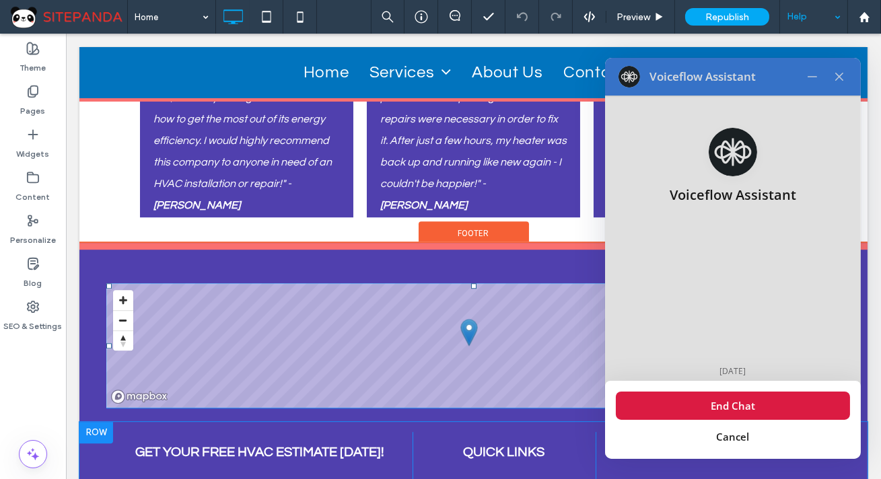
type textarea "*"
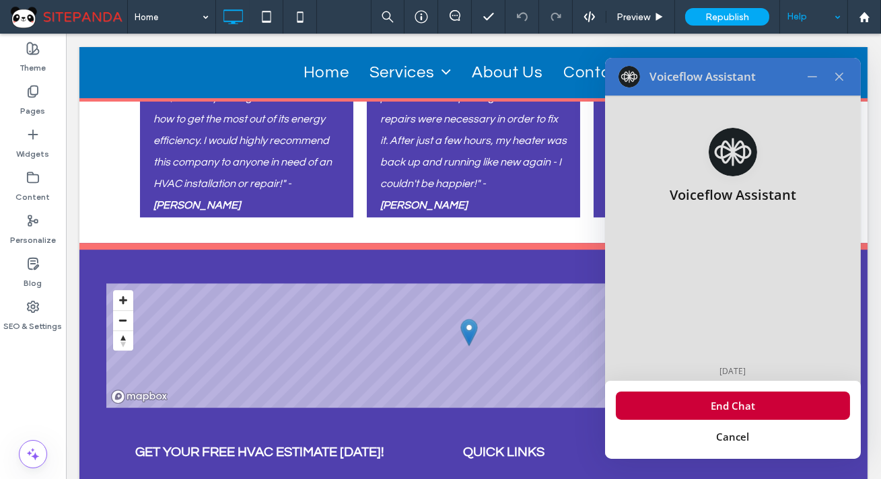
click at [732, 409] on button "End Chat" at bounding box center [733, 406] width 234 height 28
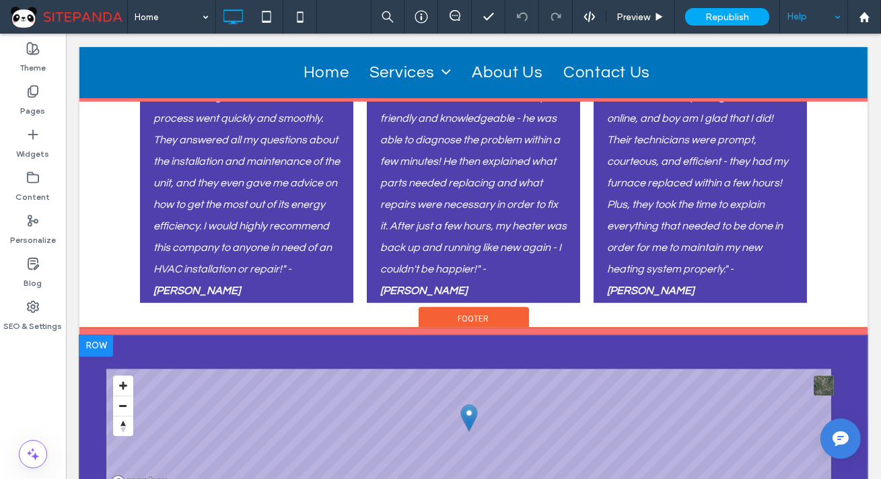
scroll to position [7440, 0]
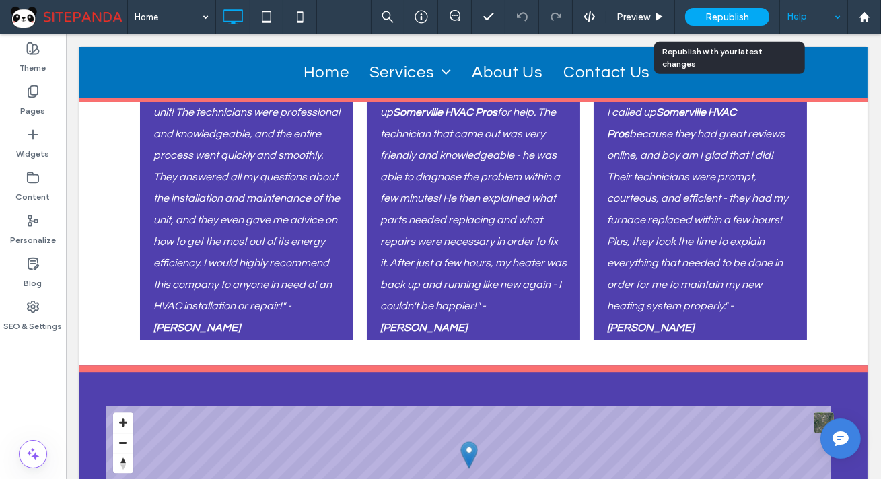
click at [725, 13] on span "Republish" at bounding box center [727, 16] width 44 height 11
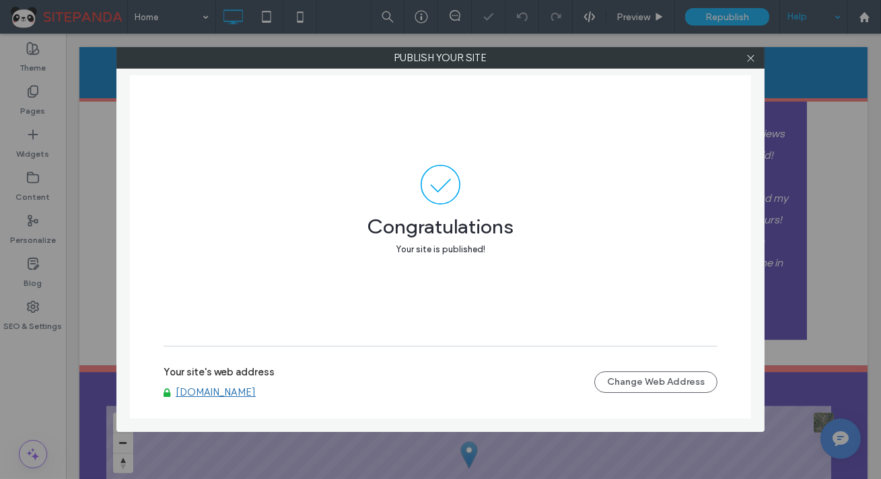
click at [228, 394] on link "somervillehvacpros.com" at bounding box center [216, 392] width 80 height 12
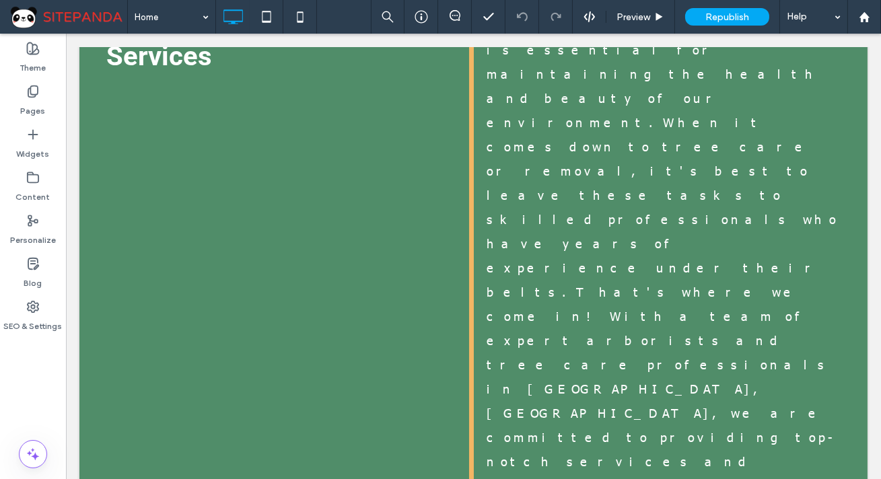
scroll to position [8122, 0]
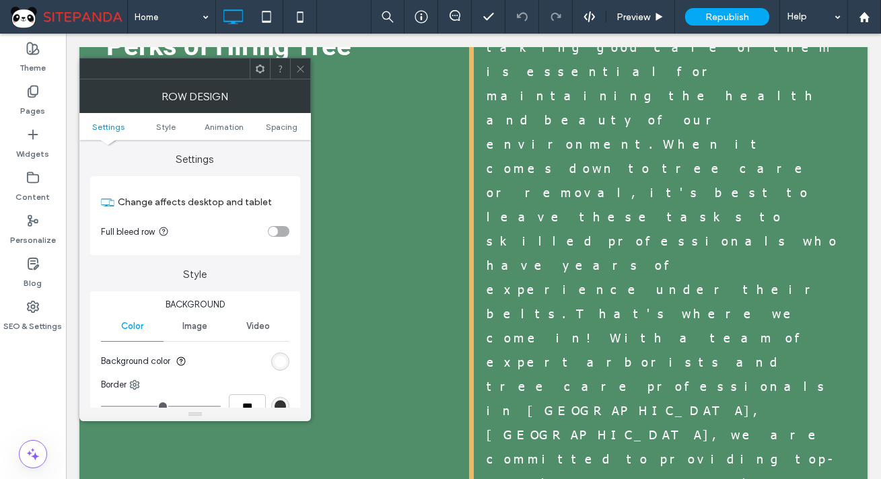
click at [297, 74] on span at bounding box center [300, 69] width 10 height 20
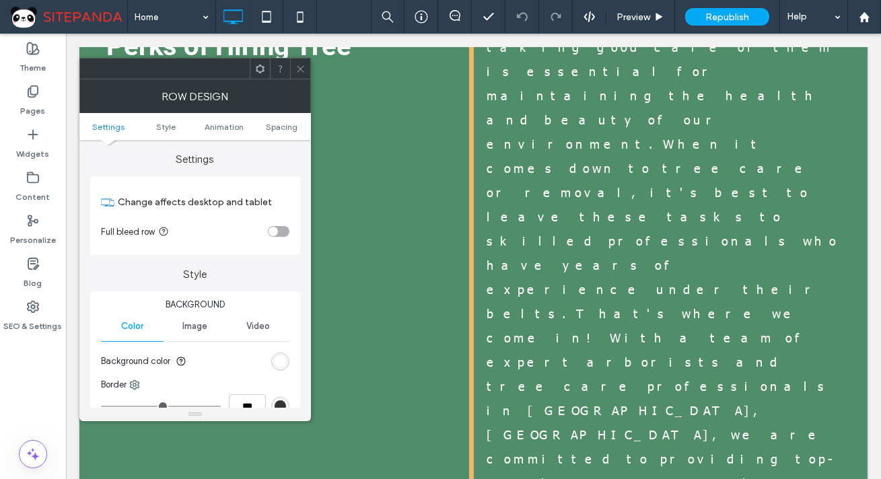
click at [293, 66] on div at bounding box center [300, 69] width 20 height 20
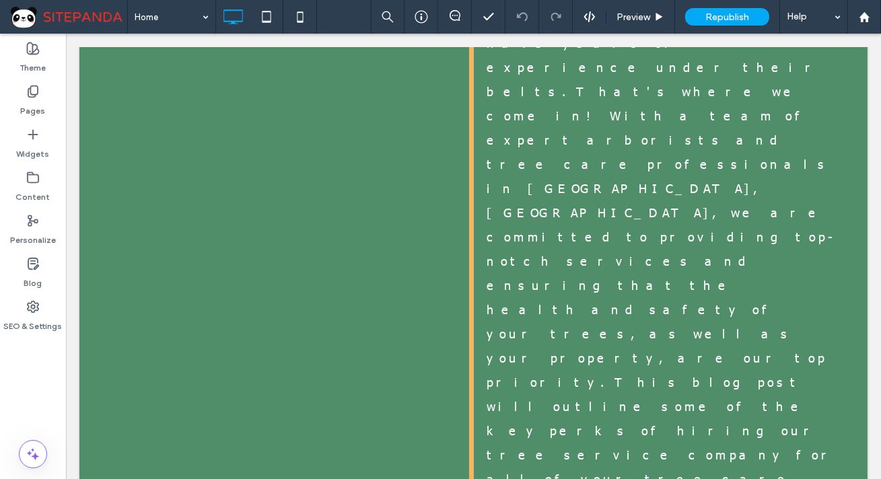
scroll to position [8342, 0]
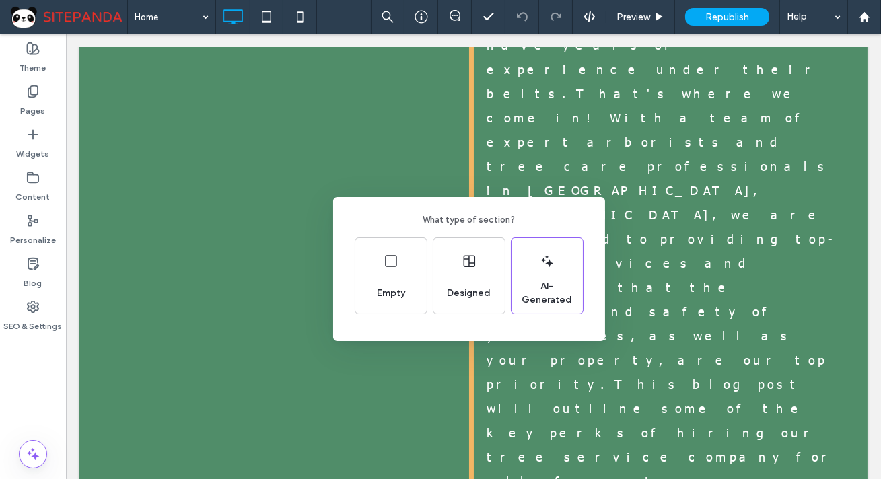
drag, startPoint x: 429, startPoint y: 133, endPoint x: 365, endPoint y: 99, distance: 73.2
click at [429, 133] on div "What type of section? Empty Designed AI-Generated" at bounding box center [440, 272] width 881 height 545
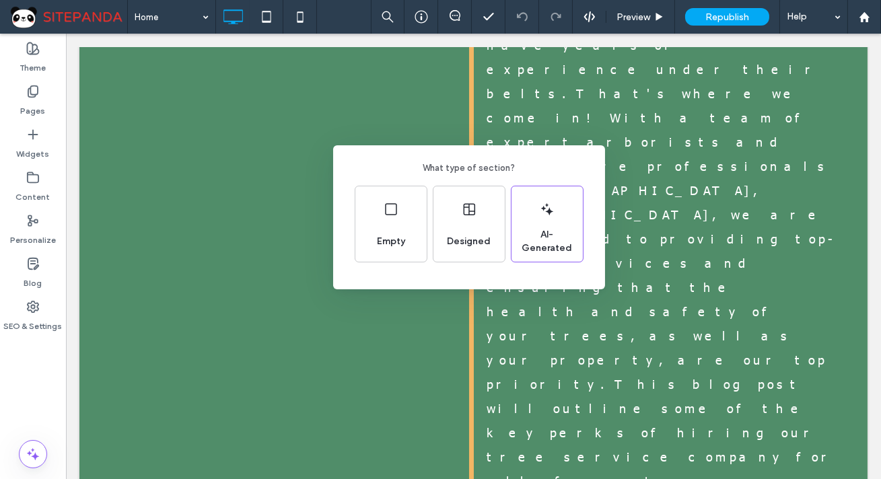
click at [431, 222] on div "Empty Designed AI-Generated" at bounding box center [469, 224] width 229 height 77
click at [413, 222] on div "Empty" at bounding box center [390, 223] width 71 height 75
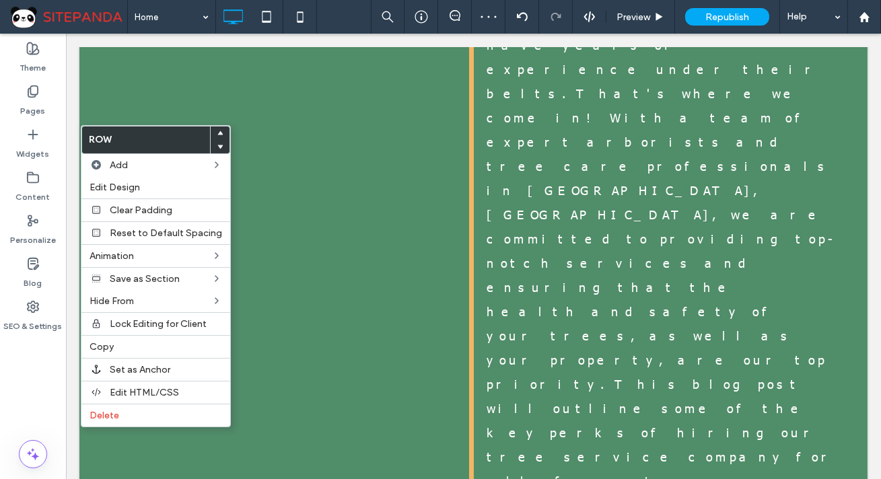
click at [218, 146] on icon at bounding box center [219, 146] width 5 height 5
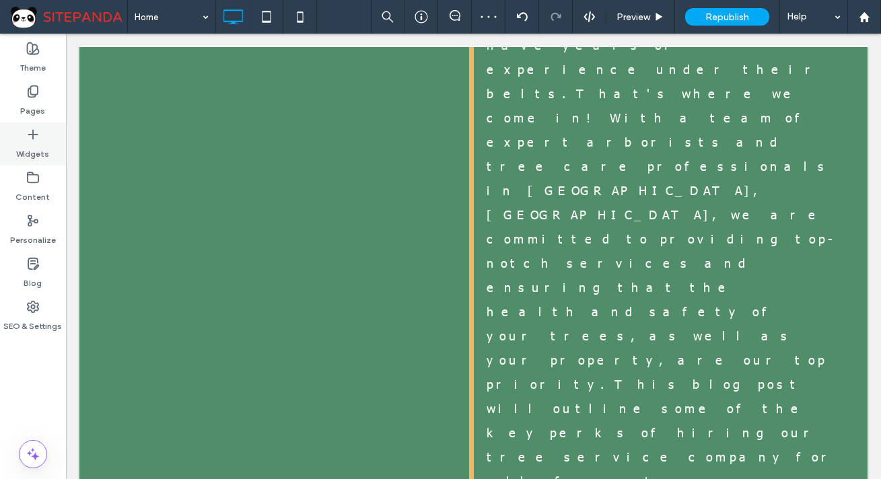
click at [32, 146] on label "Widgets" at bounding box center [33, 150] width 33 height 19
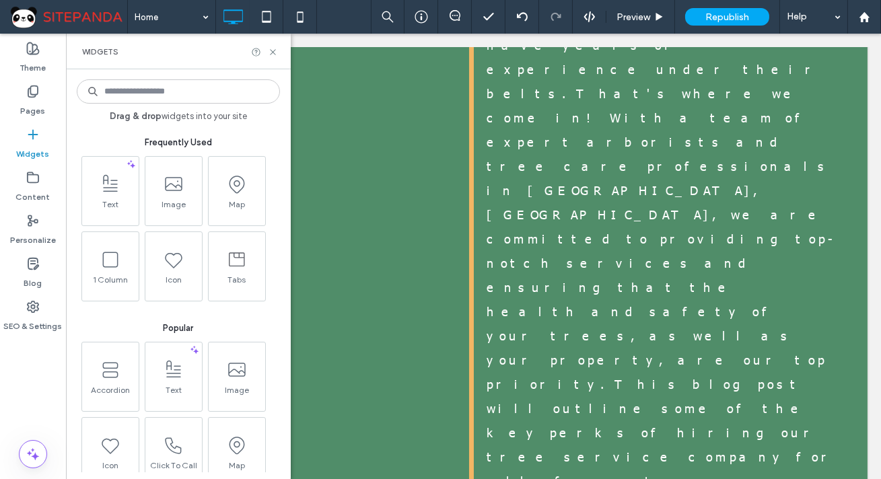
click at [192, 88] on input at bounding box center [178, 91] width 203 height 24
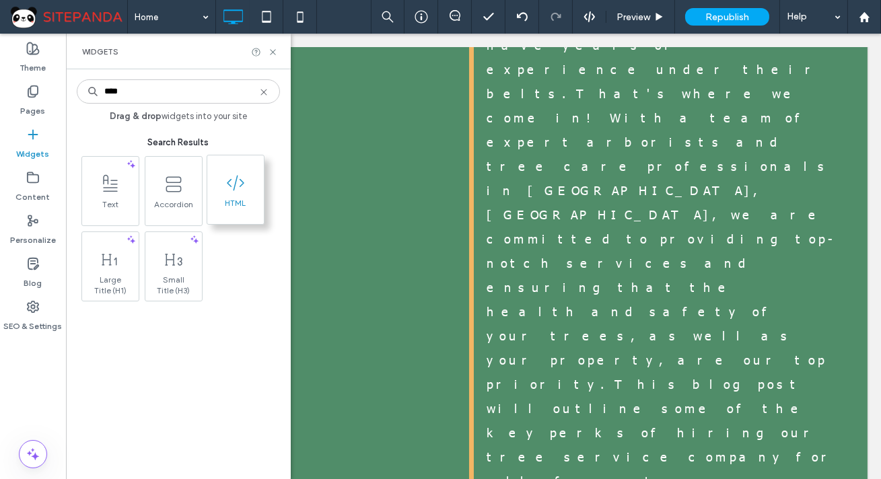
type input "****"
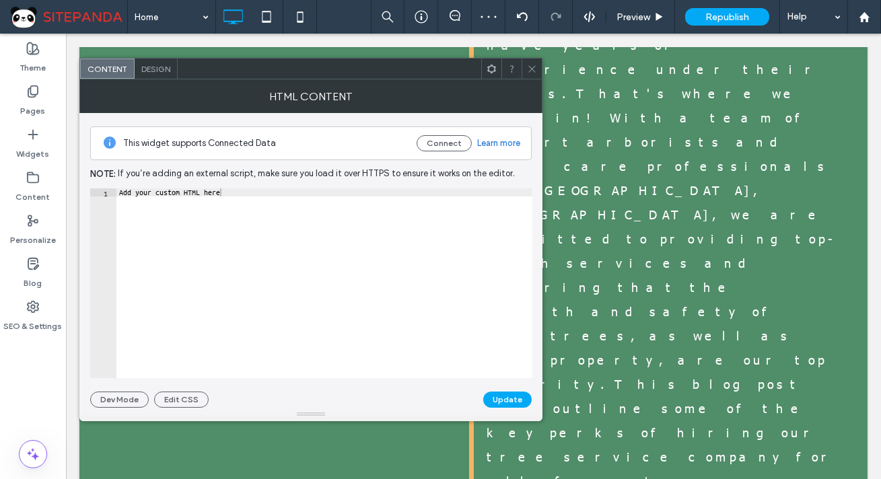
click at [258, 191] on div "Add your custom HTML here" at bounding box center [324, 291] width 416 height 206
paste textarea "Cursor at row 1"
type textarea "*********"
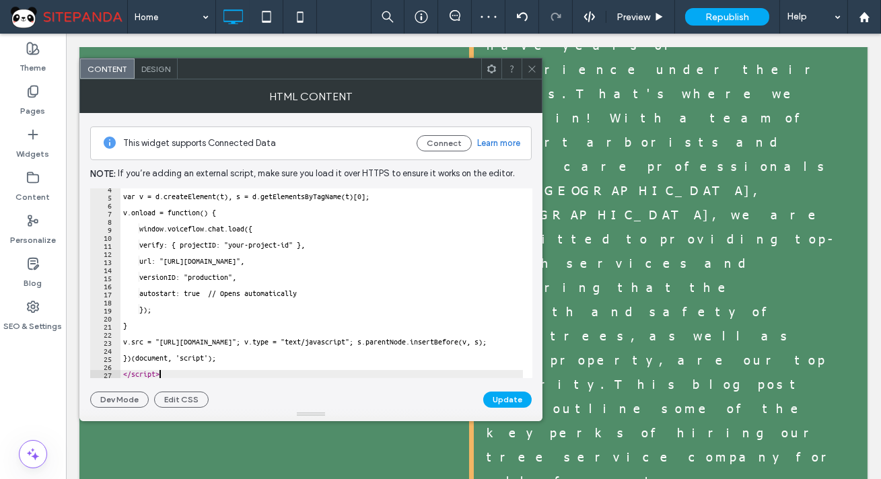
scroll to position [28, 0]
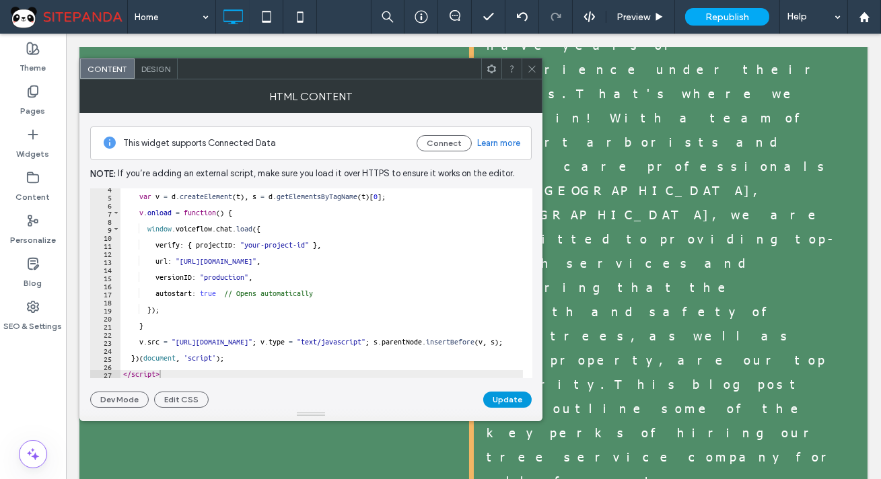
click at [497, 396] on button "Update" at bounding box center [507, 400] width 48 height 16
click at [534, 67] on use at bounding box center [531, 68] width 7 height 7
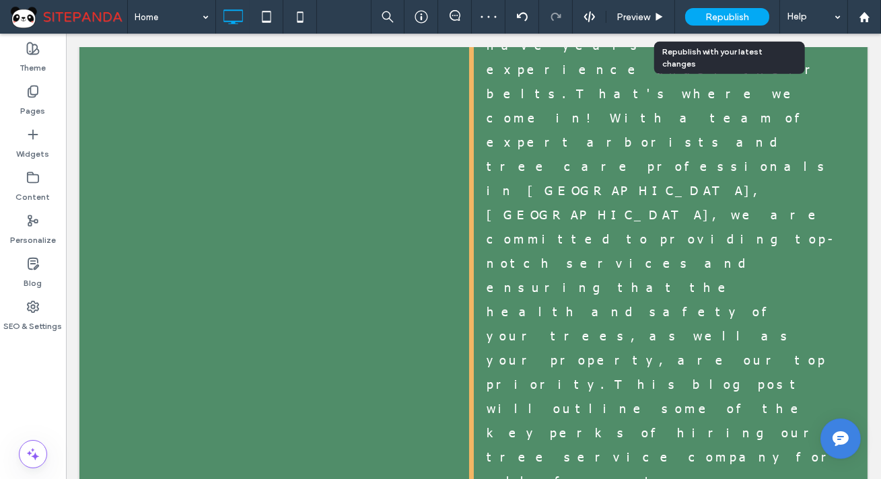
click at [725, 19] on span "Republish" at bounding box center [727, 16] width 44 height 11
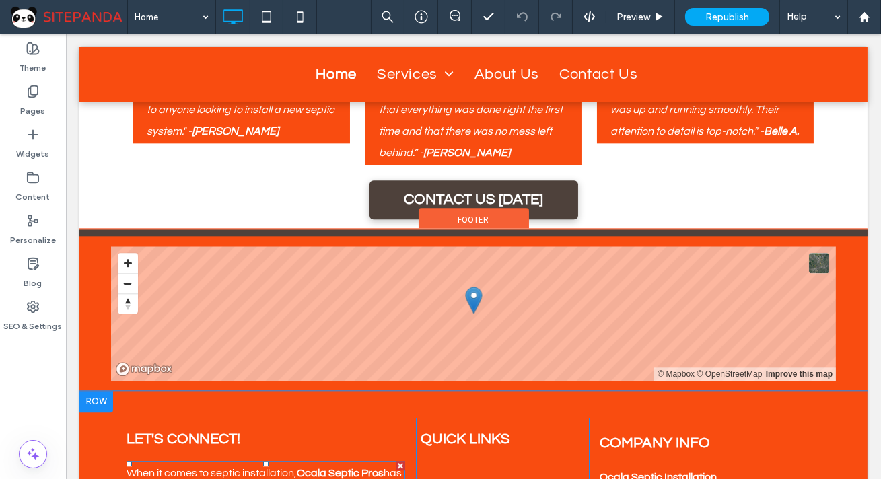
scroll to position [6165, 0]
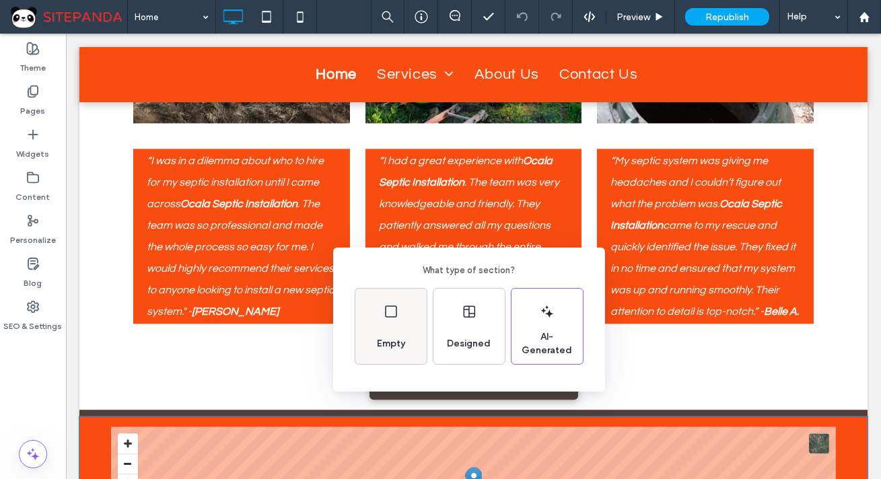
click at [408, 329] on div "Empty" at bounding box center [390, 344] width 39 height 30
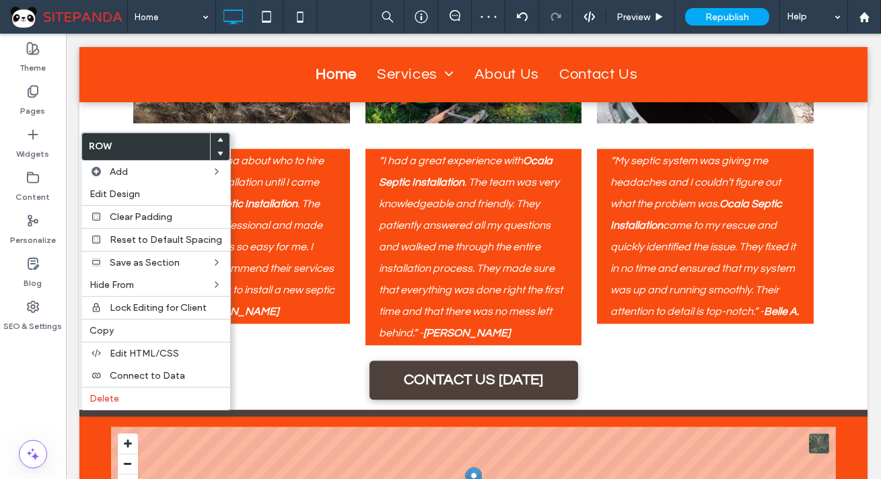
click at [217, 139] on icon at bounding box center [219, 139] width 5 height 5
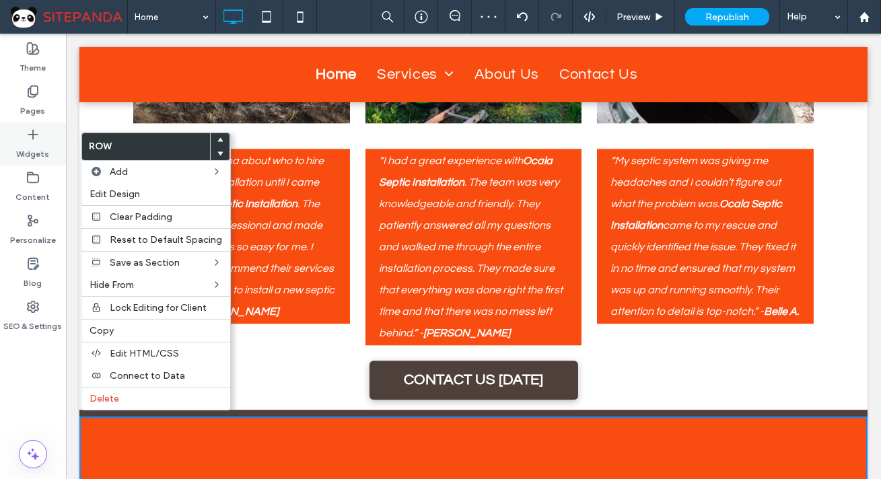
click at [47, 148] on label "Widgets" at bounding box center [33, 150] width 33 height 19
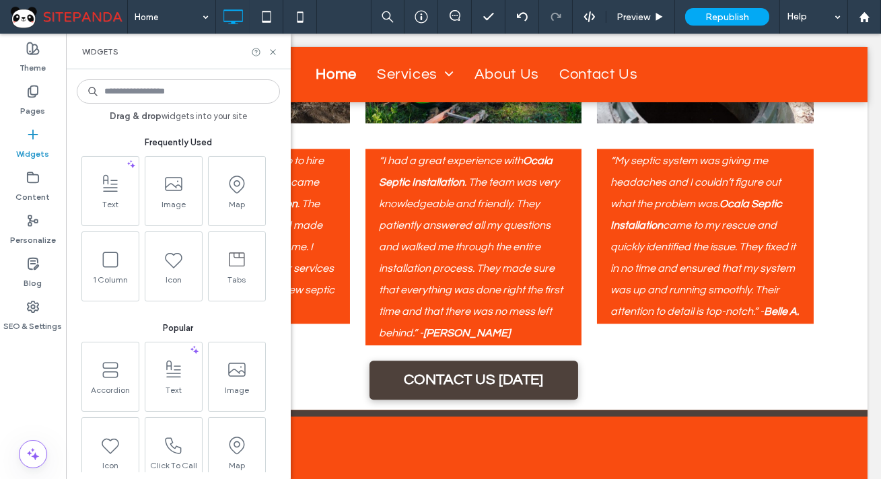
click at [194, 96] on input at bounding box center [178, 91] width 203 height 24
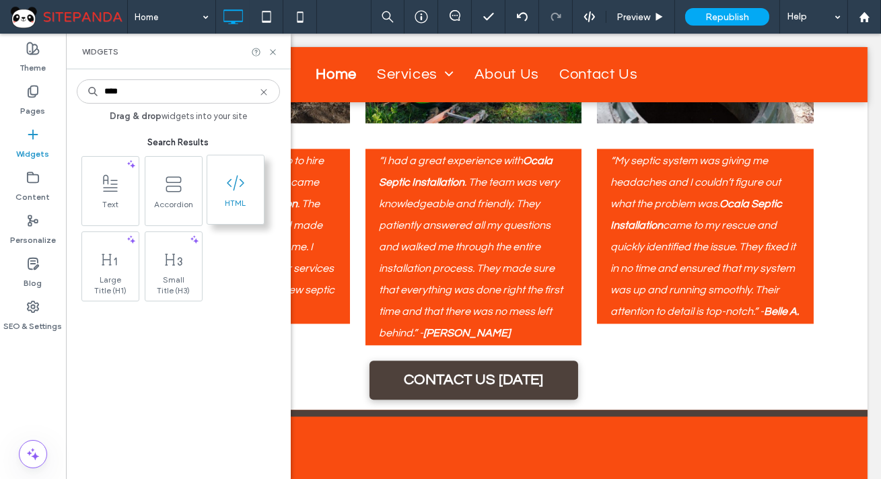
type input "****"
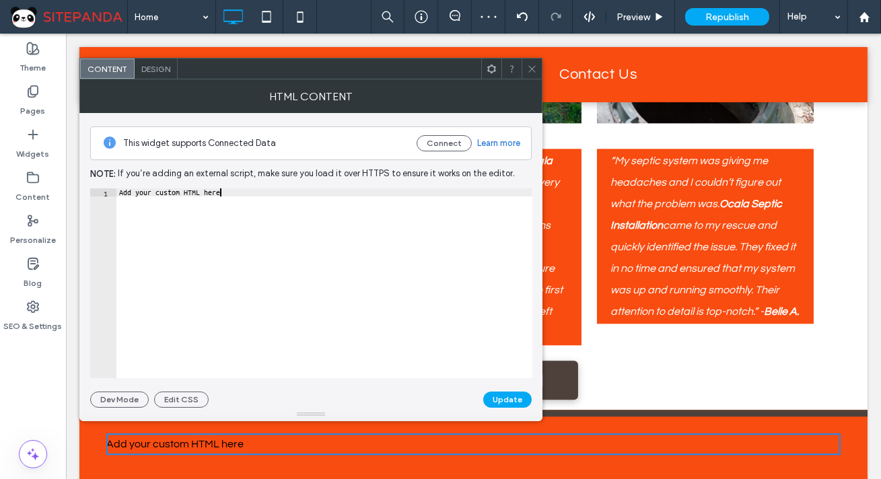
click at [219, 195] on div "Add your custom HTML here" at bounding box center [324, 291] width 416 height 206
paste textarea "Cursor at row 1"
type textarea "*********"
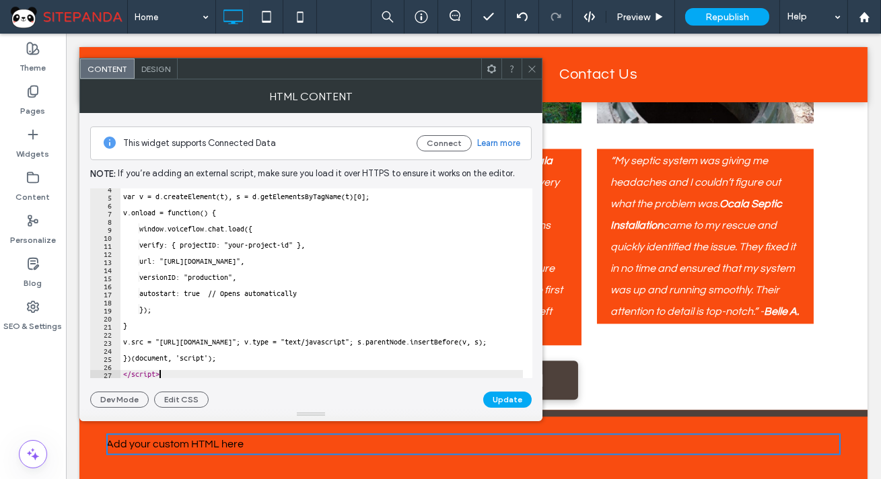
scroll to position [28, 0]
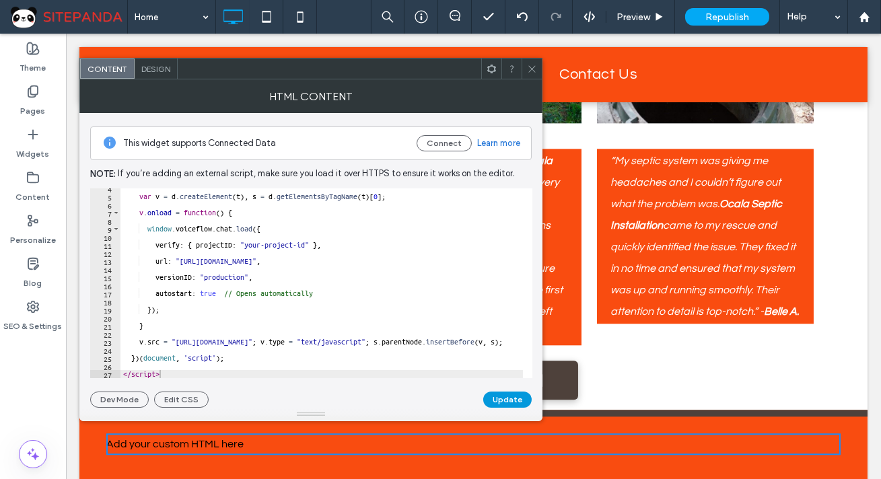
click at [518, 399] on button "Update" at bounding box center [507, 400] width 48 height 16
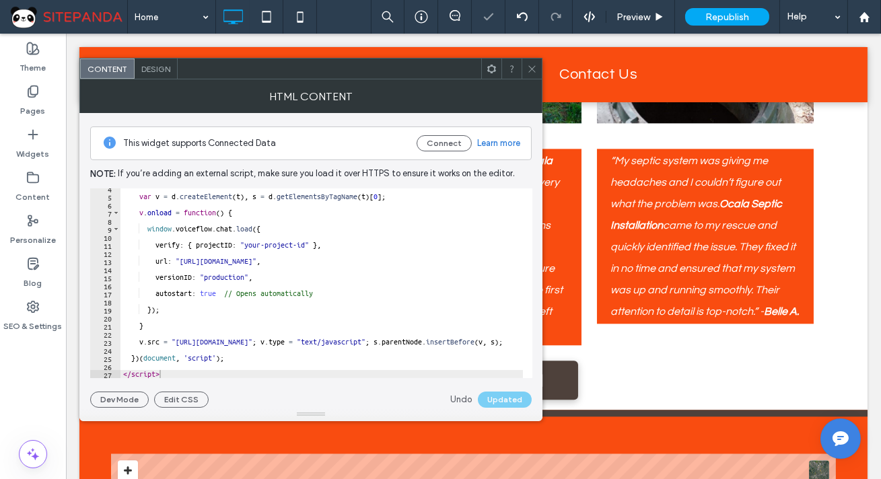
click at [528, 68] on icon at bounding box center [532, 69] width 10 height 10
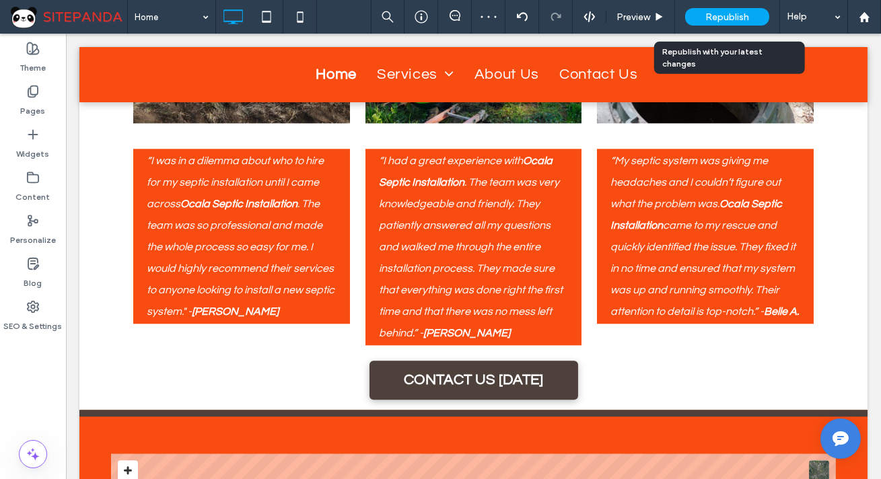
click at [730, 12] on span "Republish" at bounding box center [727, 16] width 44 height 11
